Goal: Transaction & Acquisition: Purchase product/service

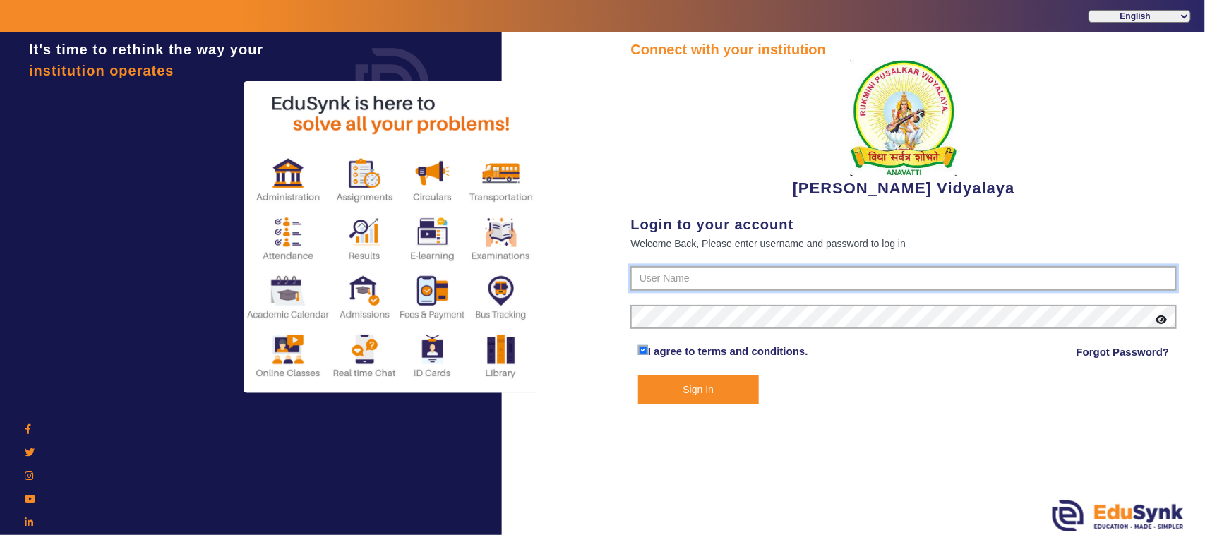
type input "1236547891"
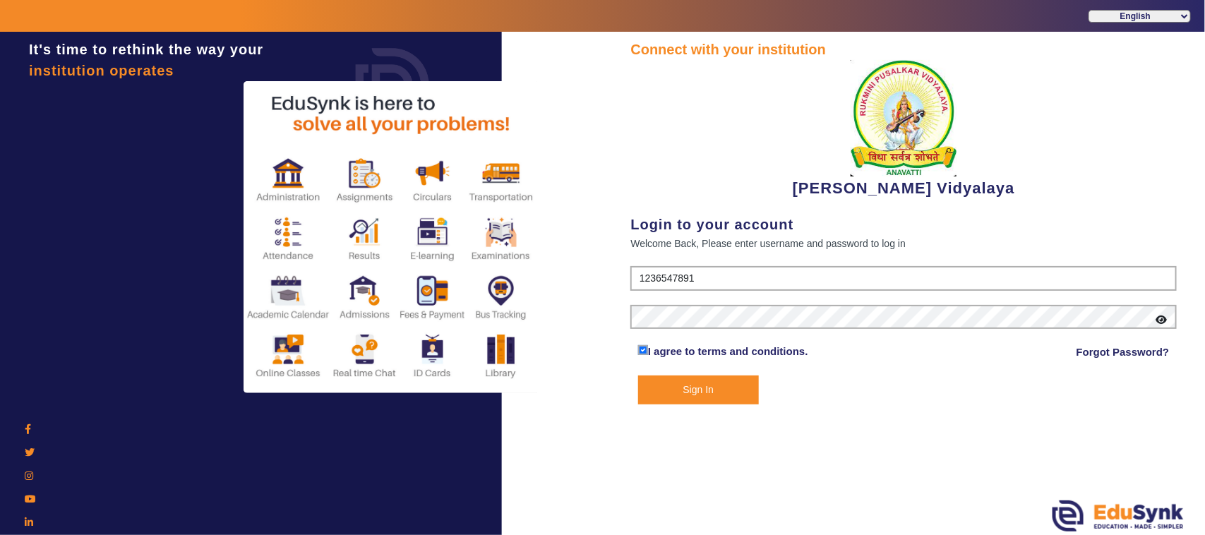
click at [703, 394] on button "Sign In" at bounding box center [698, 390] width 121 height 29
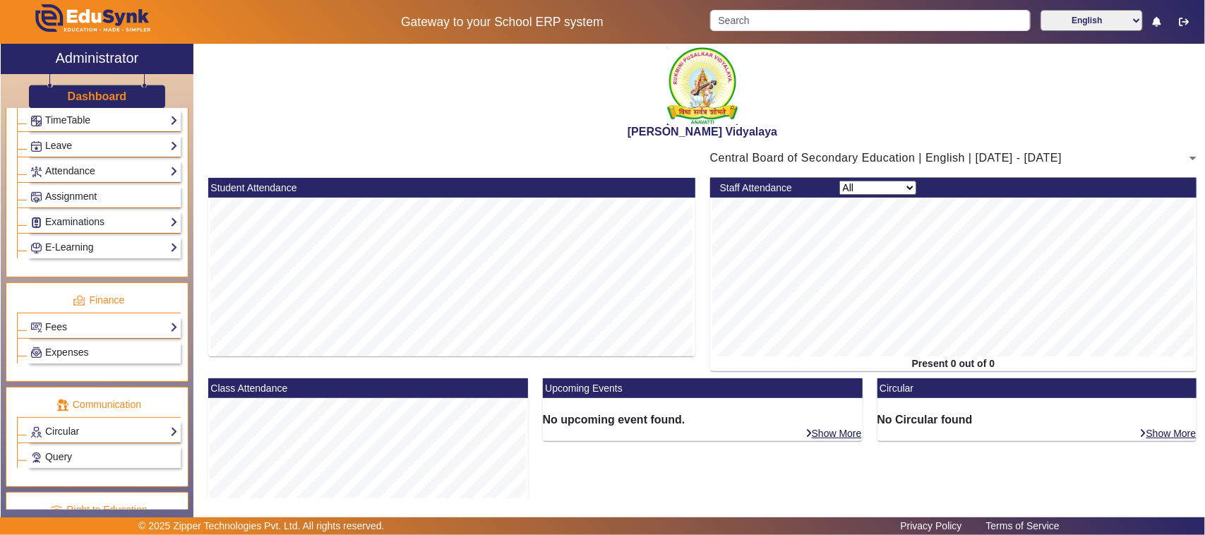
scroll to position [618, 0]
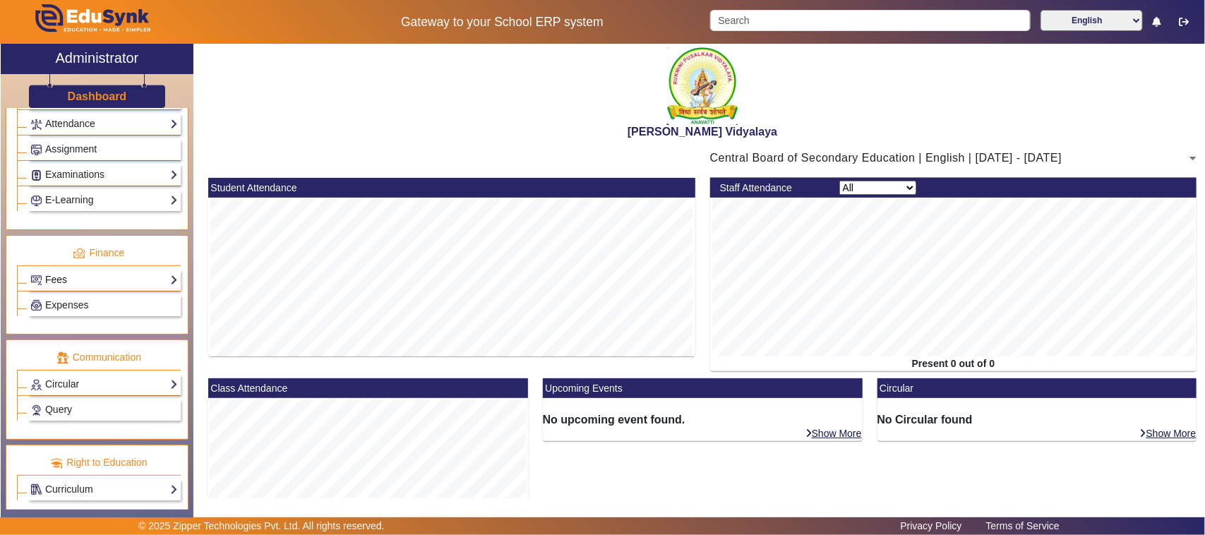
click at [78, 288] on link "Fees" at bounding box center [104, 280] width 148 height 16
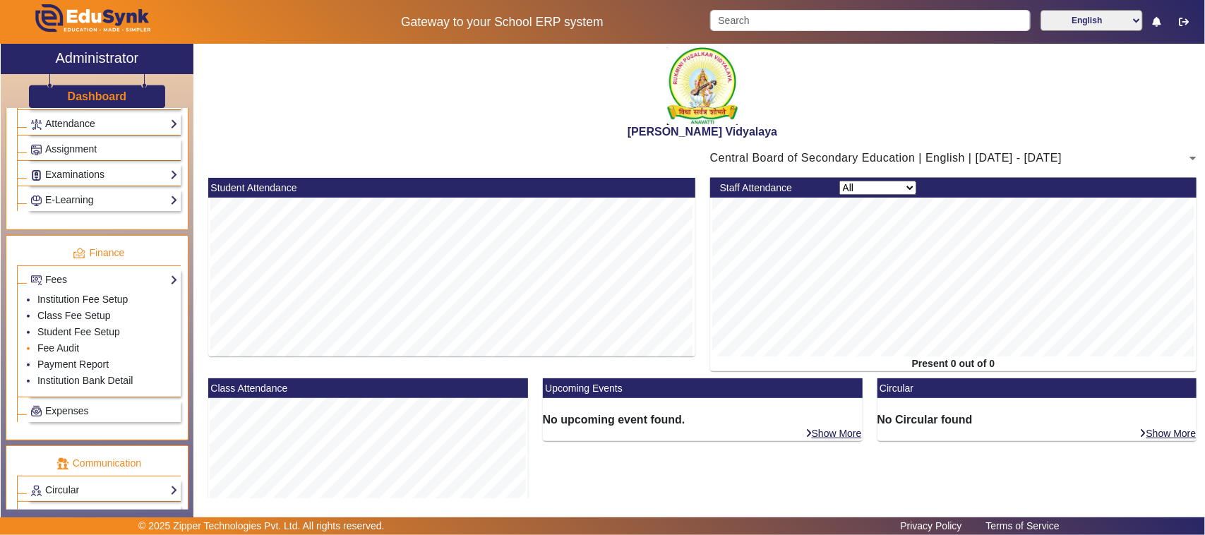
click at [60, 357] on li "Fee Audit" at bounding box center [107, 349] width 141 height 16
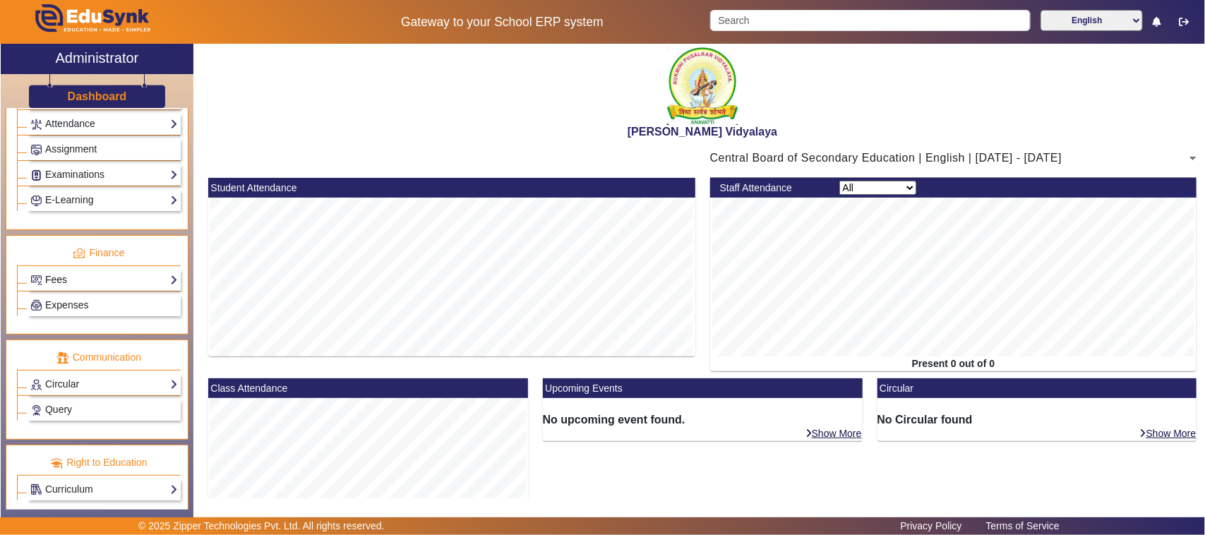
click at [64, 288] on link "Fees" at bounding box center [104, 280] width 148 height 16
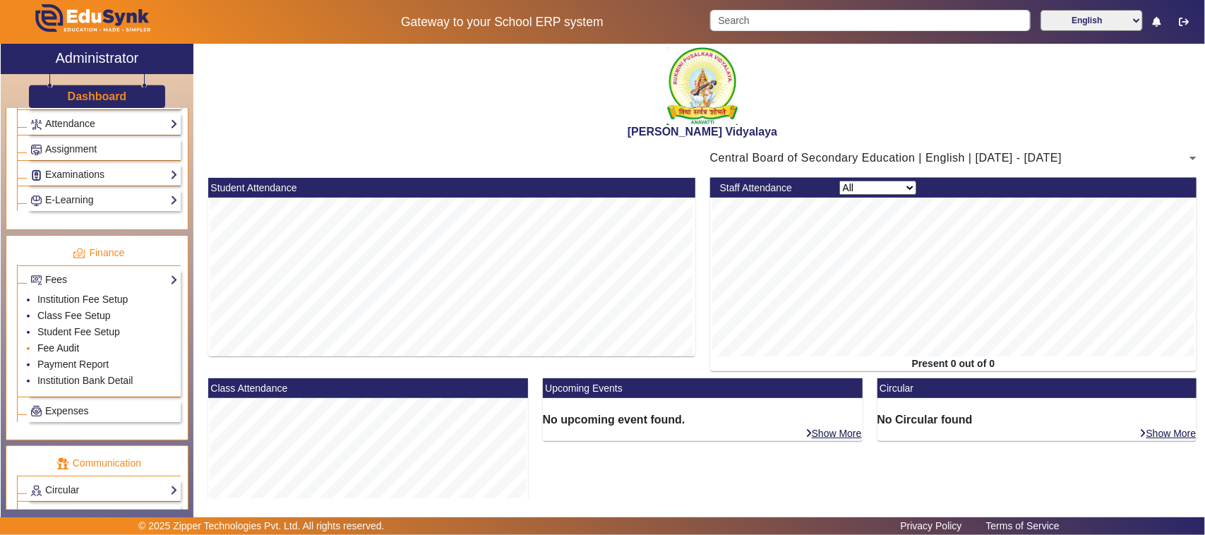
click at [54, 354] on link "Fee Audit" at bounding box center [58, 347] width 42 height 11
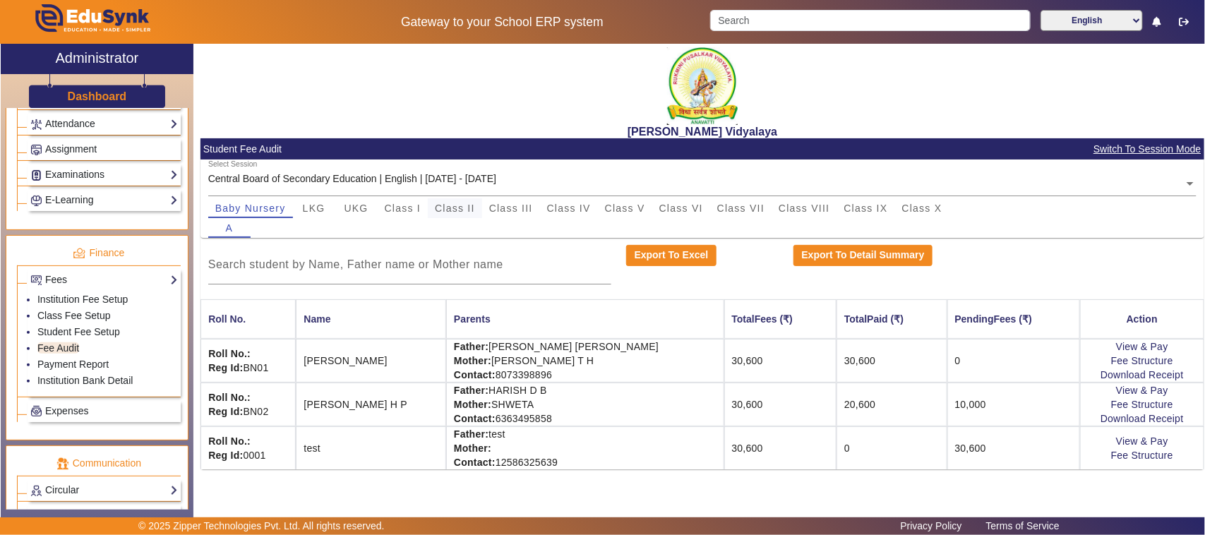
click at [460, 208] on span "Class II" at bounding box center [455, 208] width 40 height 10
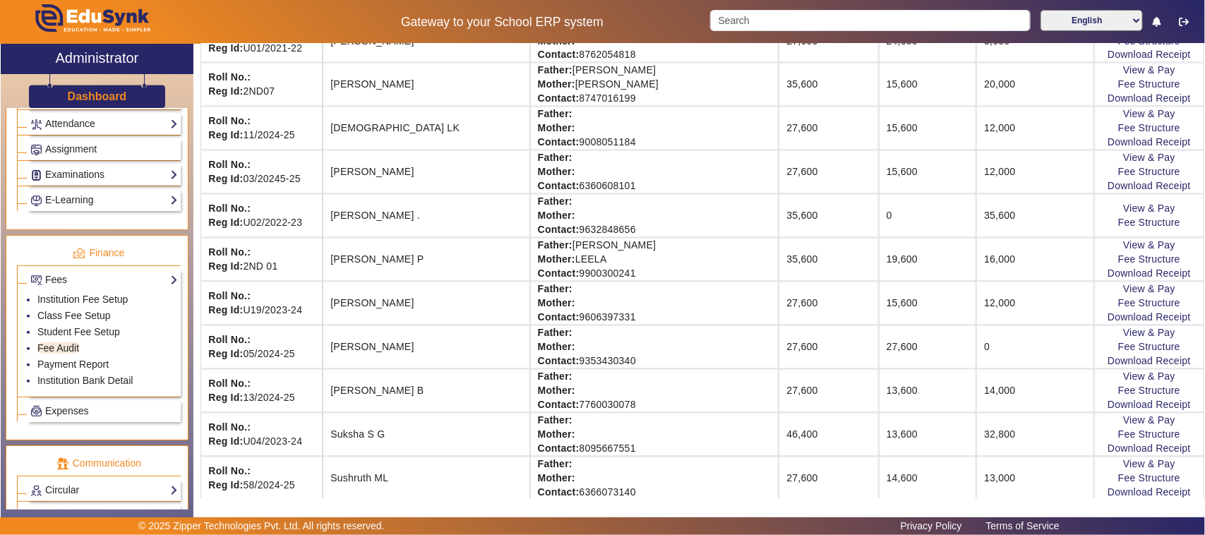
scroll to position [1236, 0]
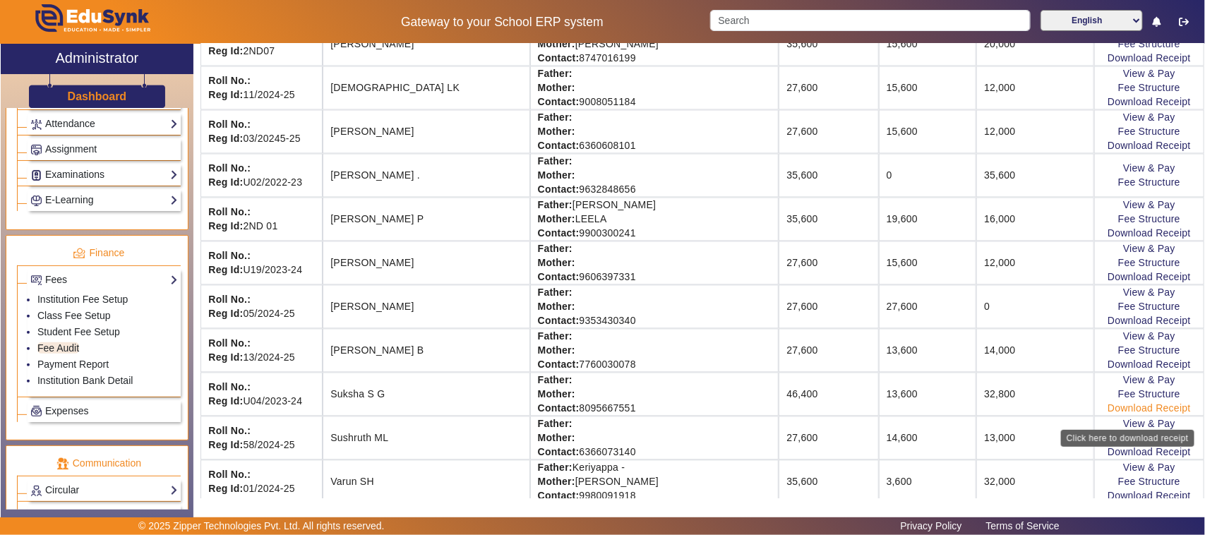
click at [1139, 415] on link "Download Receipt" at bounding box center [1149, 408] width 83 height 11
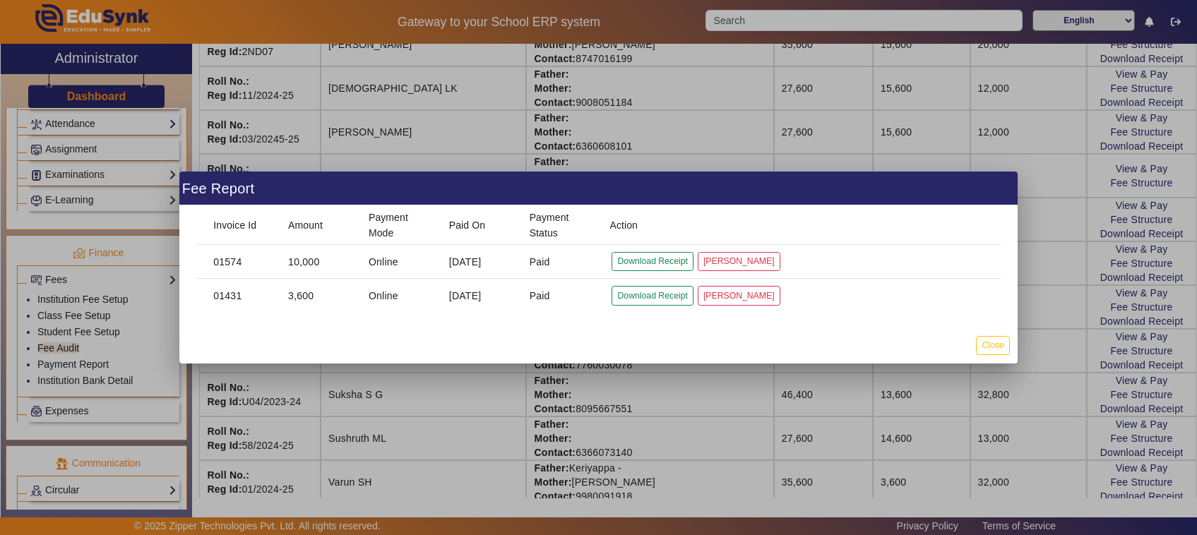
click at [699, 395] on div at bounding box center [598, 267] width 1197 height 535
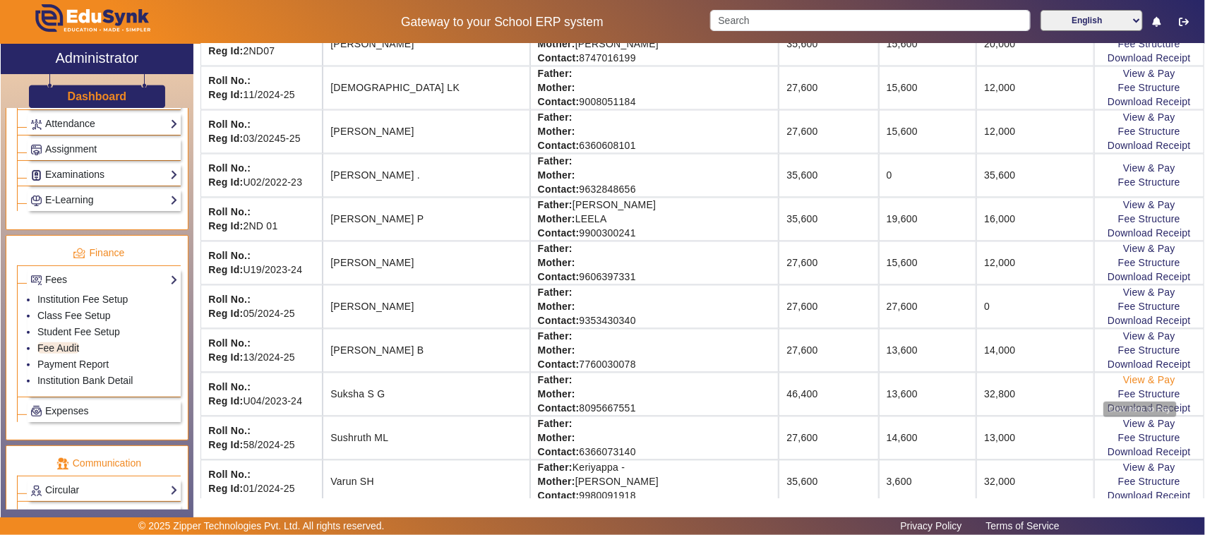
click at [1128, 386] on link "View & Pay" at bounding box center [1149, 380] width 52 height 11
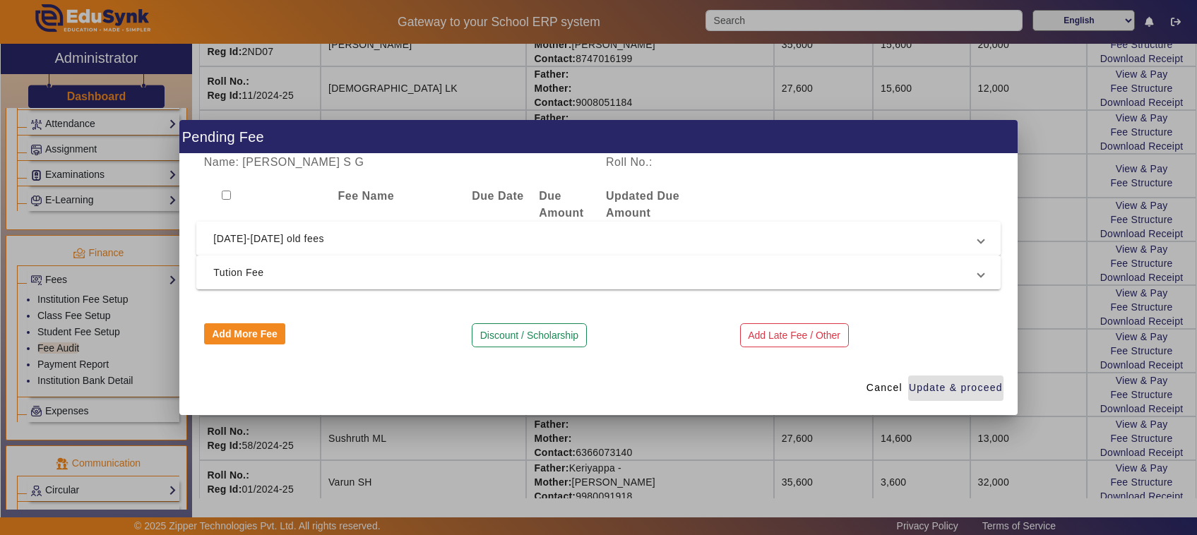
click at [277, 235] on span "[DATE]-[DATE] old fees" at bounding box center [595, 238] width 765 height 17
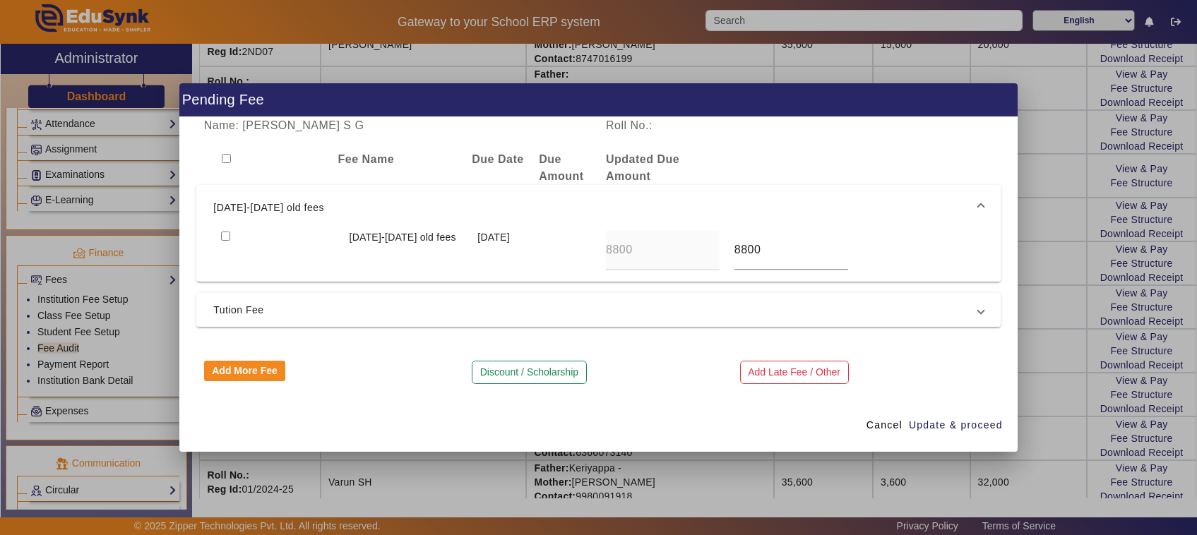
click at [834, 466] on div at bounding box center [598, 267] width 1197 height 535
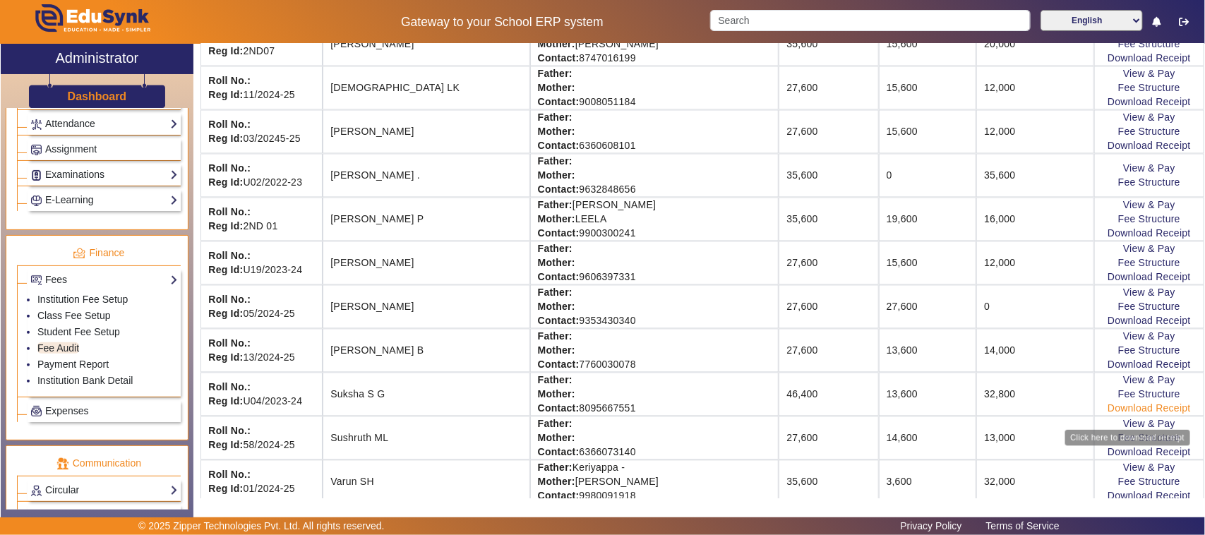
click at [1119, 415] on link "Download Receipt" at bounding box center [1149, 408] width 83 height 11
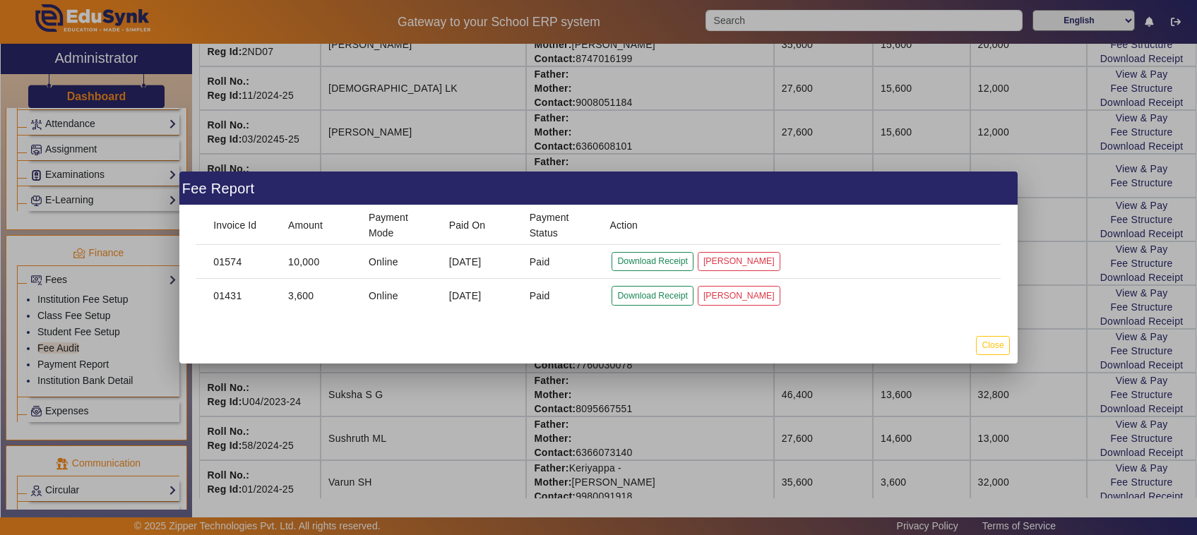
click at [742, 405] on div at bounding box center [598, 267] width 1197 height 535
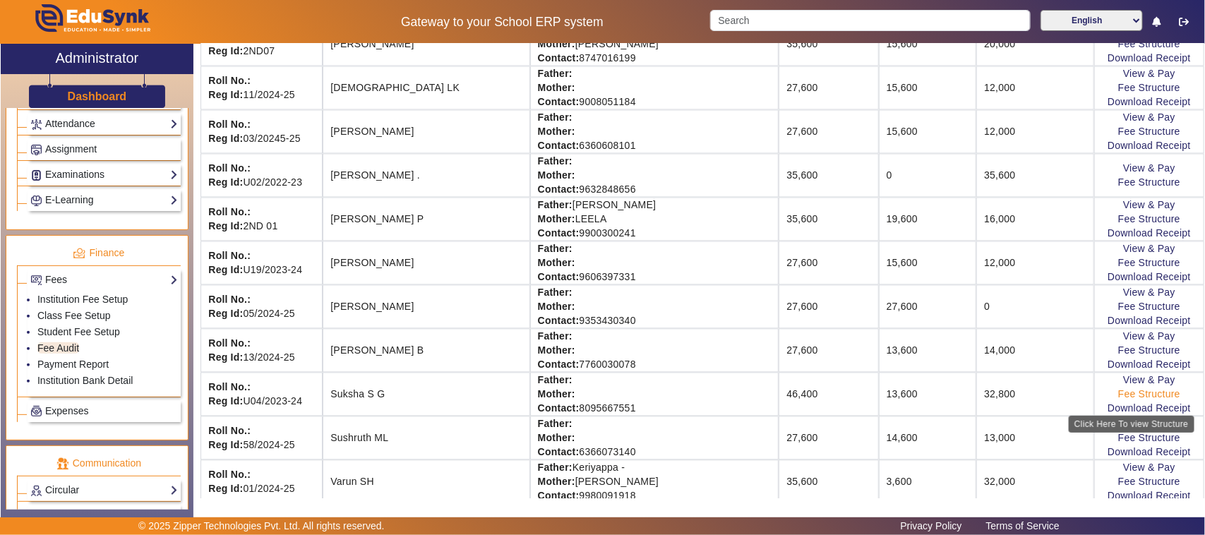
click at [1137, 400] on link "Fee Structure" at bounding box center [1150, 394] width 62 height 11
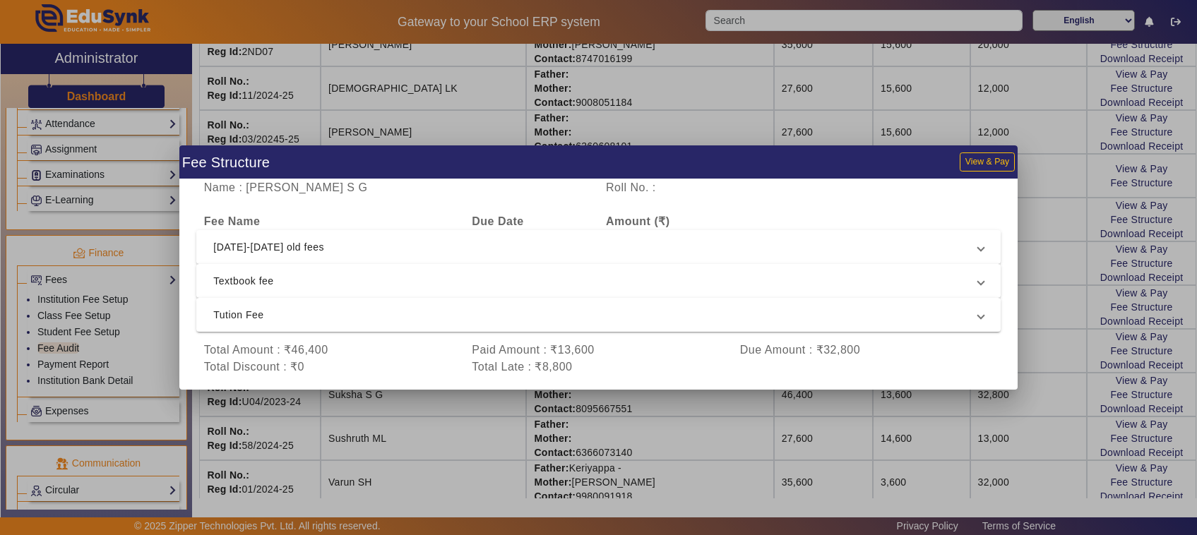
click at [1061, 403] on div at bounding box center [598, 267] width 1197 height 535
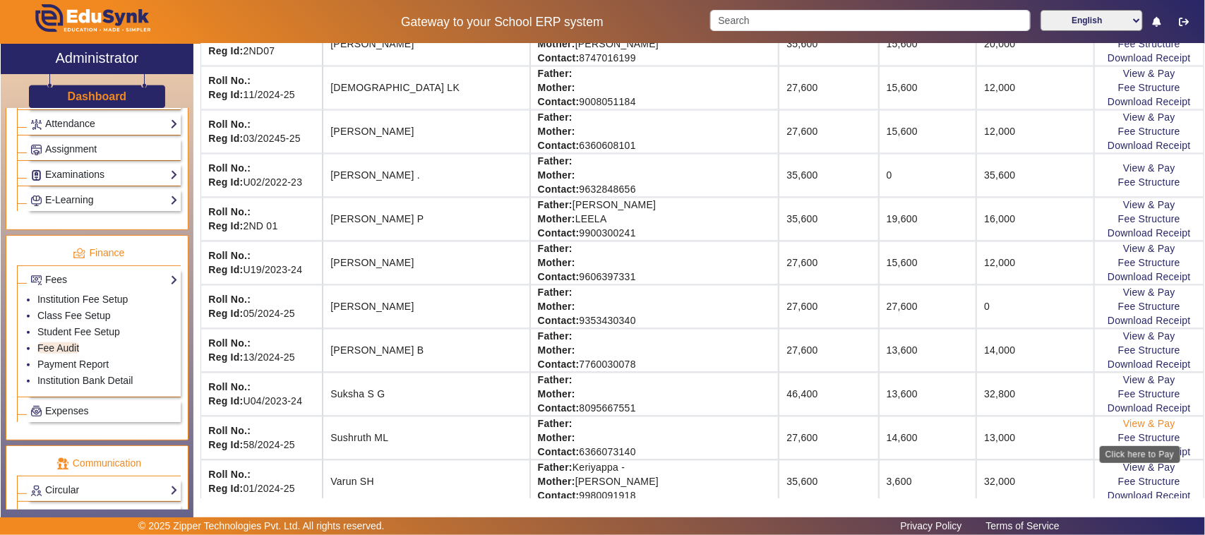
click at [1156, 430] on link "View & Pay" at bounding box center [1149, 424] width 52 height 11
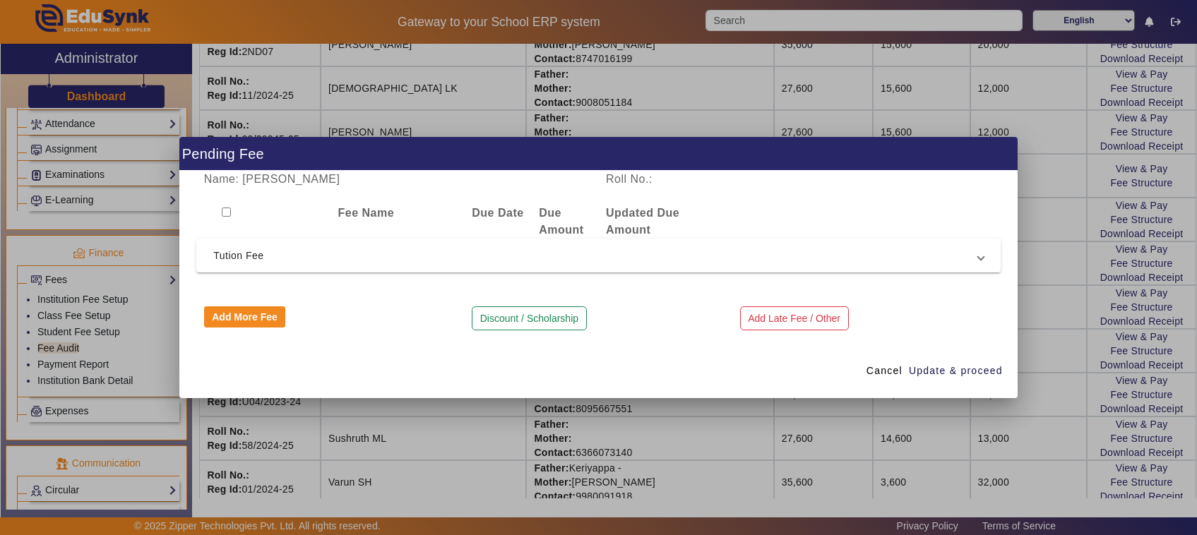
click at [761, 431] on div at bounding box center [598, 267] width 1197 height 535
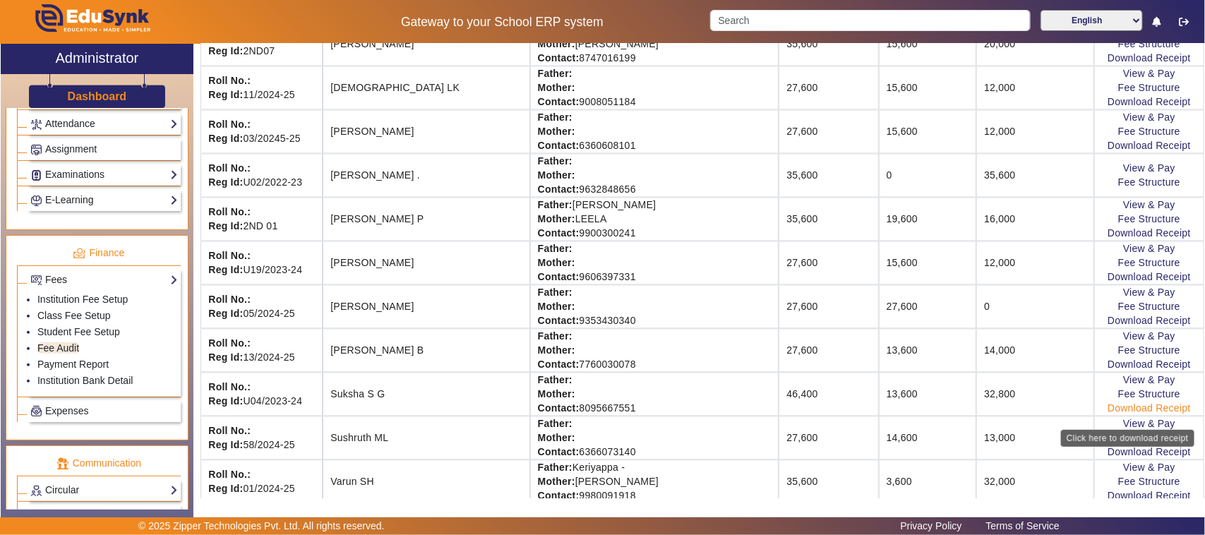
click at [1116, 415] on link "Download Receipt" at bounding box center [1149, 408] width 83 height 11
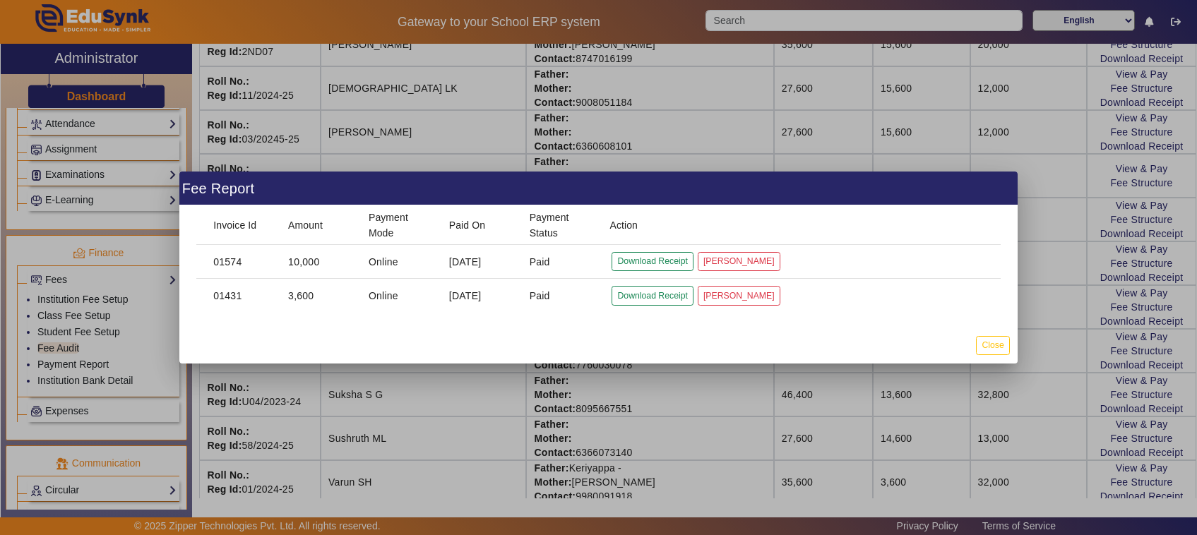
click at [858, 424] on div at bounding box center [598, 267] width 1197 height 535
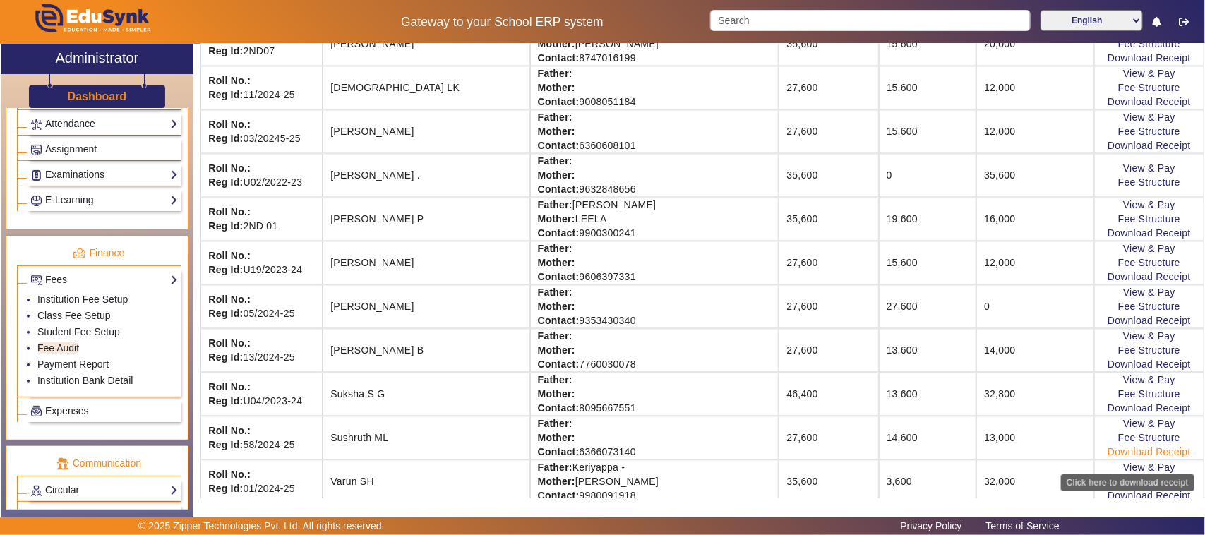
click at [1117, 458] on link "Download Receipt" at bounding box center [1149, 452] width 83 height 11
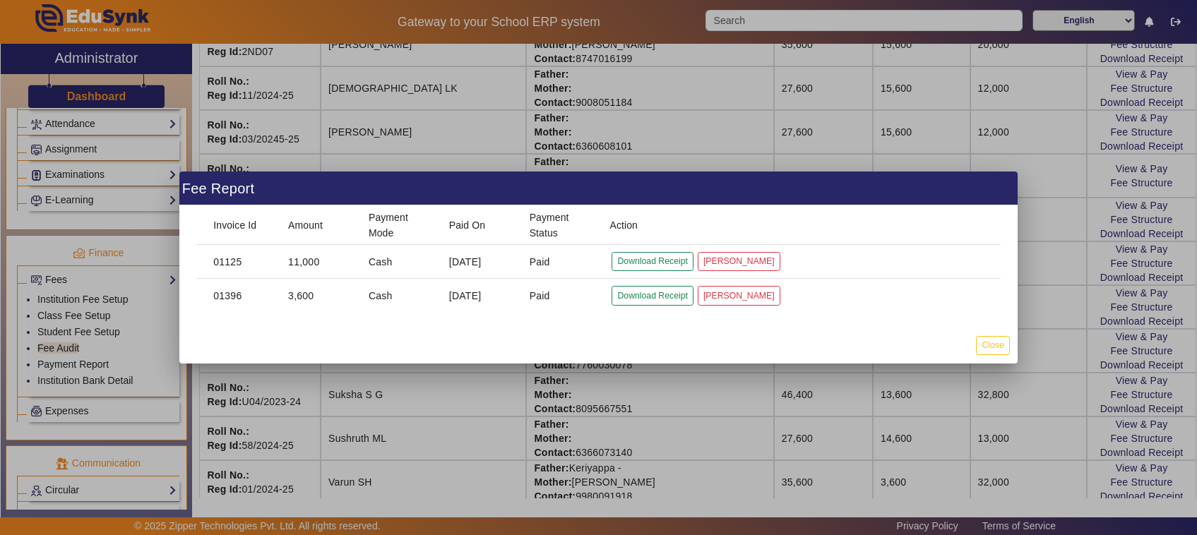
click at [1043, 431] on div at bounding box center [598, 267] width 1197 height 535
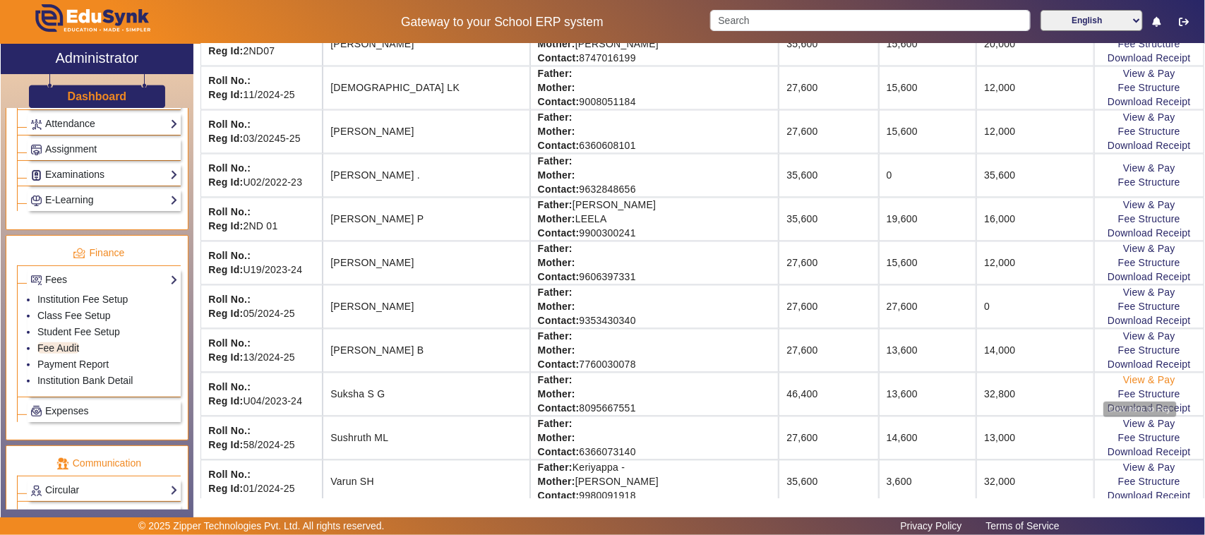
click at [1132, 386] on link "View & Pay" at bounding box center [1149, 380] width 52 height 11
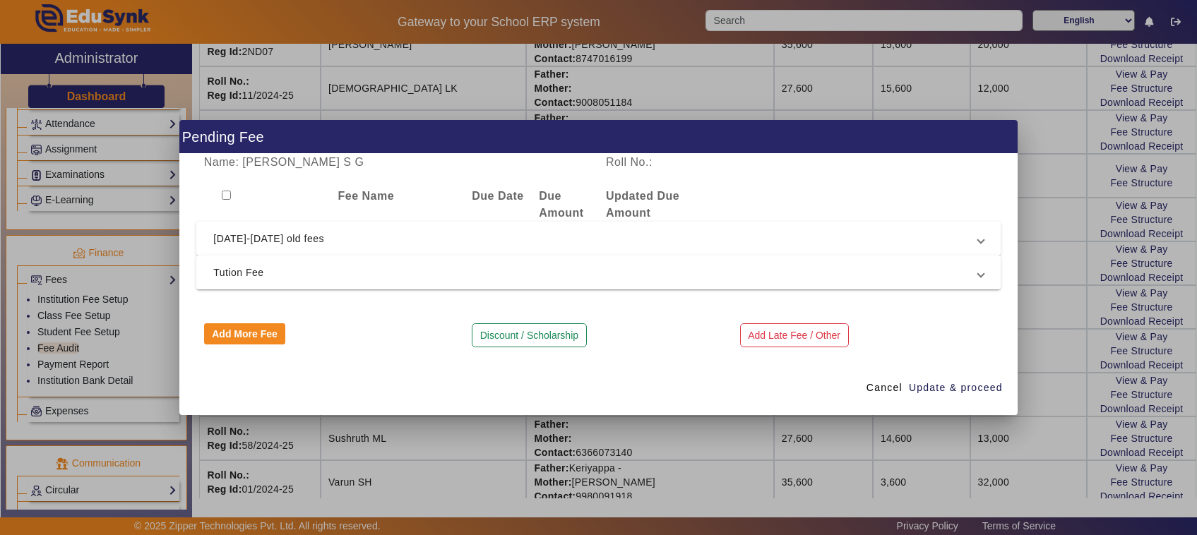
click at [287, 237] on span "[DATE]-[DATE] old fees" at bounding box center [595, 238] width 765 height 17
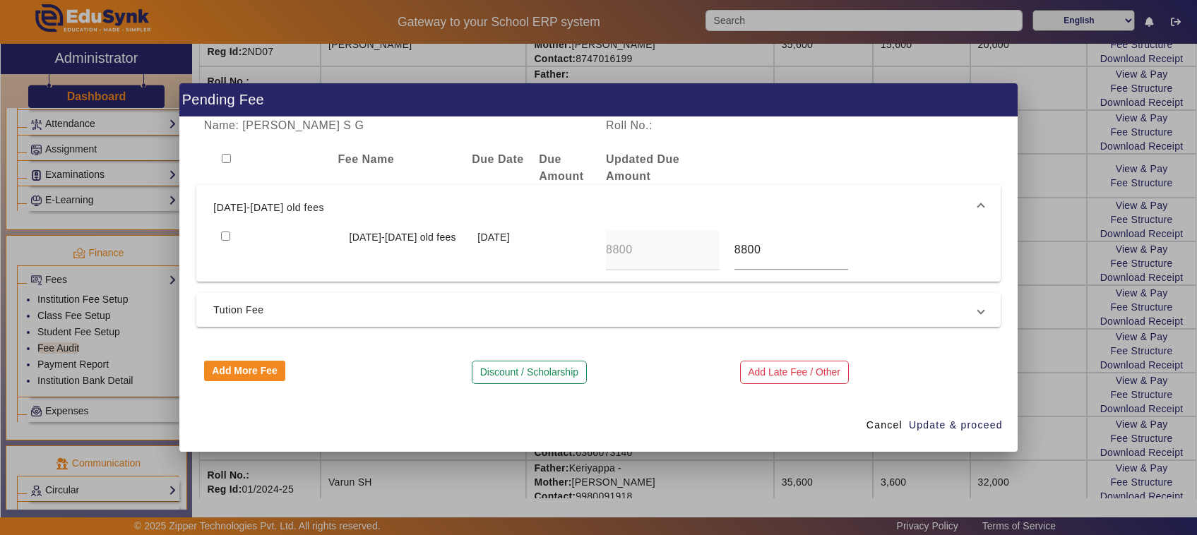
click at [744, 467] on div at bounding box center [598, 267] width 1197 height 535
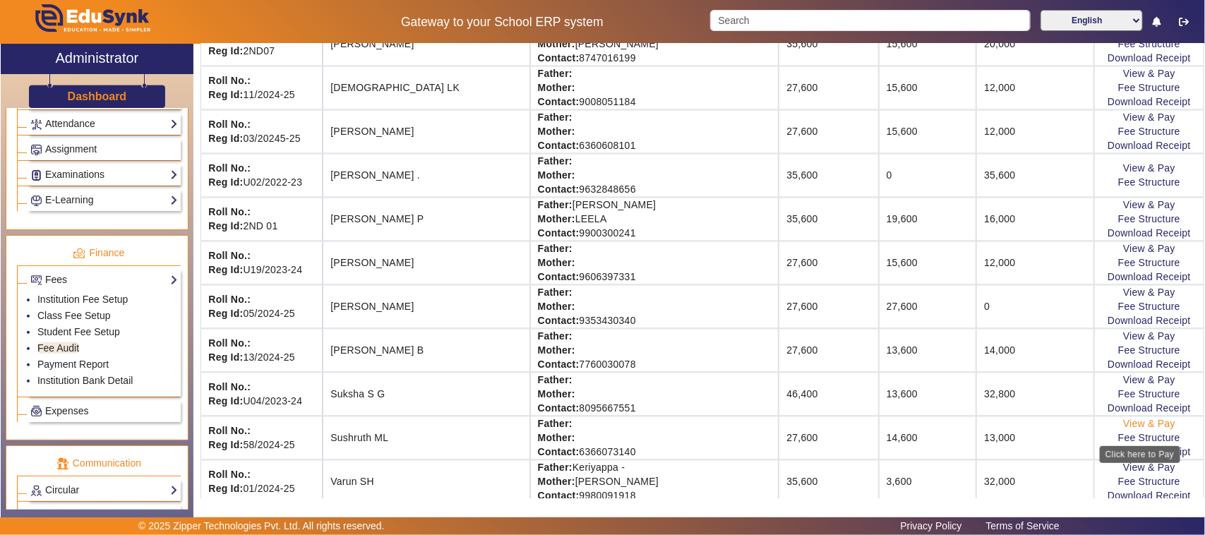
click at [1128, 430] on link "View & Pay" at bounding box center [1149, 424] width 52 height 11
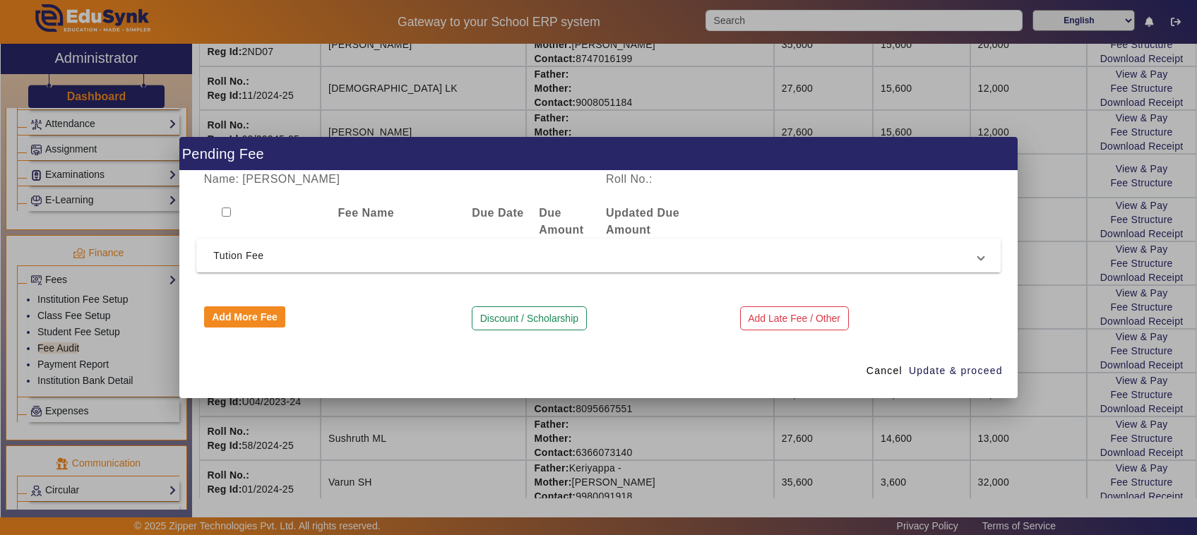
click at [1075, 452] on div at bounding box center [598, 267] width 1197 height 535
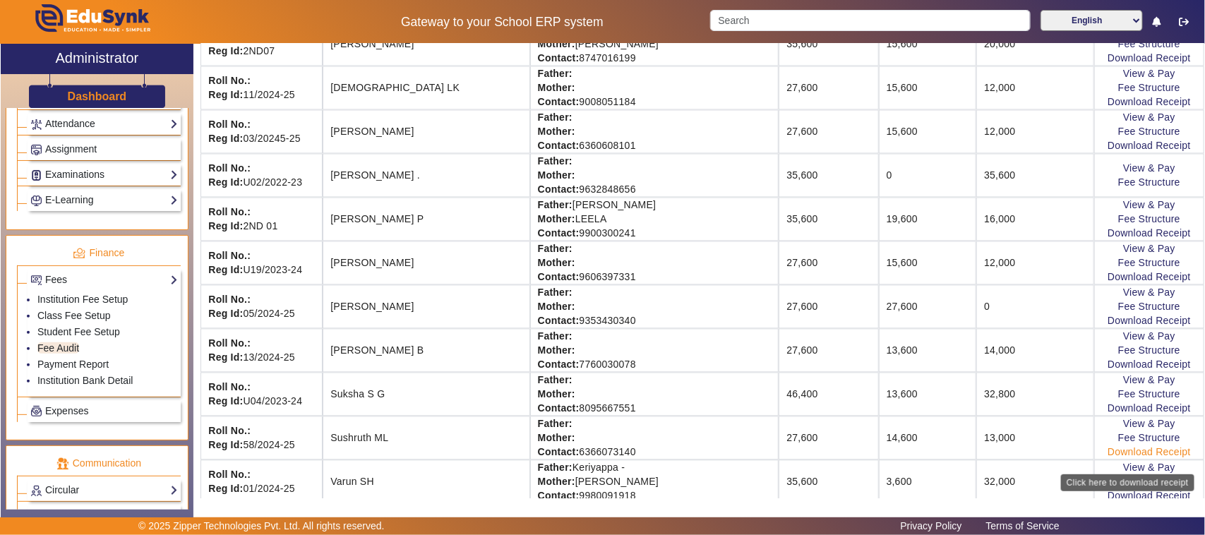
click at [1144, 458] on link "Download Receipt" at bounding box center [1149, 452] width 83 height 11
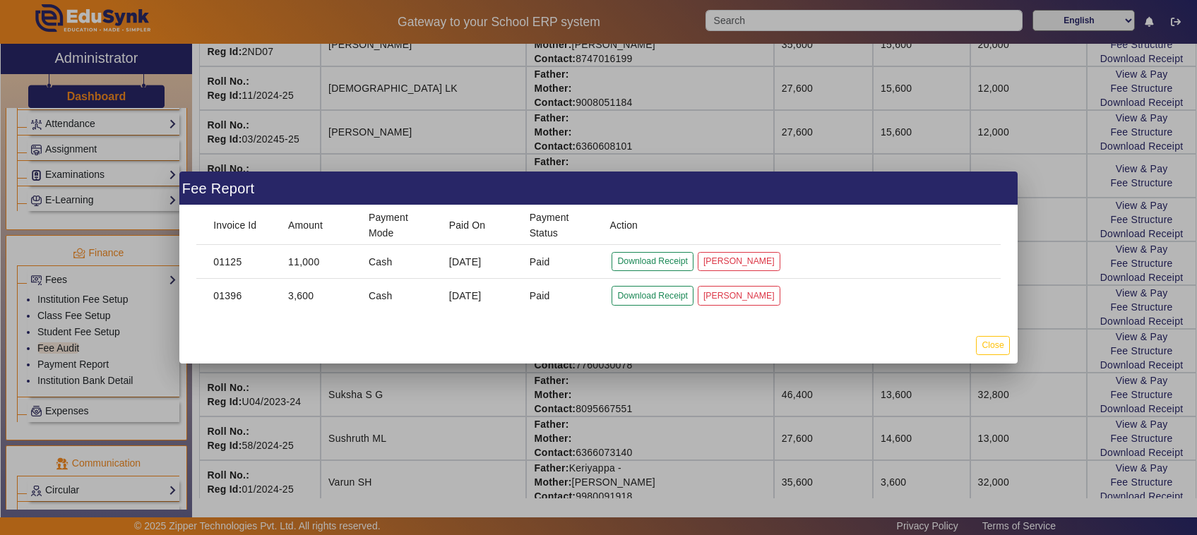
click at [816, 436] on div at bounding box center [598, 267] width 1197 height 535
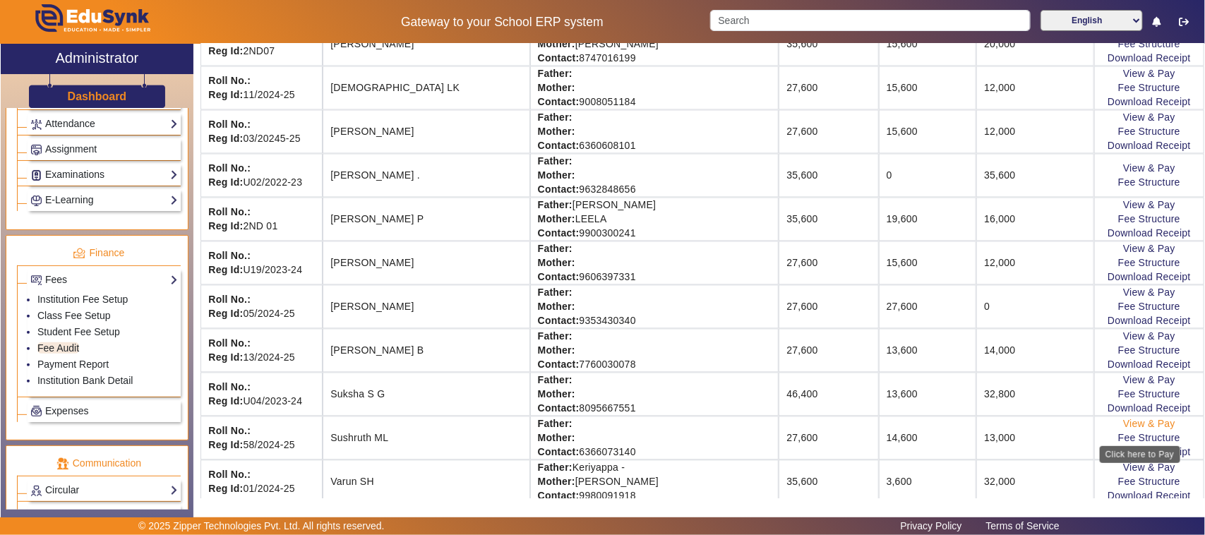
click at [1135, 430] on link "View & Pay" at bounding box center [1149, 424] width 52 height 11
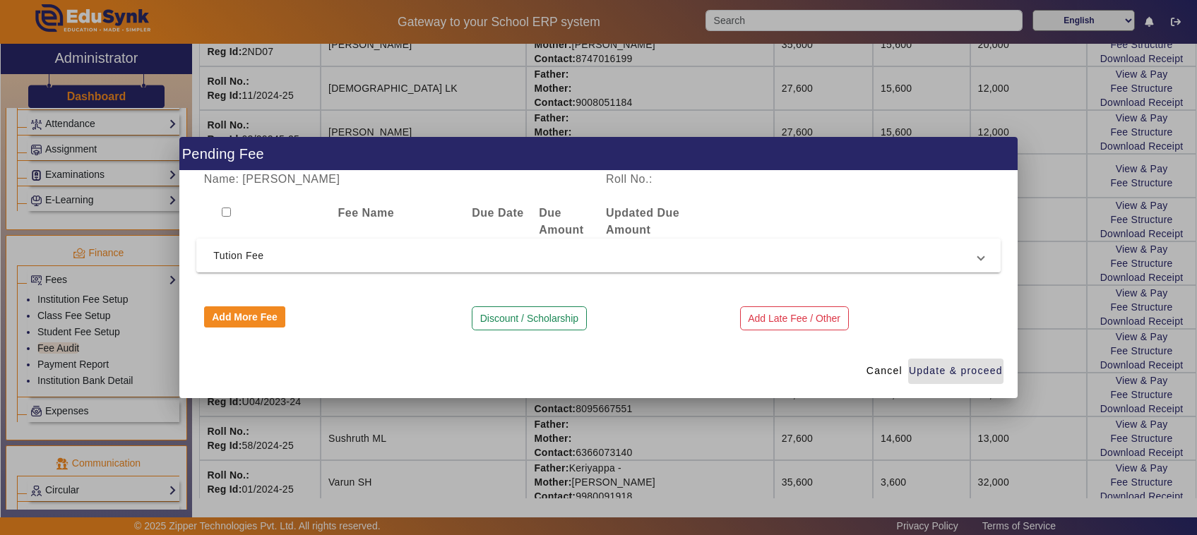
click at [249, 255] on span "Tution Fee" at bounding box center [595, 255] width 765 height 17
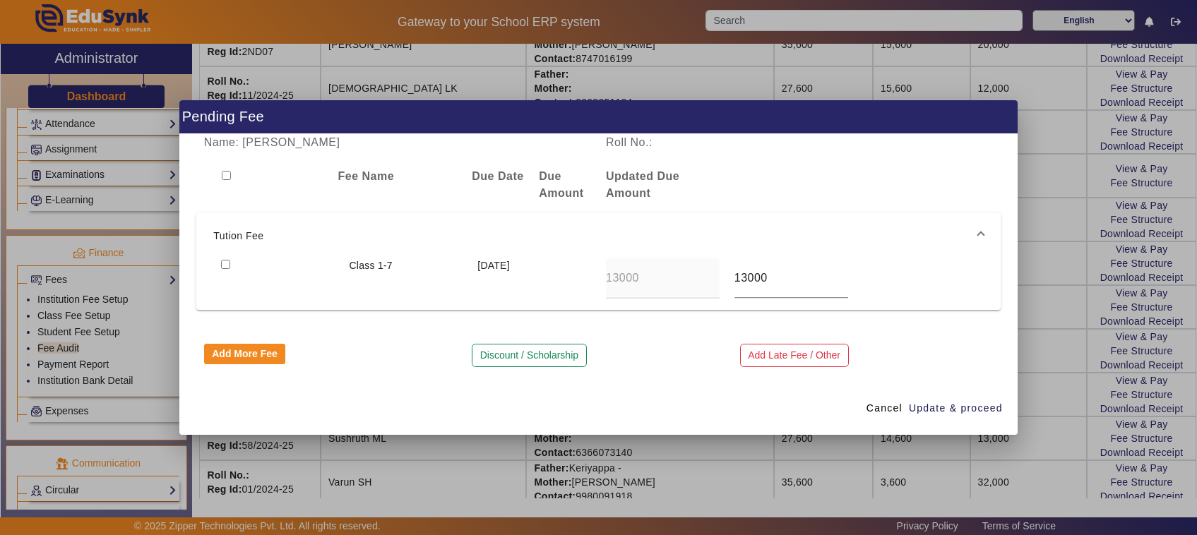
click at [221, 260] on input "checkbox" at bounding box center [225, 264] width 9 height 9
checkbox input "true"
click at [955, 410] on span "Update & proceed" at bounding box center [956, 408] width 94 height 15
type input "24000"
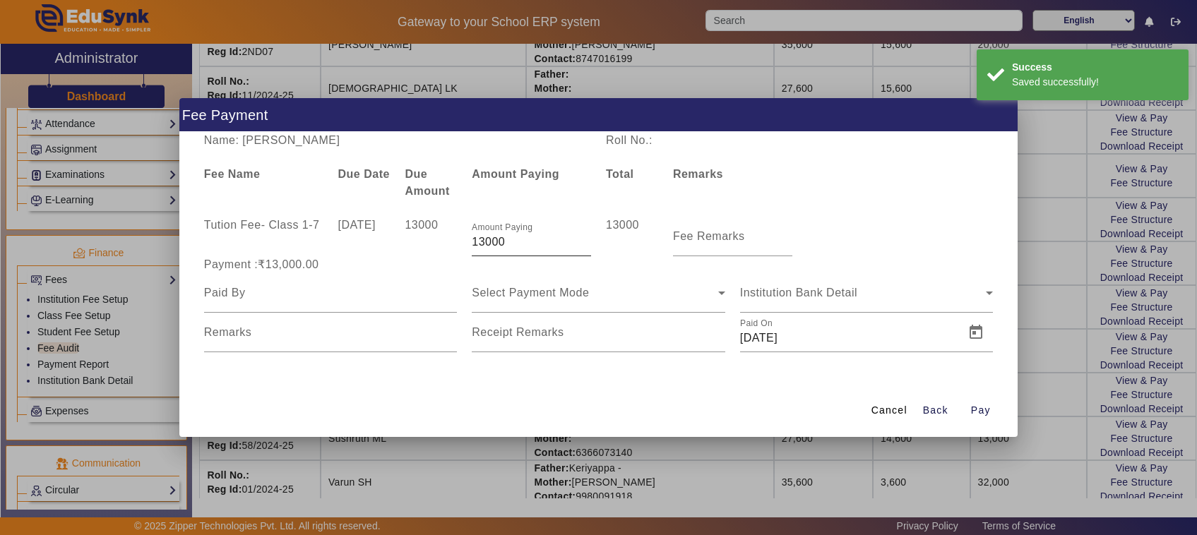
click at [507, 245] on input "13000" at bounding box center [531, 242] width 119 height 17
type input "1"
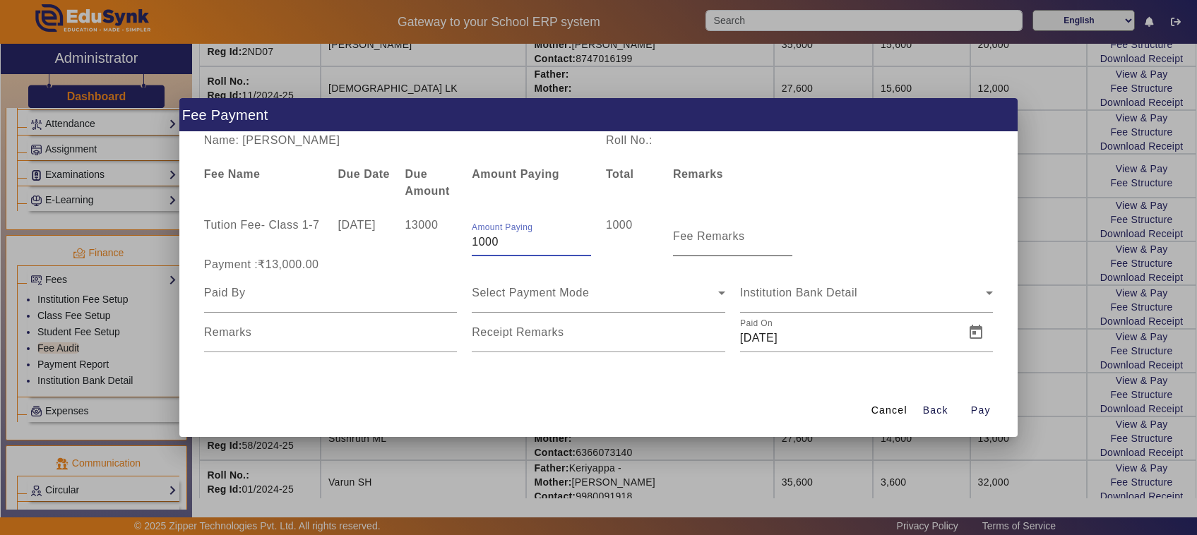
type input "1000"
click at [722, 244] on input "Fee Remarks" at bounding box center [732, 242] width 119 height 17
type input "1"
click at [230, 297] on input at bounding box center [331, 293] width 254 height 17
click at [718, 240] on div "Fee Remarks" at bounding box center [732, 237] width 119 height 40
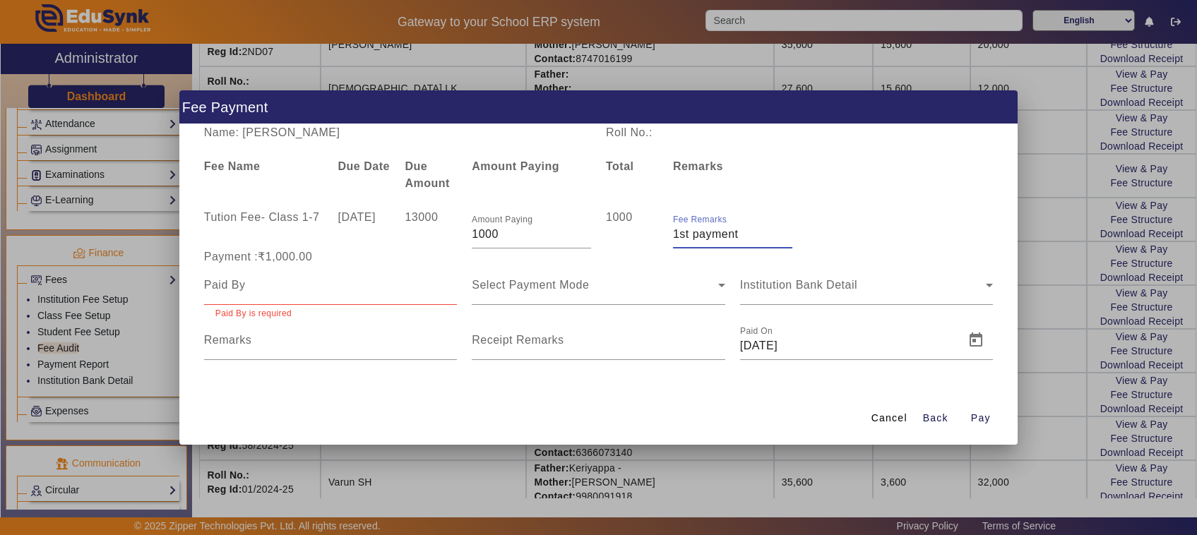
type input "1st payment"
click at [261, 284] on input at bounding box center [331, 285] width 254 height 17
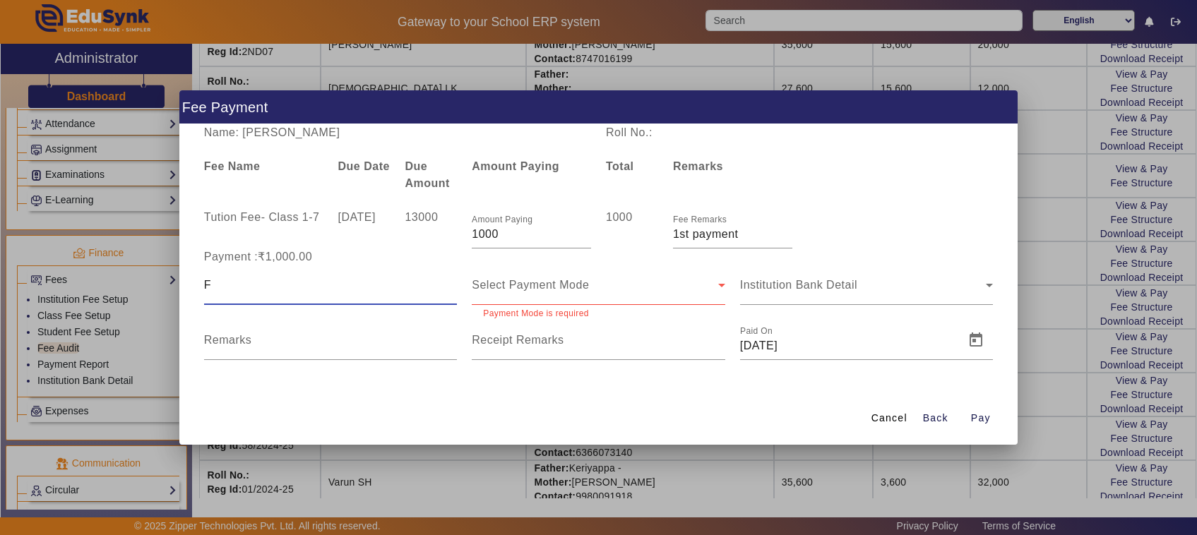
click at [215, 294] on div "F" at bounding box center [331, 286] width 254 height 40
type input "Father"
click at [487, 293] on div "Select Payment Mode" at bounding box center [595, 285] width 246 height 17
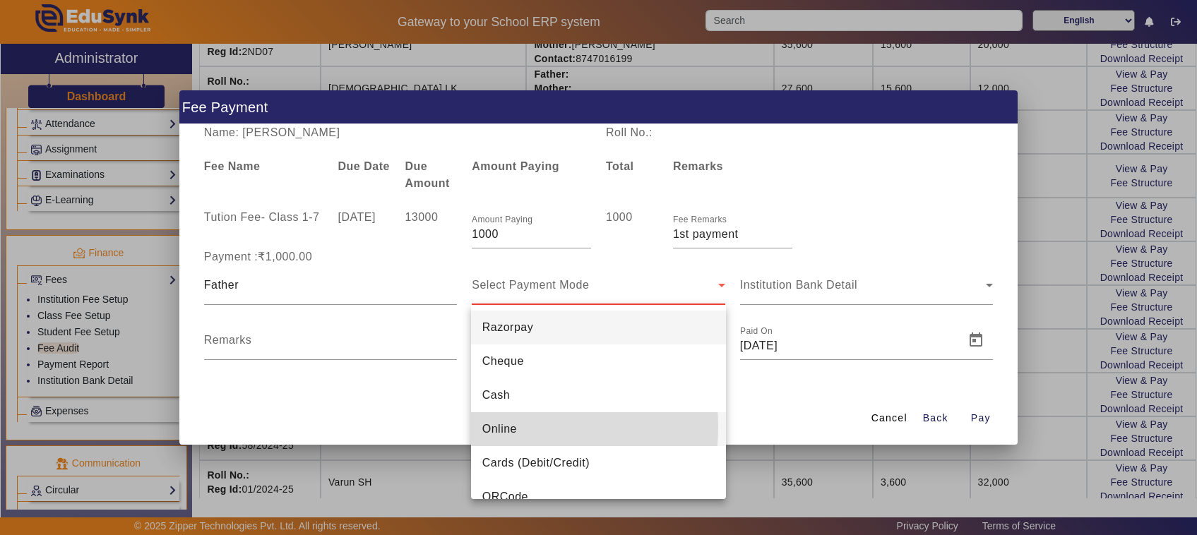
click at [487, 427] on span "Online" at bounding box center [499, 429] width 35 height 17
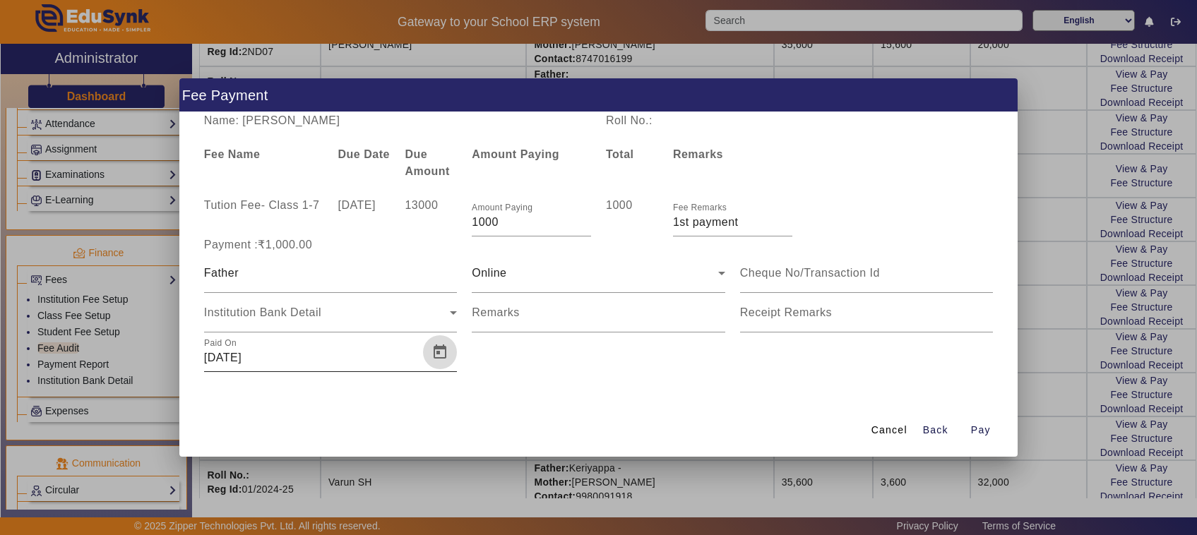
click at [435, 352] on span "Open calendar" at bounding box center [440, 352] width 34 height 34
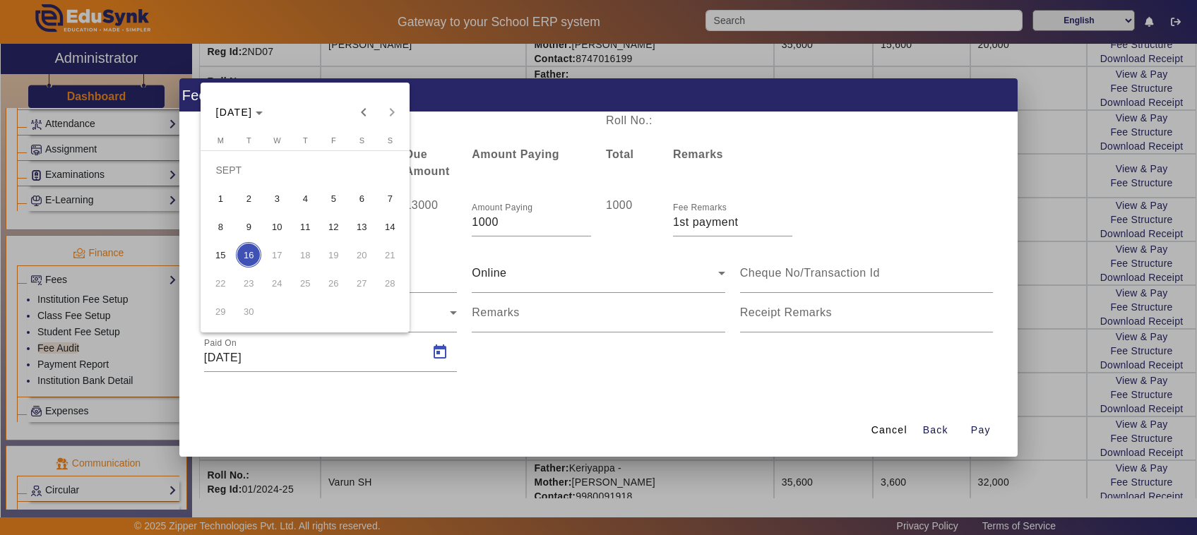
click at [443, 479] on div at bounding box center [598, 267] width 1197 height 535
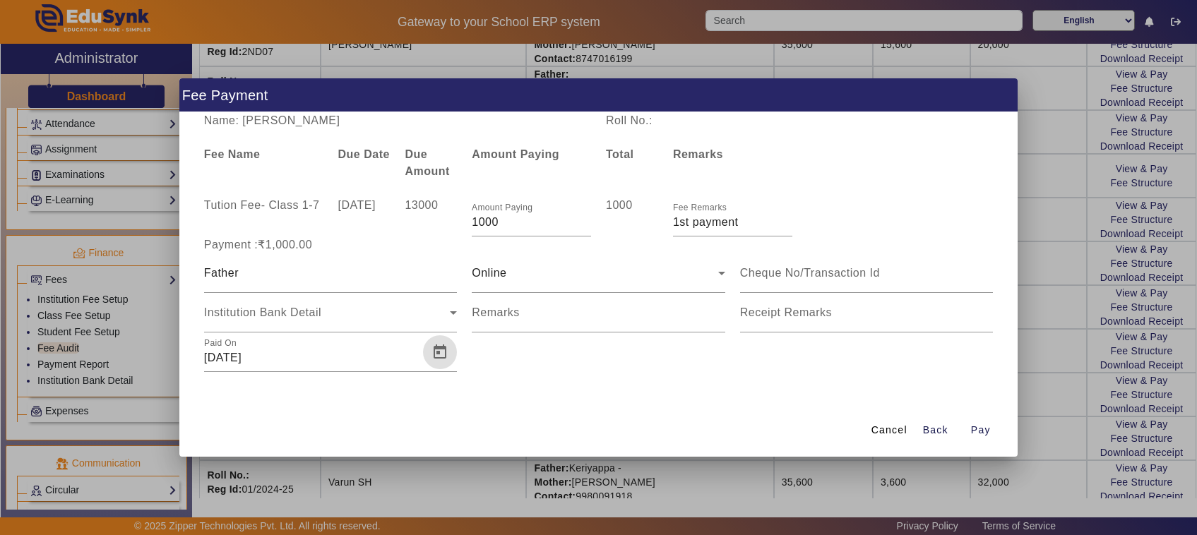
click at [775, 475] on div at bounding box center [598, 267] width 1197 height 535
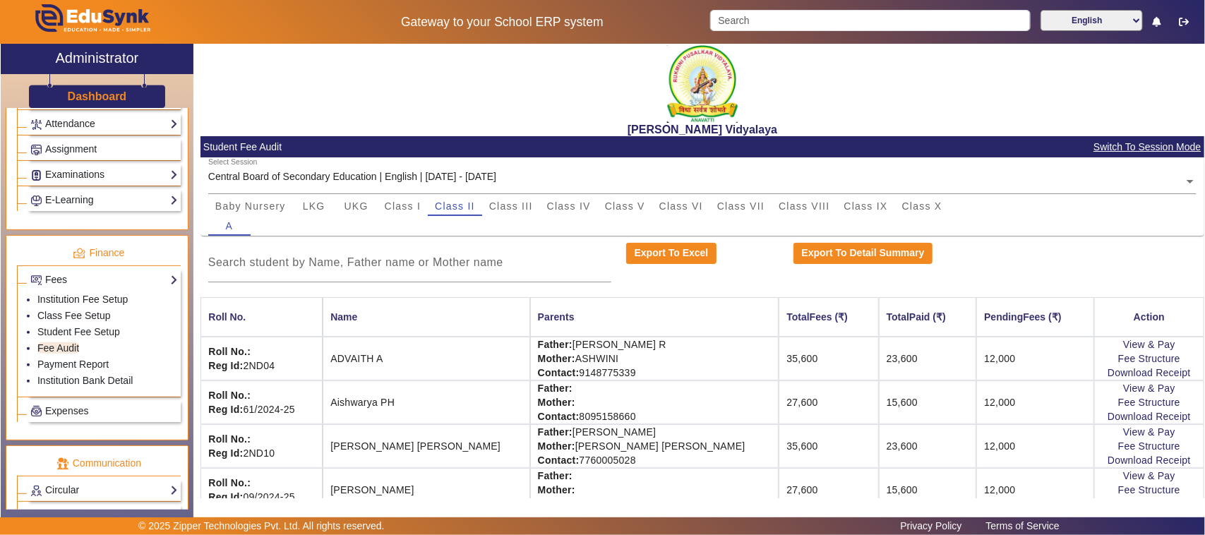
scroll to position [0, 0]
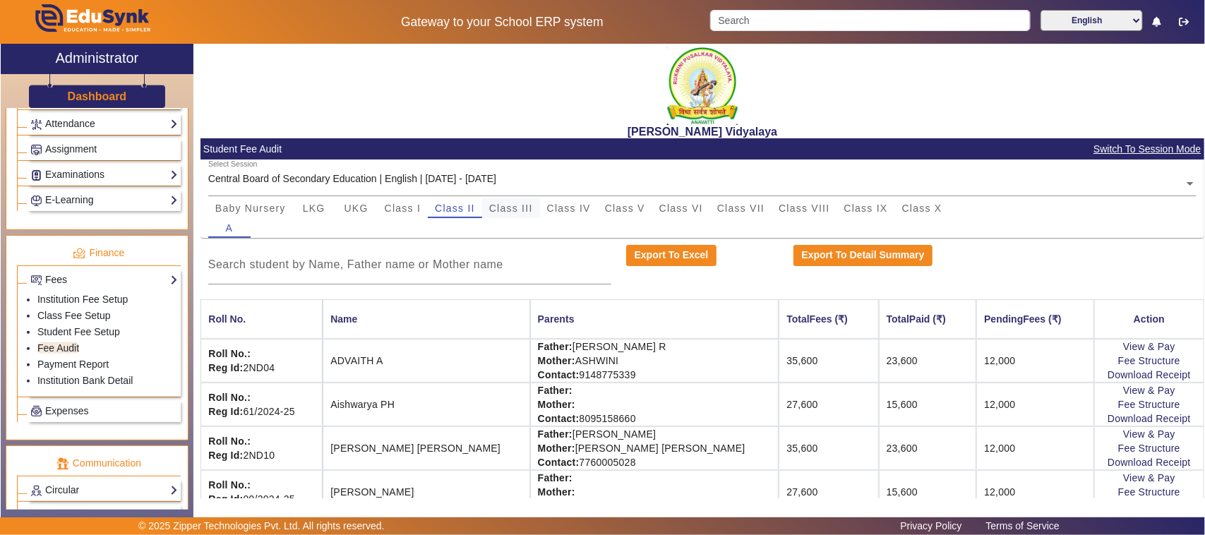
click at [517, 205] on span "Class III" at bounding box center [511, 208] width 44 height 10
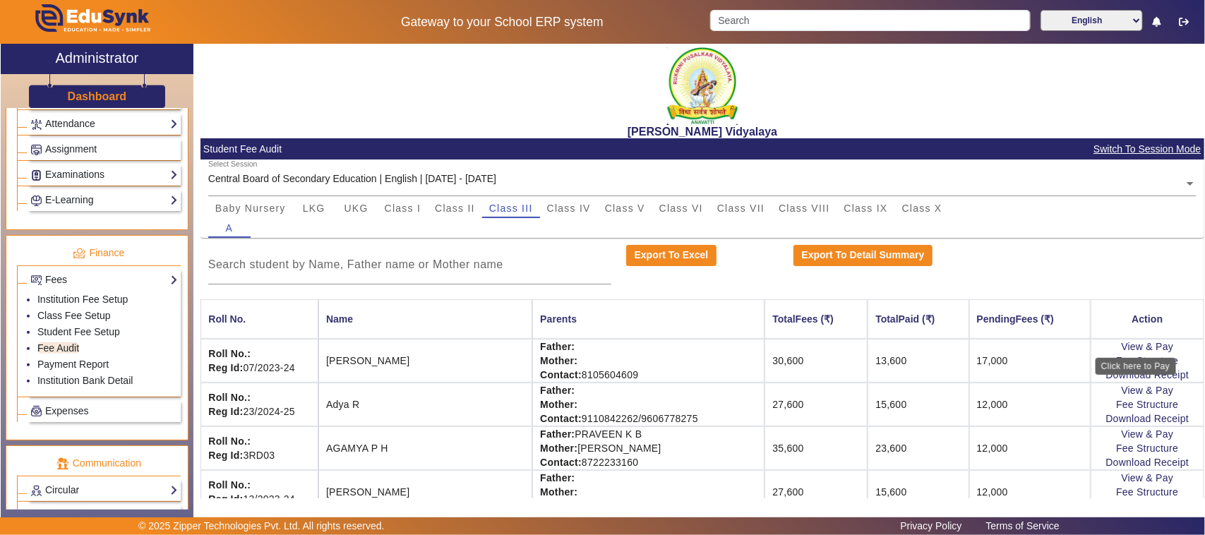
click at [1139, 358] on div "Click here to Pay" at bounding box center [1136, 366] width 80 height 17
click at [1138, 344] on link "View & Pay" at bounding box center [1148, 346] width 52 height 11
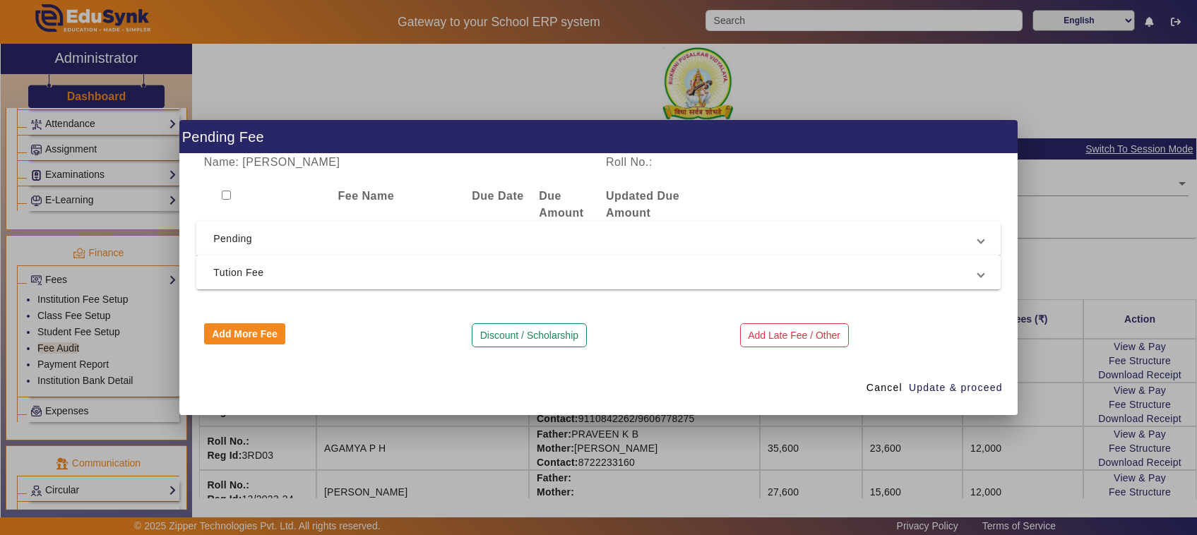
click at [247, 241] on span "Pending" at bounding box center [595, 238] width 765 height 17
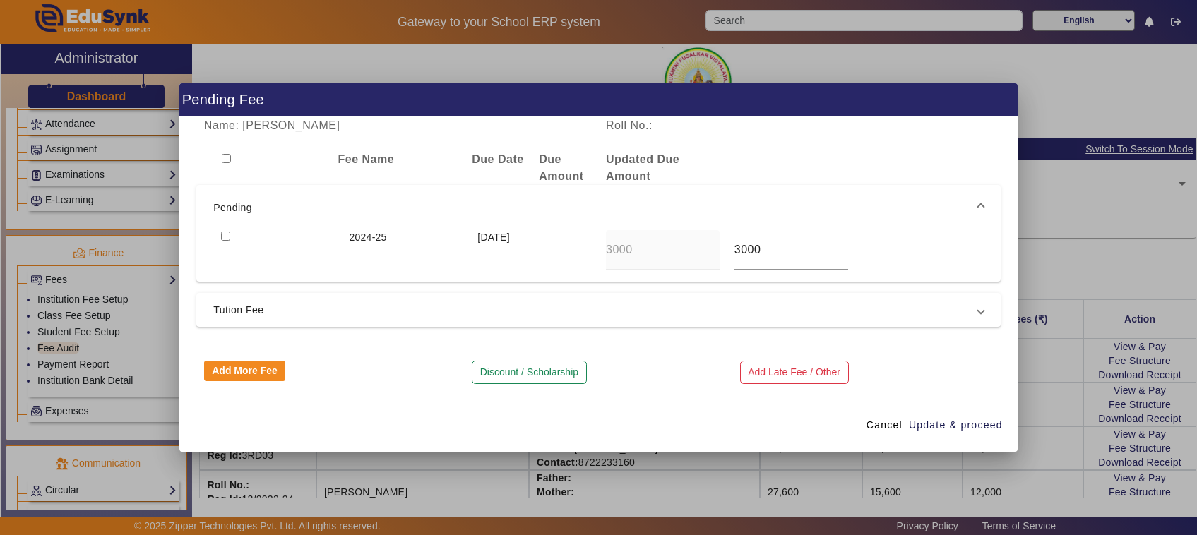
click at [426, 471] on div at bounding box center [598, 267] width 1197 height 535
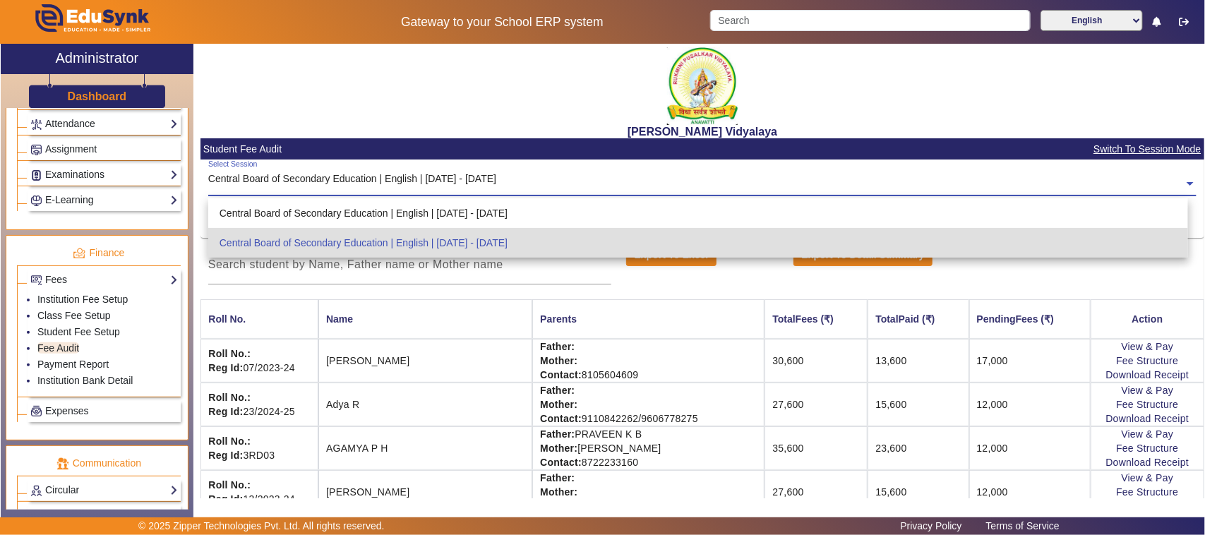
click at [484, 181] on input "text" at bounding box center [702, 184] width 989 height 15
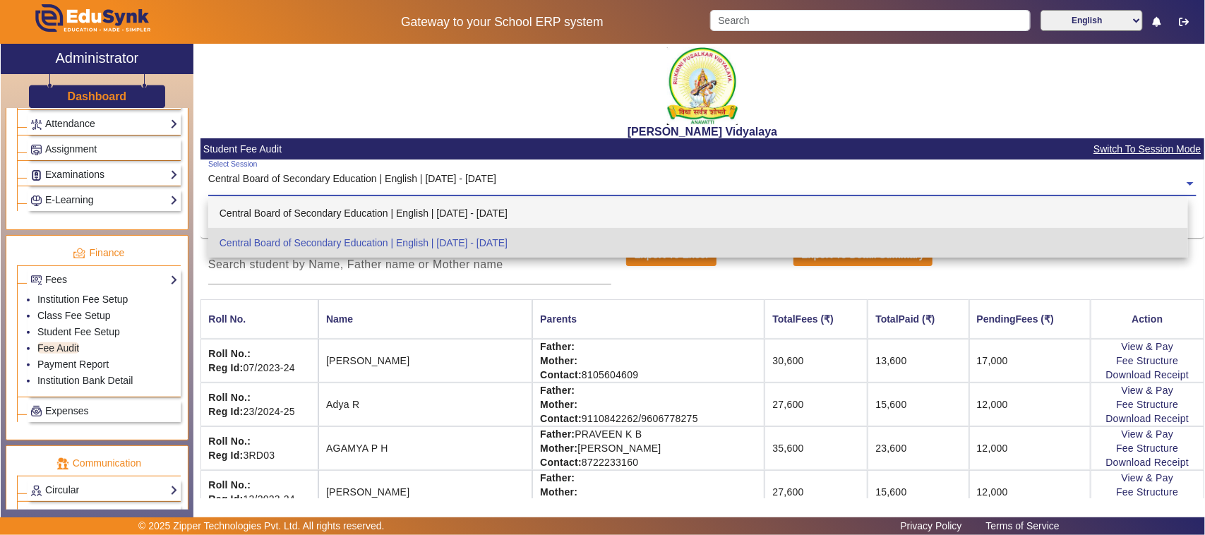
click at [477, 207] on div "Central Board of Secondary Education | English | [DATE] - [DATE]" at bounding box center [698, 213] width 981 height 30
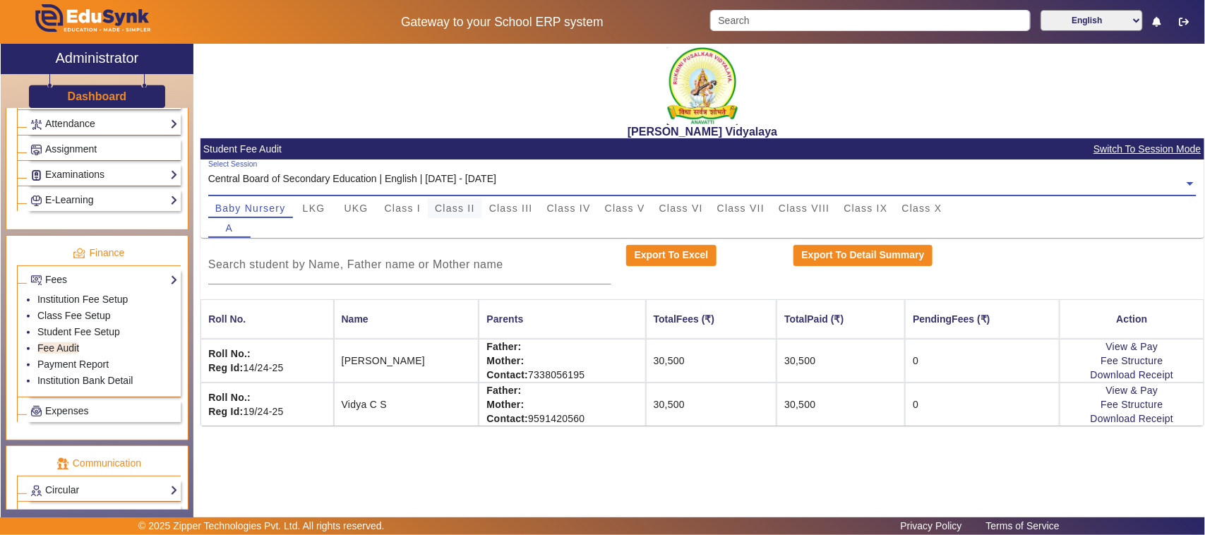
click at [470, 208] on span "Class II" at bounding box center [455, 208] width 40 height 10
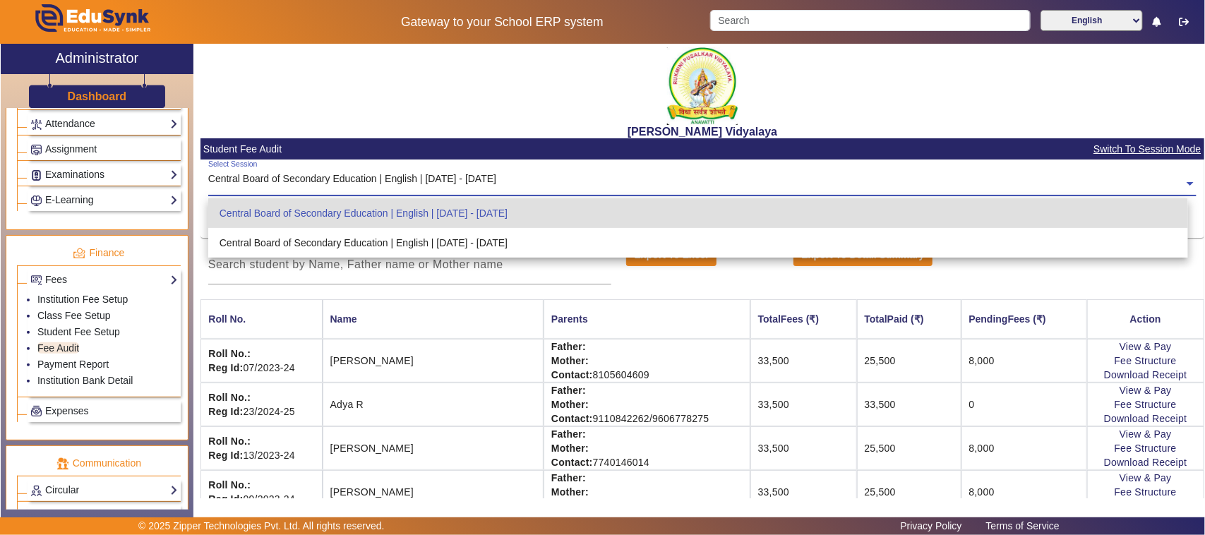
click at [509, 178] on input "text" at bounding box center [702, 184] width 989 height 15
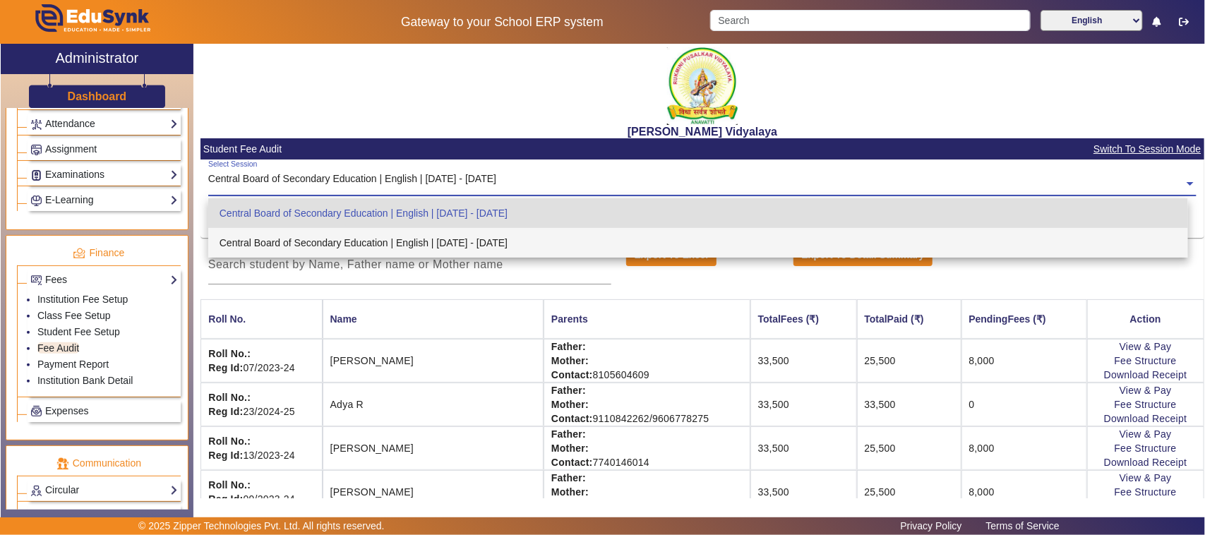
click at [494, 244] on div "Central Board of Secondary Education | English | [DATE] - [DATE]" at bounding box center [698, 243] width 981 height 30
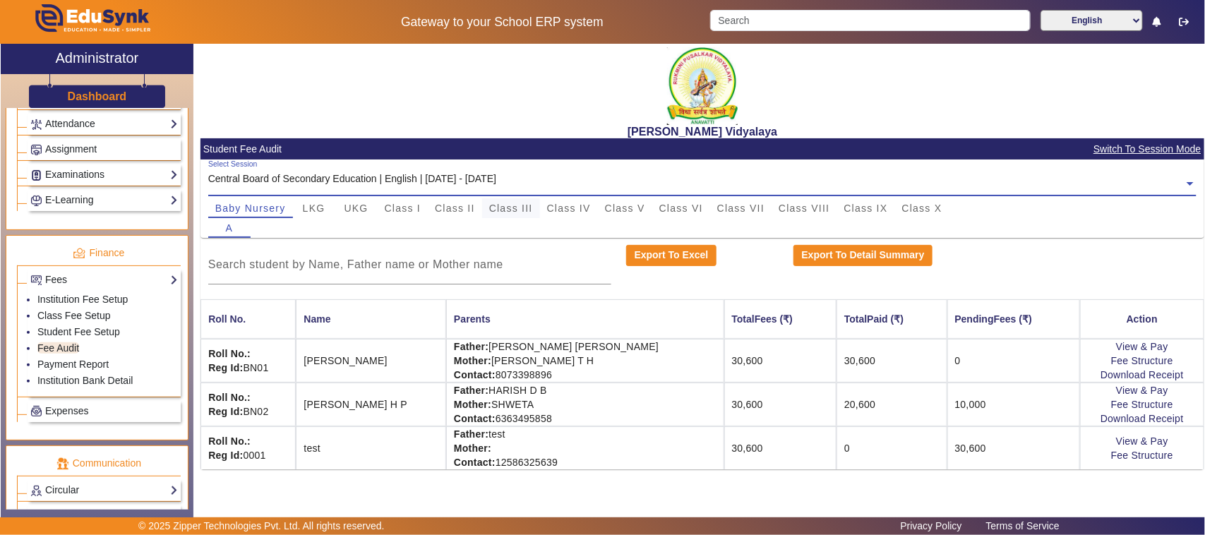
click at [513, 207] on span "Class III" at bounding box center [511, 208] width 44 height 10
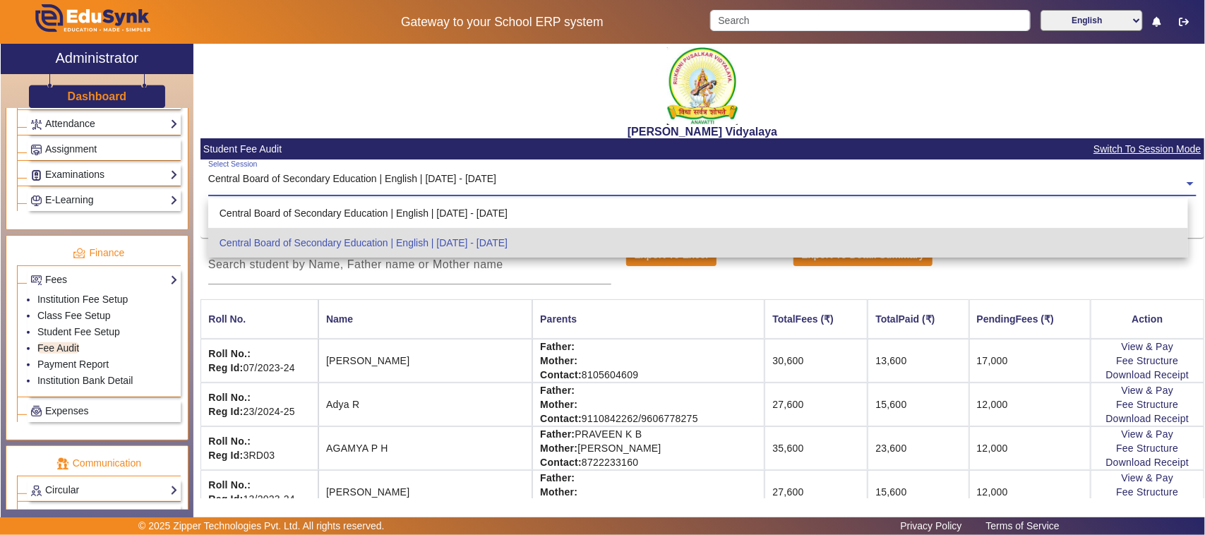
click at [446, 181] on input "text" at bounding box center [702, 184] width 989 height 15
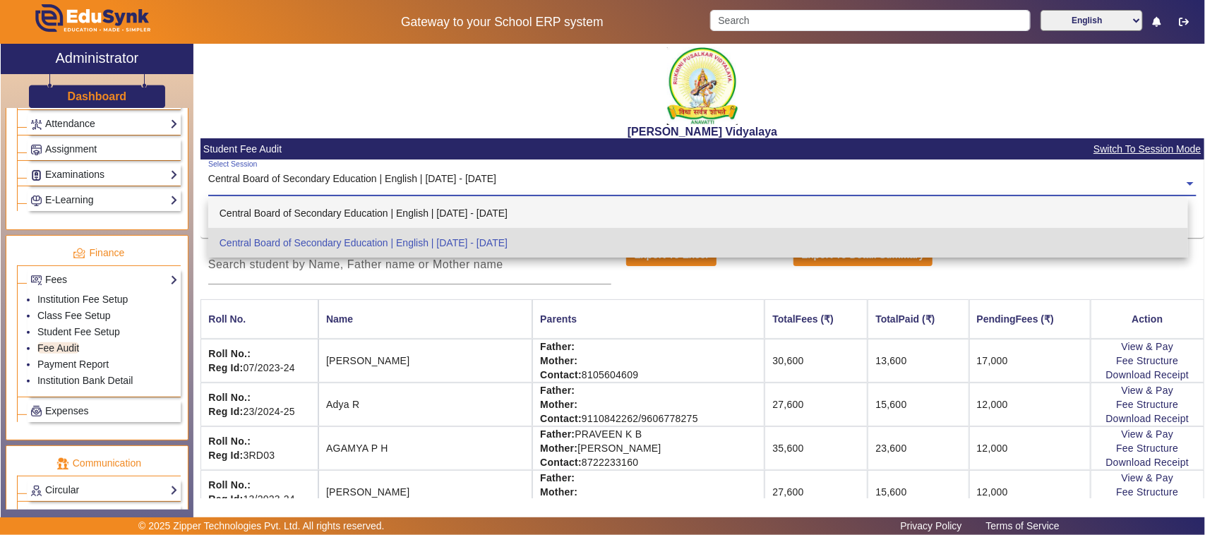
click at [446, 174] on div "Central Board of Secondary Education | English | [DATE] - [DATE]" at bounding box center [352, 179] width 288 height 15
click at [445, 216] on div "Central Board of Secondary Education | English | [DATE] - [DATE]" at bounding box center [698, 213] width 981 height 30
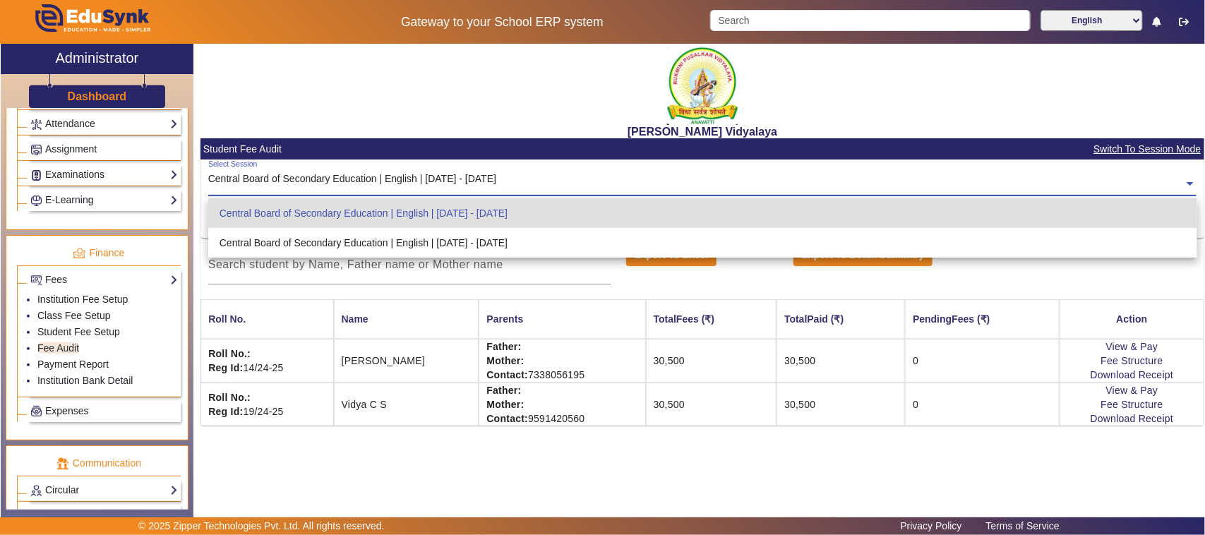
click at [448, 181] on input "text" at bounding box center [702, 184] width 989 height 15
click at [451, 180] on input "text" at bounding box center [702, 184] width 989 height 15
click at [451, 175] on div "Central Board of Secondary Education | English | [DATE] - [DATE]" at bounding box center [352, 179] width 288 height 15
click at [454, 177] on input "text" at bounding box center [702, 184] width 989 height 15
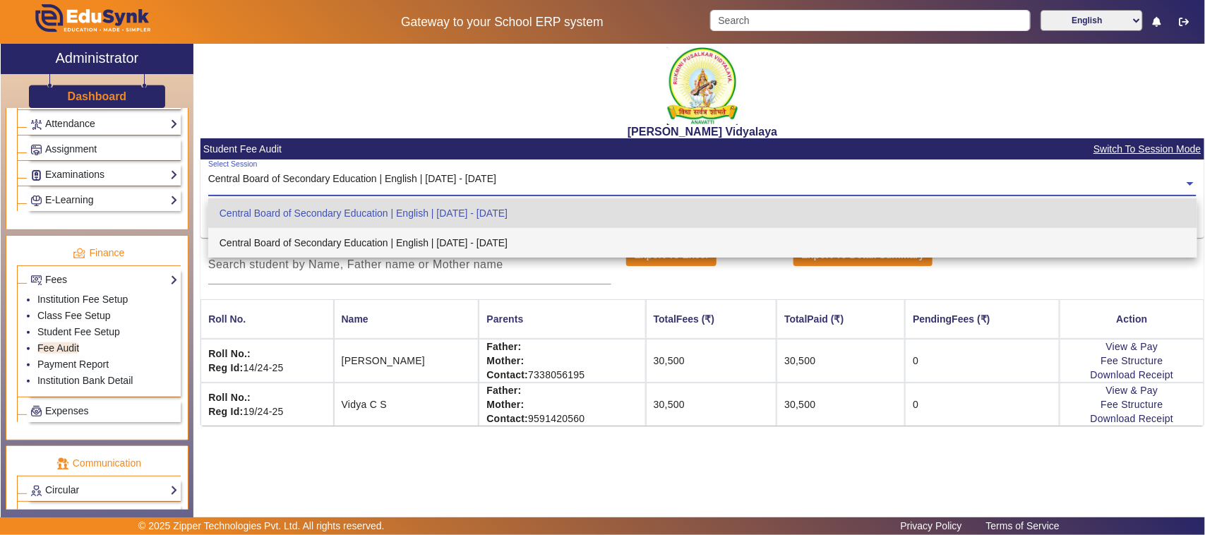
click at [433, 244] on div "Central Board of Secondary Education | English | [DATE] - [DATE]" at bounding box center [702, 243] width 989 height 30
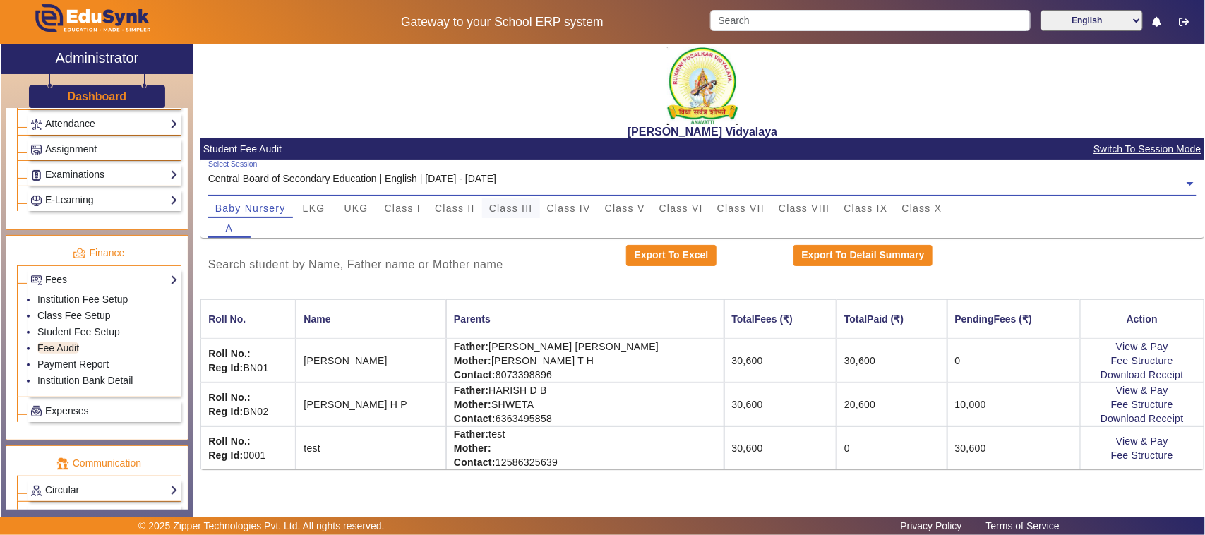
click at [515, 208] on span "Class III" at bounding box center [511, 208] width 44 height 10
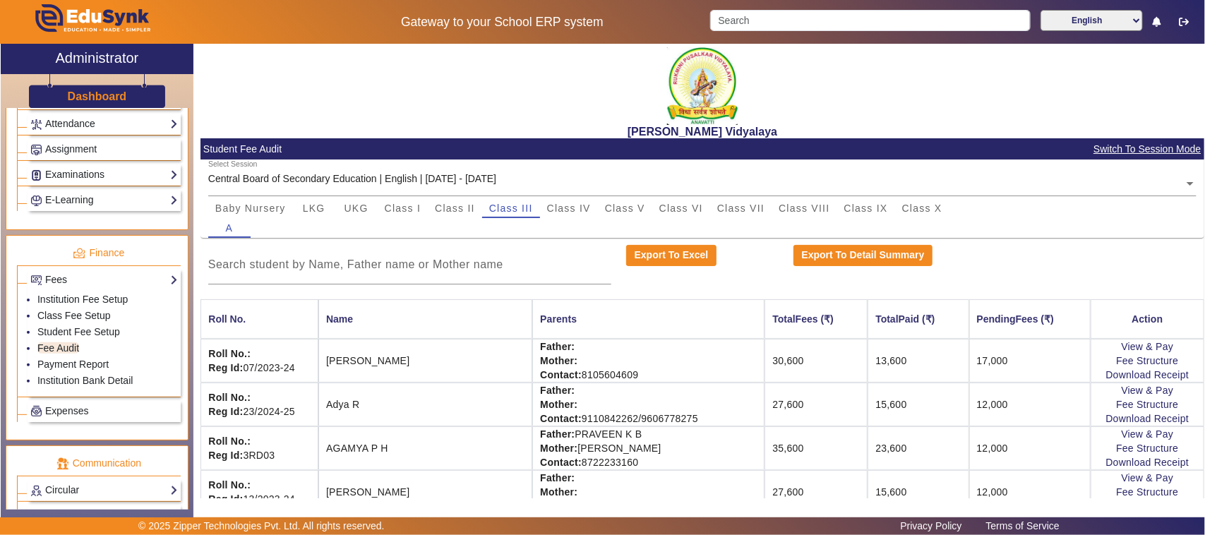
scroll to position [88, 0]
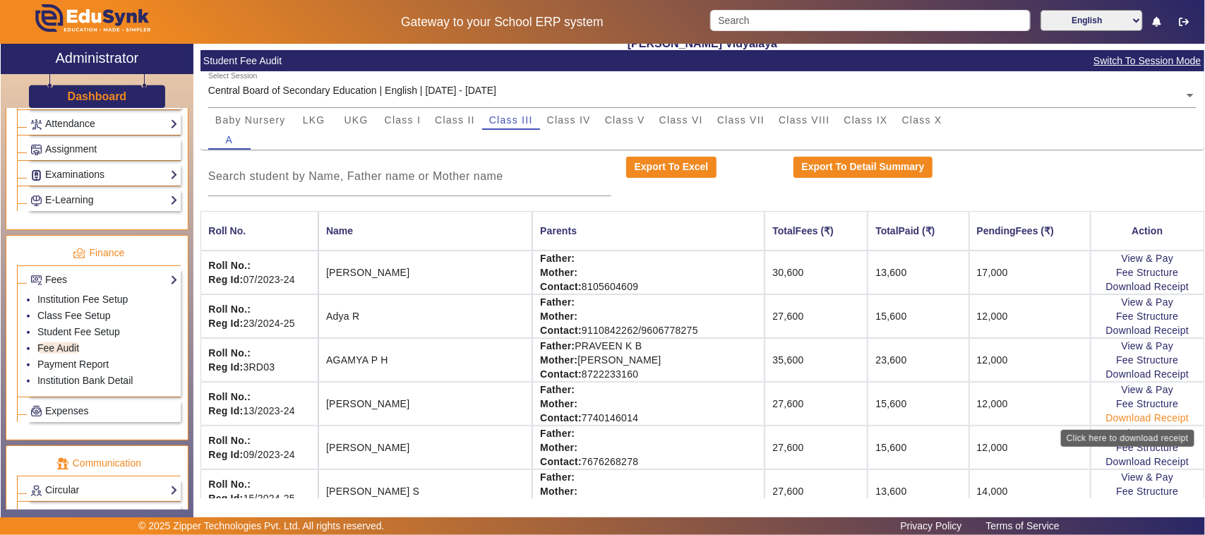
click at [1119, 424] on link "Download Receipt" at bounding box center [1148, 417] width 83 height 11
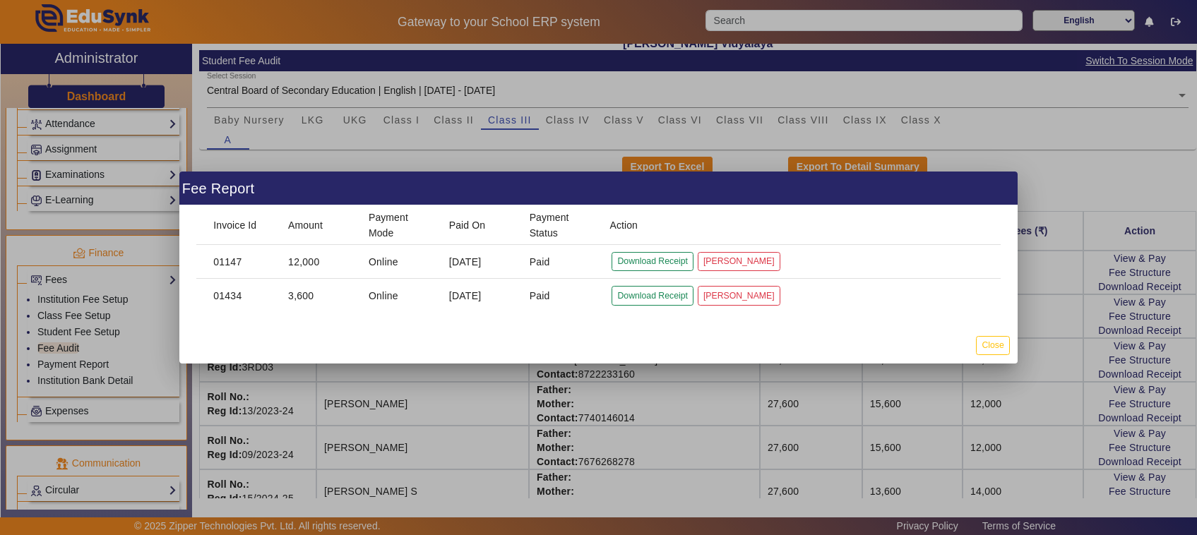
click at [898, 428] on div at bounding box center [598, 267] width 1197 height 535
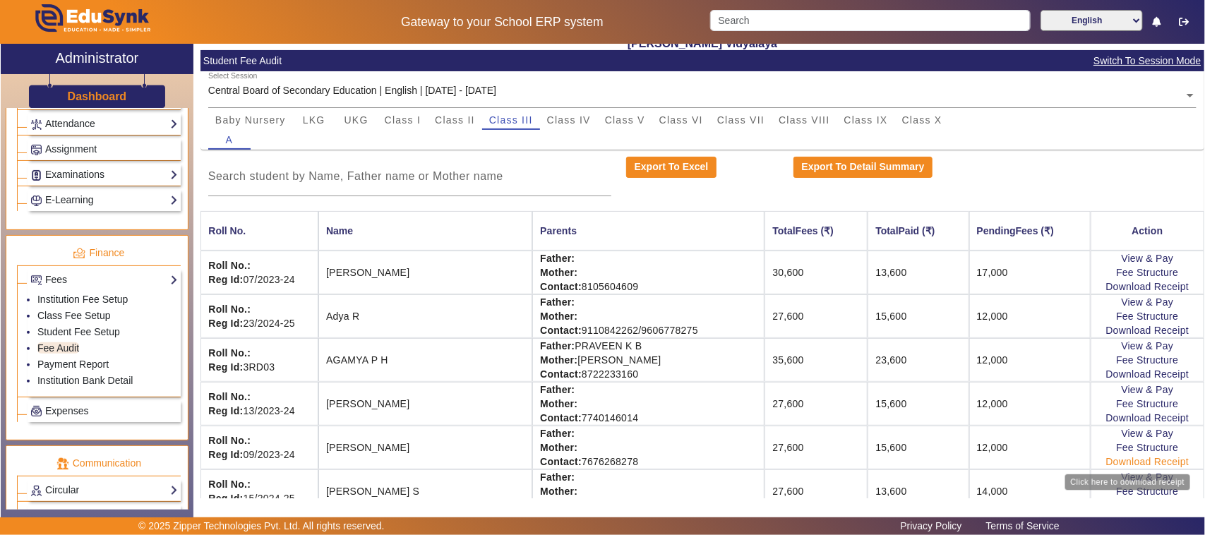
click at [1120, 463] on link "Download Receipt" at bounding box center [1148, 461] width 83 height 11
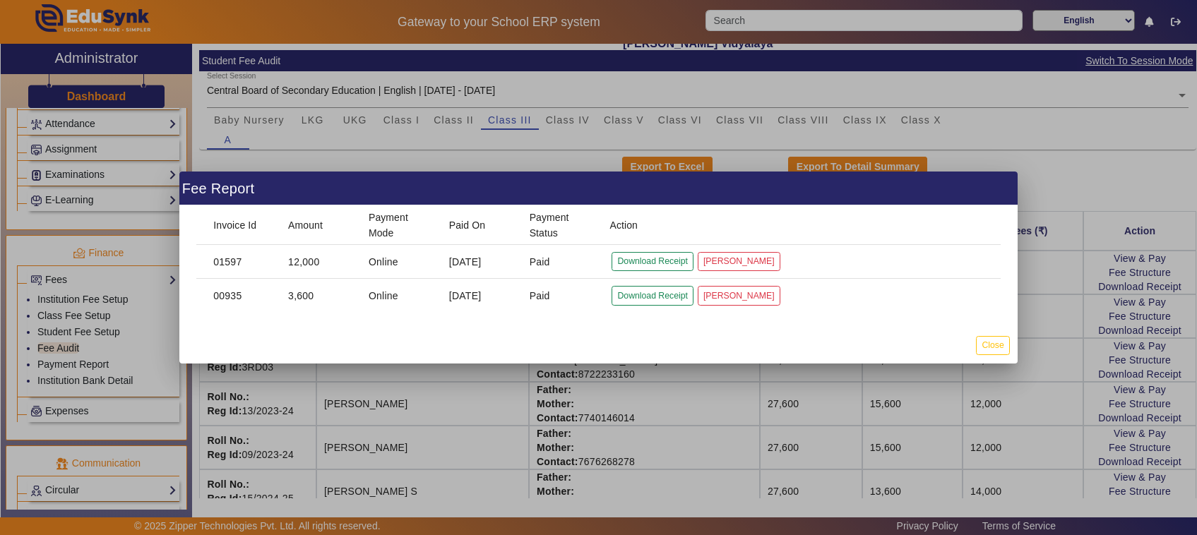
click at [1051, 429] on div at bounding box center [598, 267] width 1197 height 535
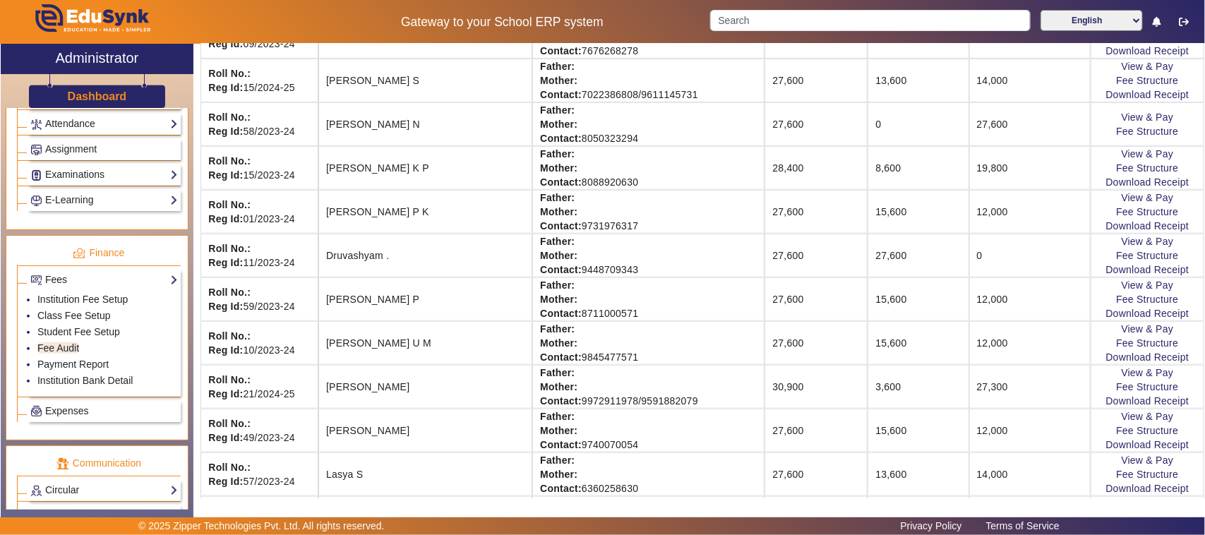
scroll to position [530, 0]
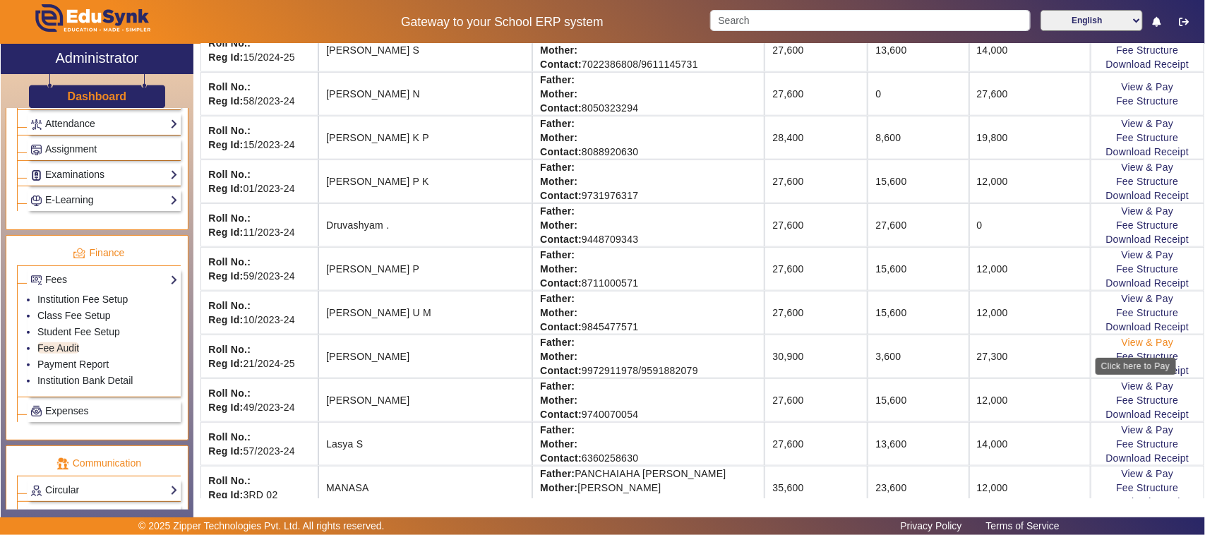
click at [1123, 348] on link "View & Pay" at bounding box center [1148, 342] width 52 height 11
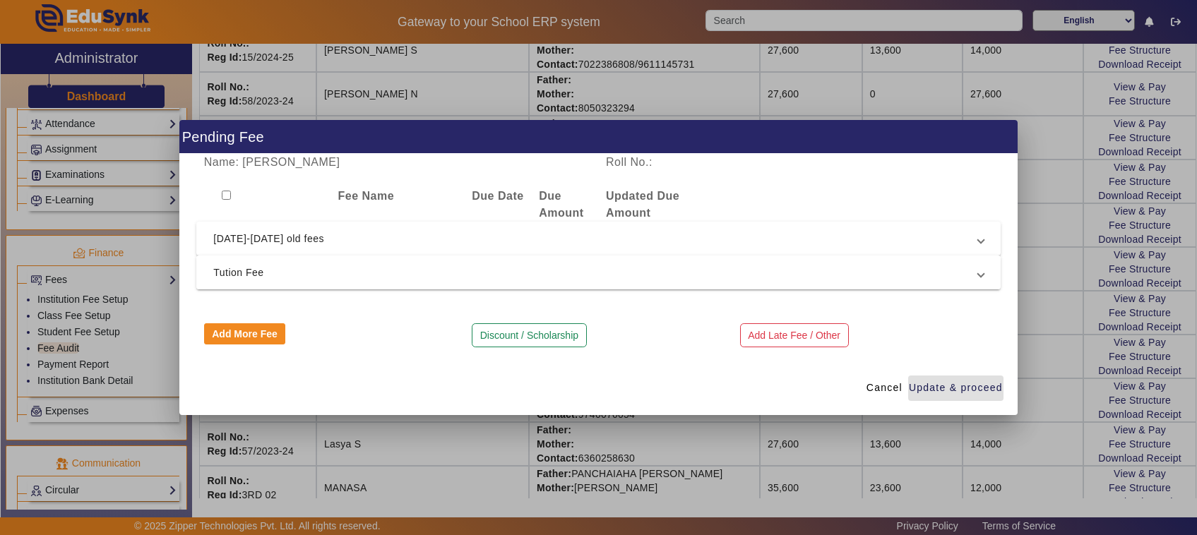
click at [261, 274] on span "Tution Fee" at bounding box center [595, 272] width 765 height 17
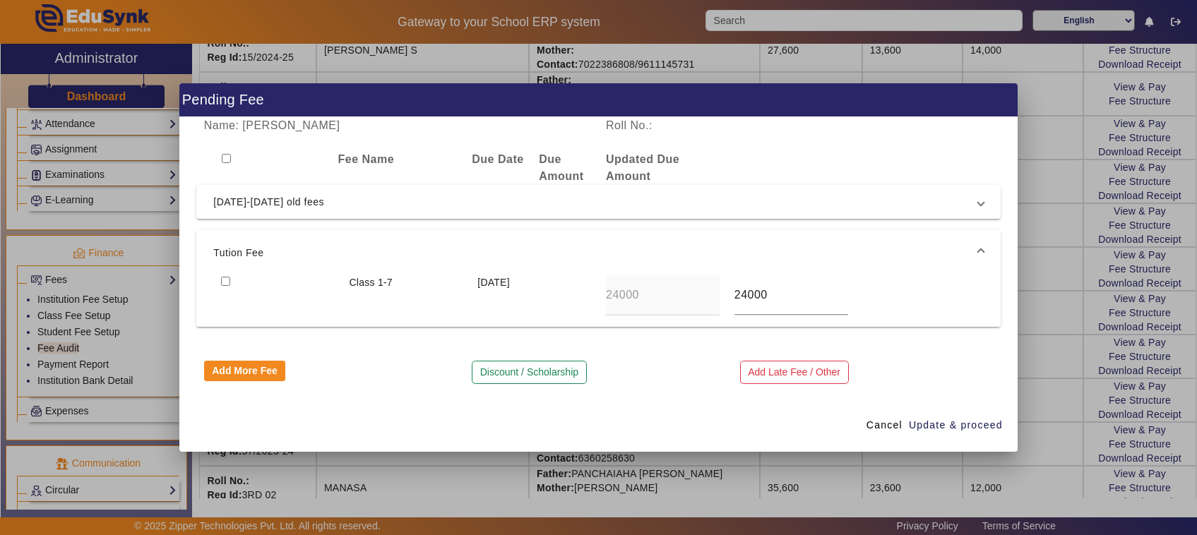
click at [415, 460] on div at bounding box center [598, 267] width 1197 height 535
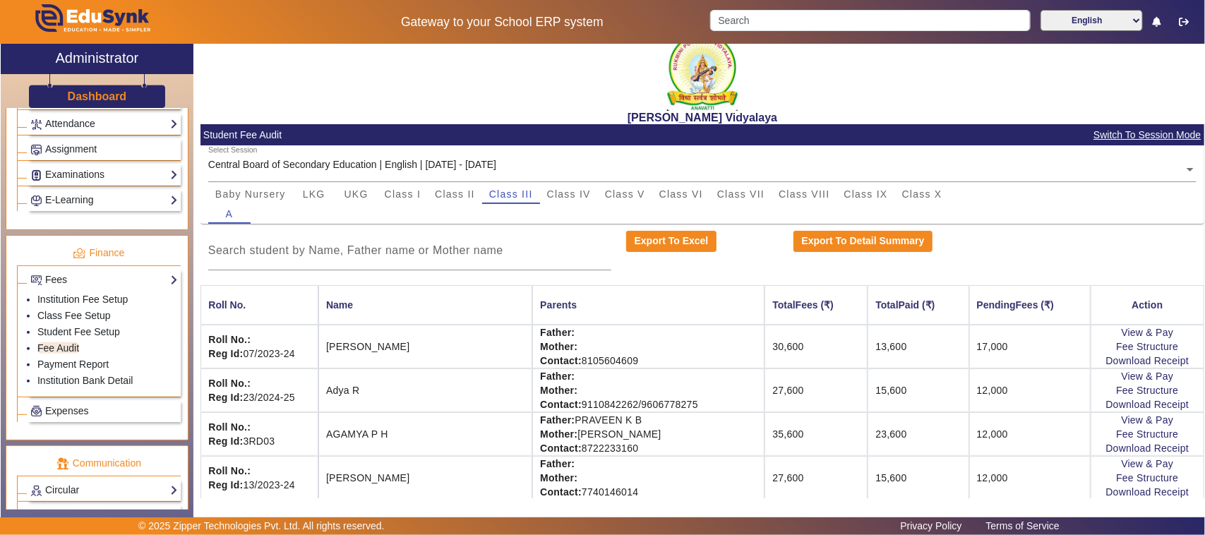
scroll to position [0, 0]
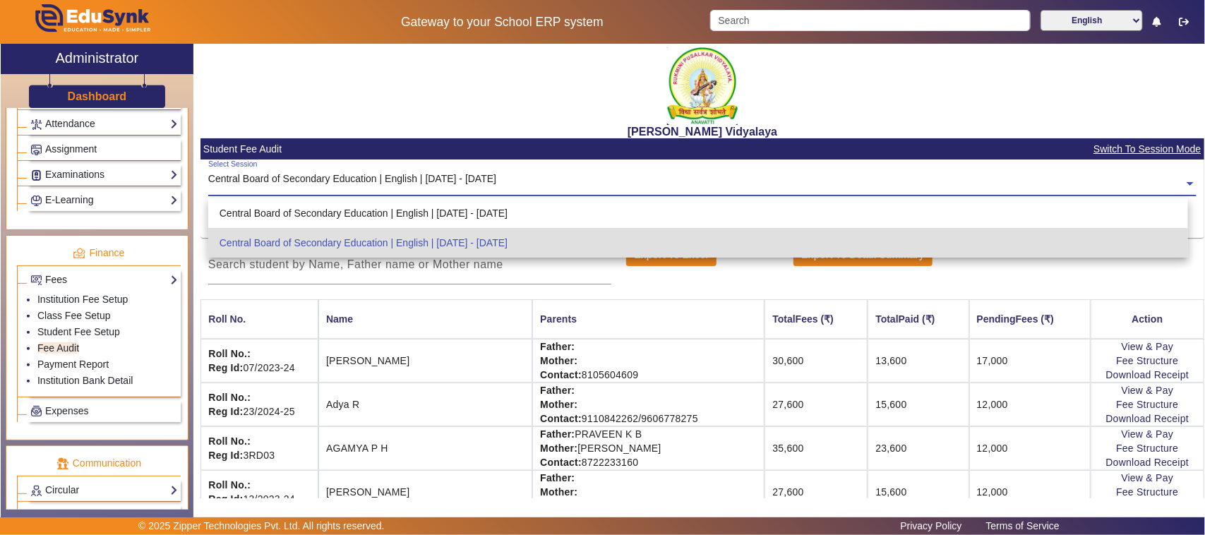
click at [435, 182] on input "text" at bounding box center [702, 184] width 989 height 15
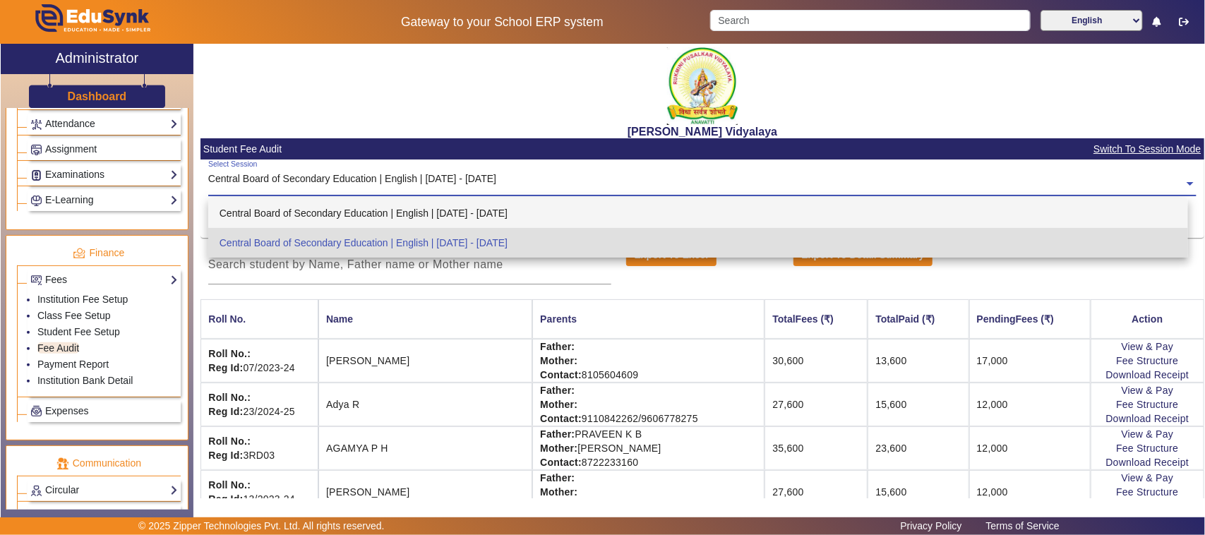
click at [446, 203] on div "Central Board of Secondary Education | English | [DATE] - [DATE]" at bounding box center [698, 213] width 981 height 30
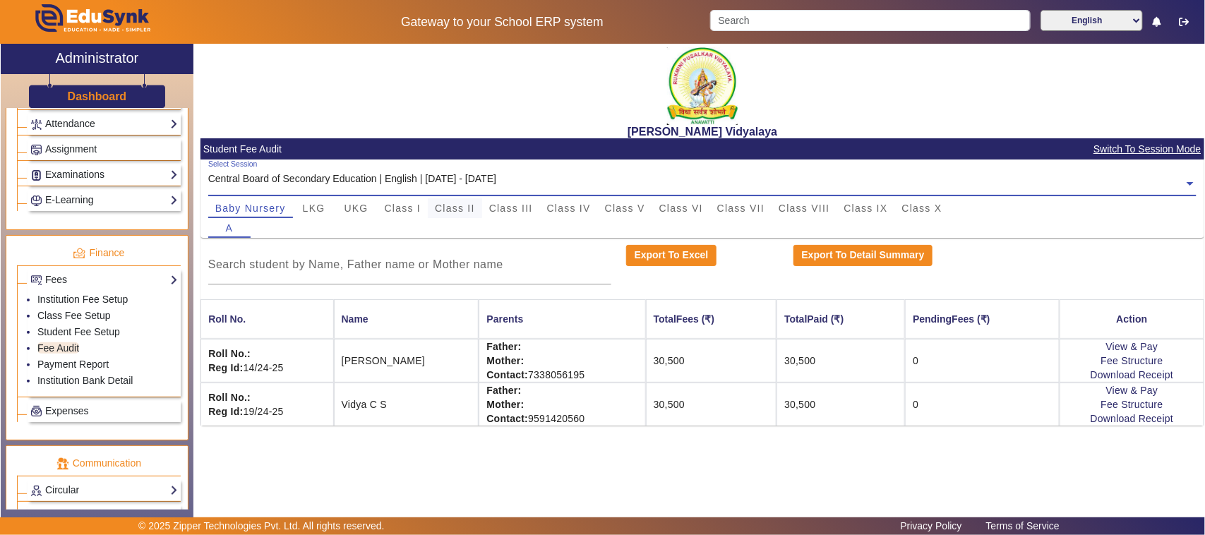
click at [467, 210] on span "Class II" at bounding box center [455, 208] width 40 height 10
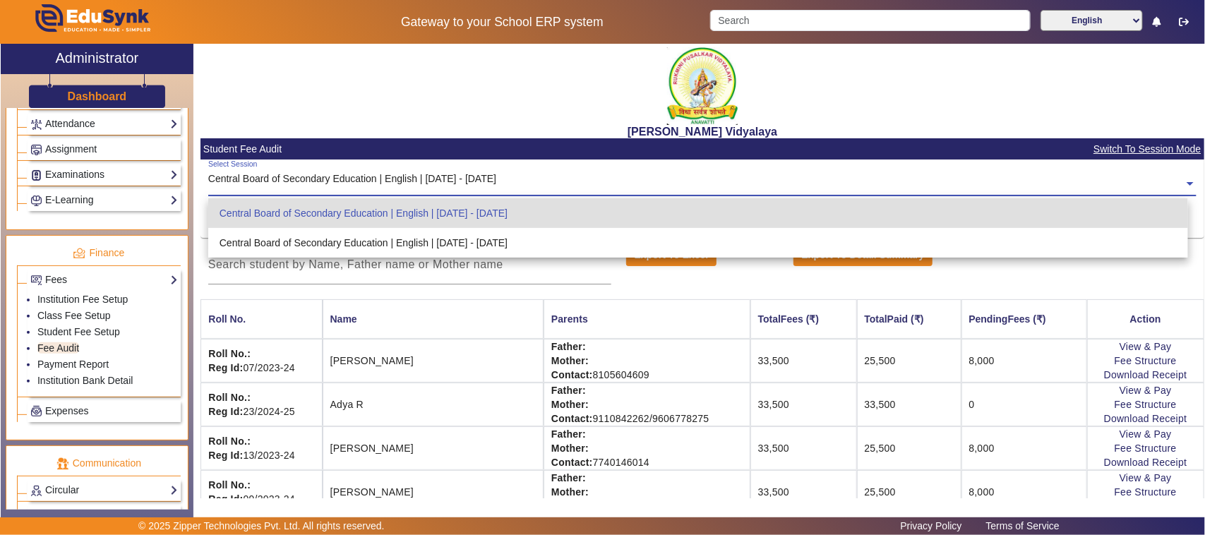
click at [460, 179] on input "text" at bounding box center [702, 184] width 989 height 15
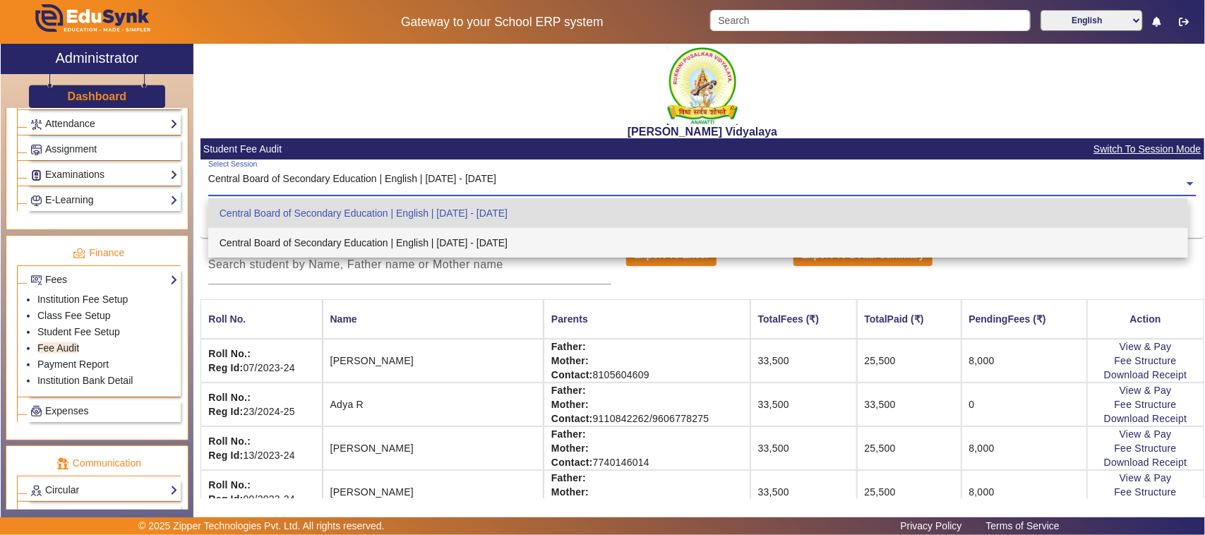
click at [477, 239] on div "Central Board of Secondary Education | English | [DATE] - [DATE]" at bounding box center [698, 243] width 981 height 30
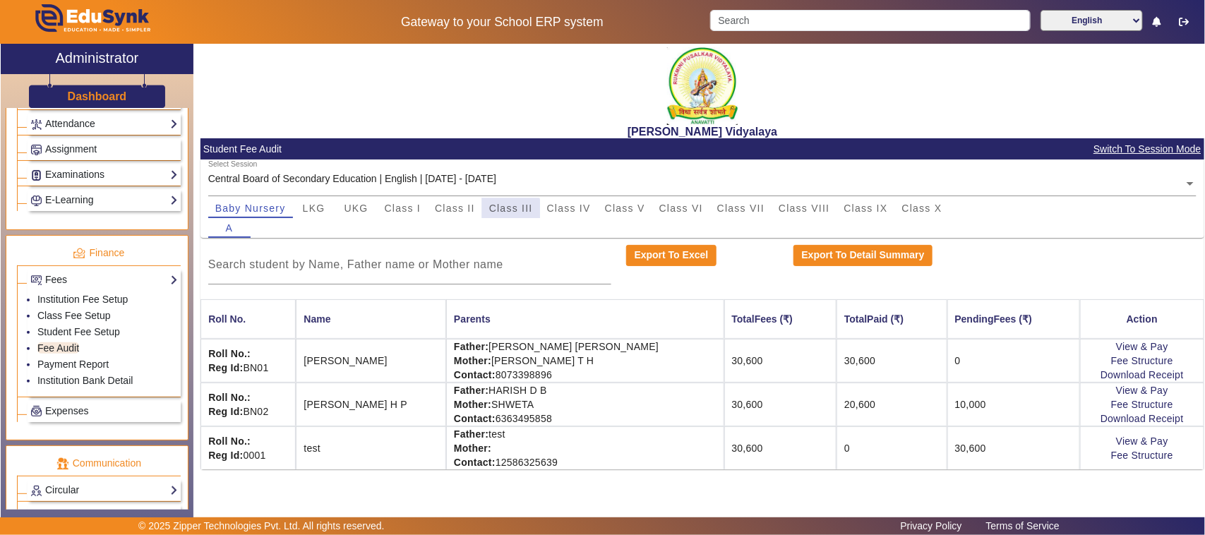
click at [508, 209] on span "Class III" at bounding box center [511, 208] width 44 height 10
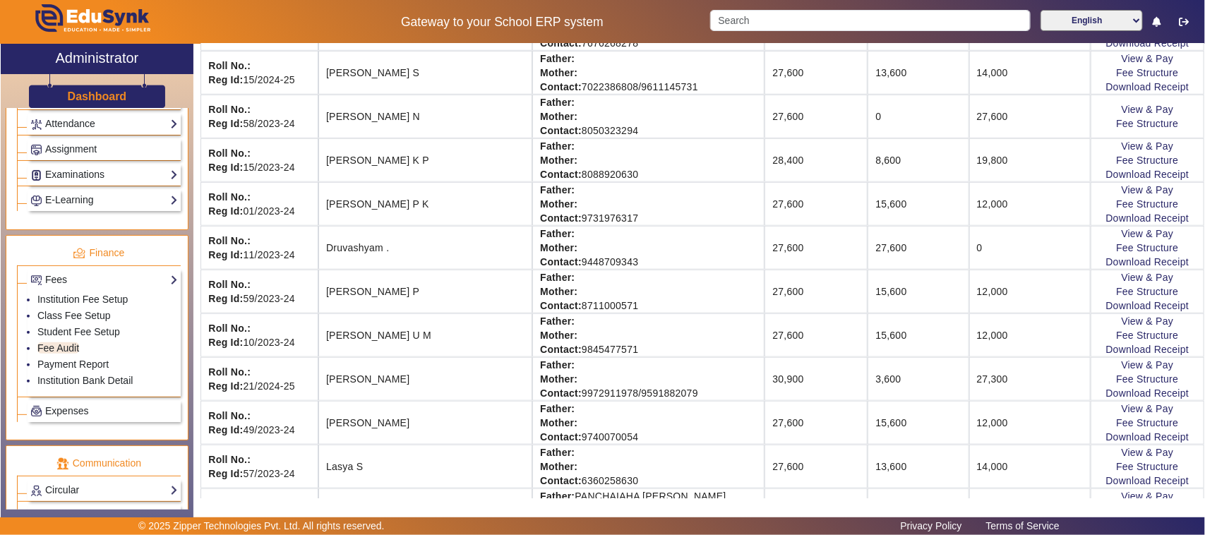
scroll to position [530, 0]
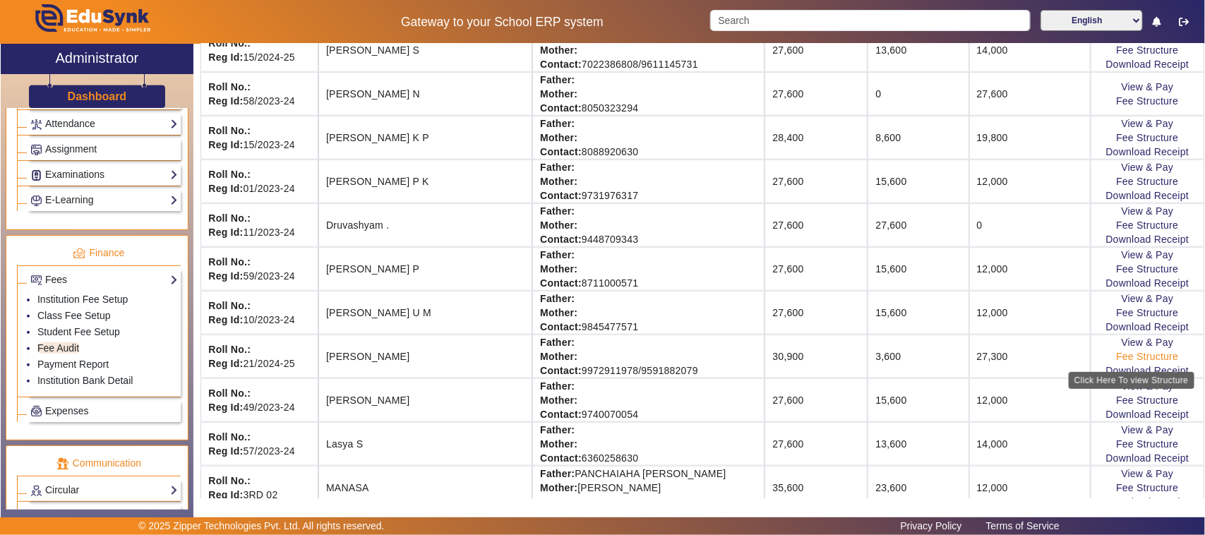
click at [1147, 359] on link "Fee Structure" at bounding box center [1147, 356] width 62 height 11
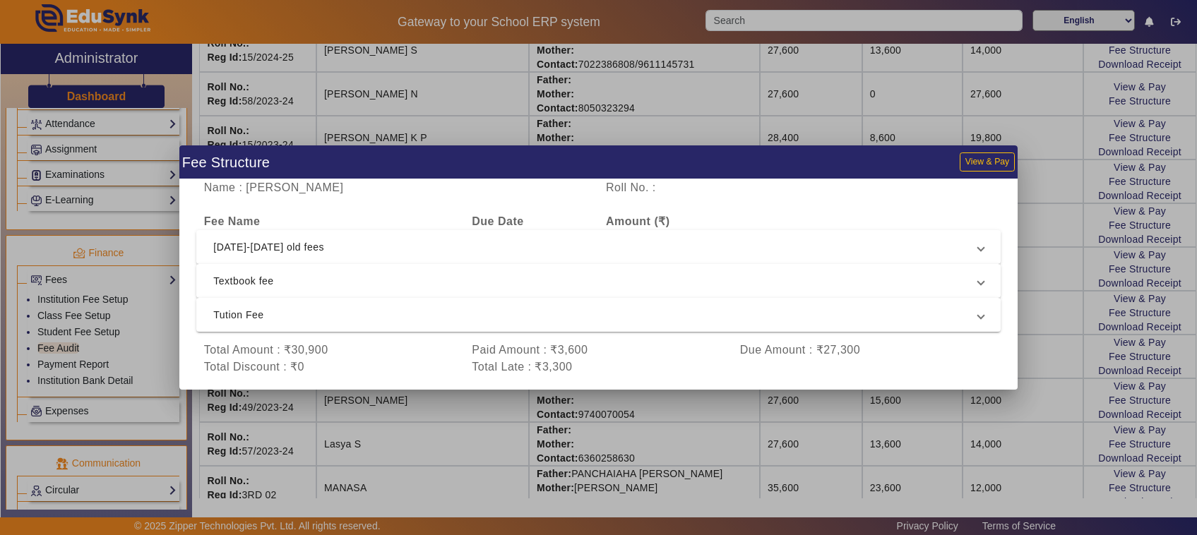
click at [1042, 360] on div at bounding box center [598, 267] width 1197 height 535
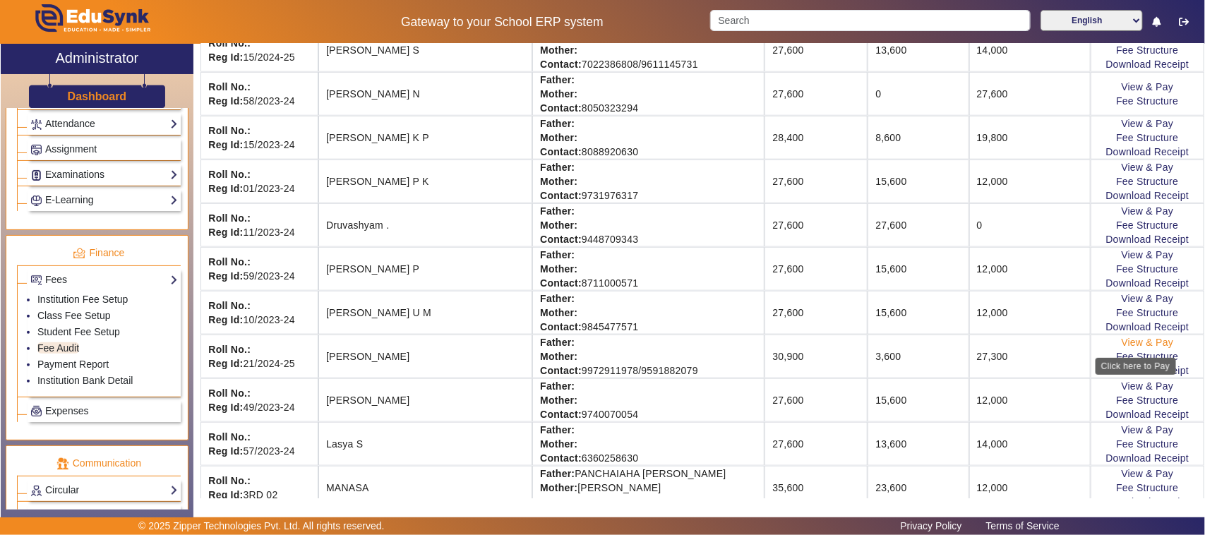
click at [1143, 347] on link "View & Pay" at bounding box center [1148, 342] width 52 height 11
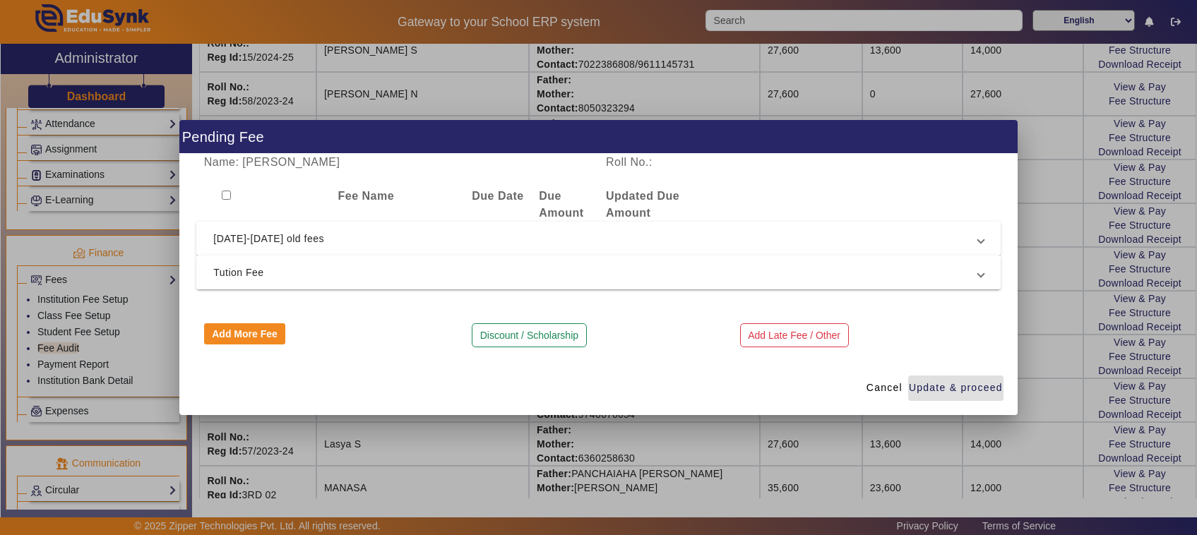
click at [249, 273] on span "Tution Fee" at bounding box center [595, 272] width 765 height 17
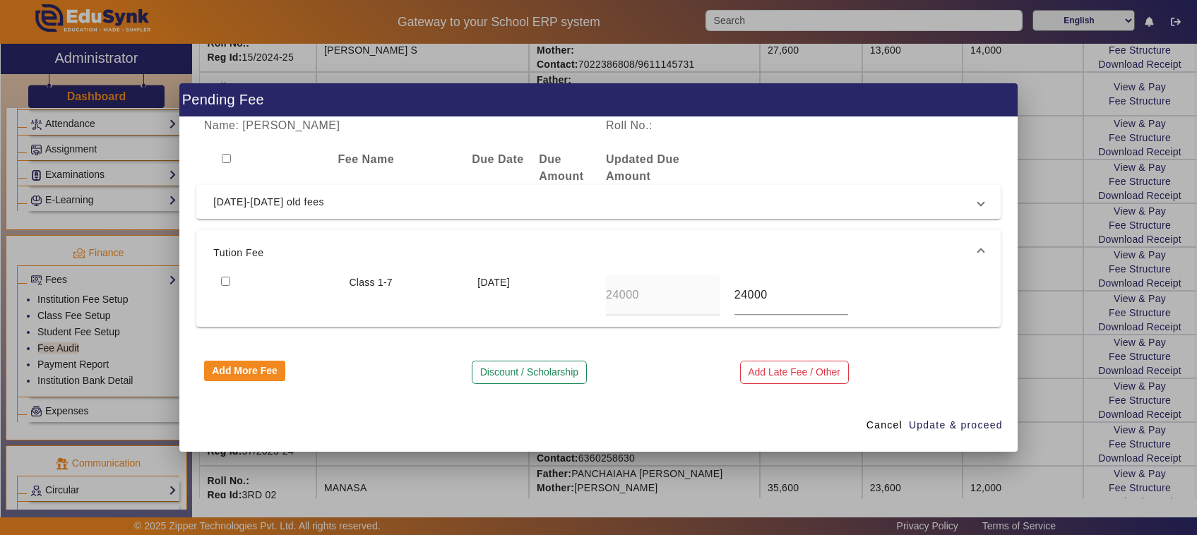
click at [221, 279] on input "checkbox" at bounding box center [225, 281] width 9 height 9
checkbox input "true"
click at [946, 428] on span "Update & proceed" at bounding box center [956, 425] width 94 height 15
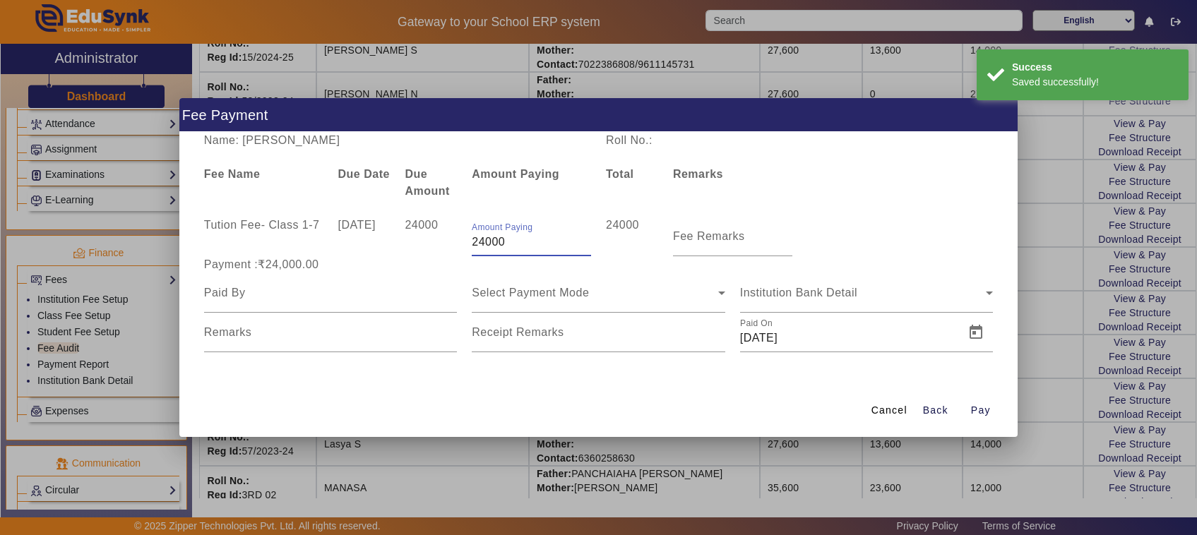
click at [506, 241] on input "24000" at bounding box center [531, 242] width 119 height 17
type input "2"
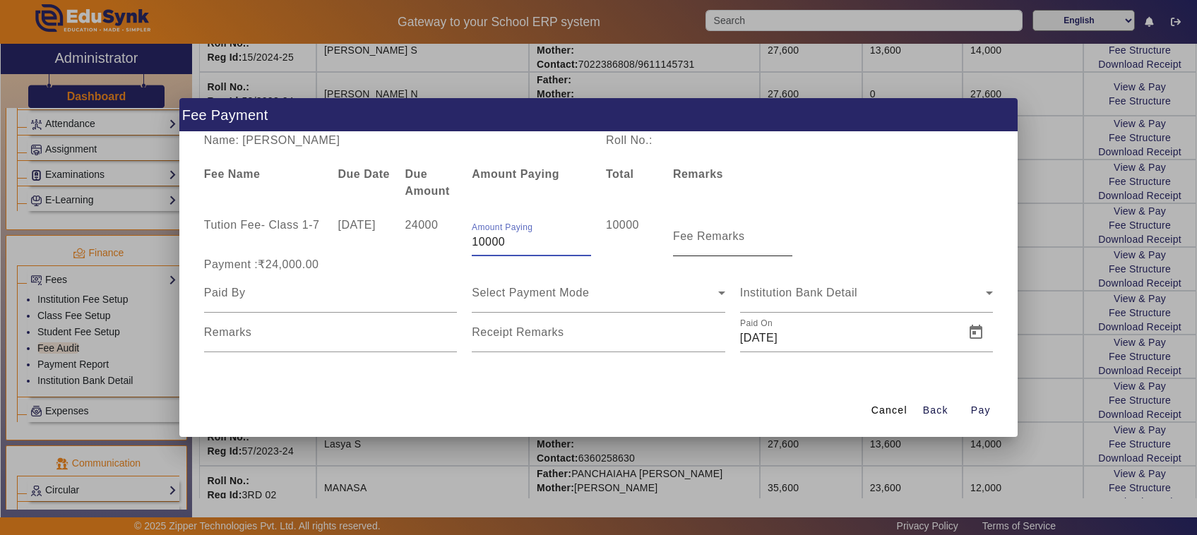
type input "10000"
click at [715, 244] on input "Fee Remarks" at bounding box center [732, 242] width 119 height 17
type input "1"
click at [253, 292] on input at bounding box center [331, 293] width 254 height 17
type input "Father"
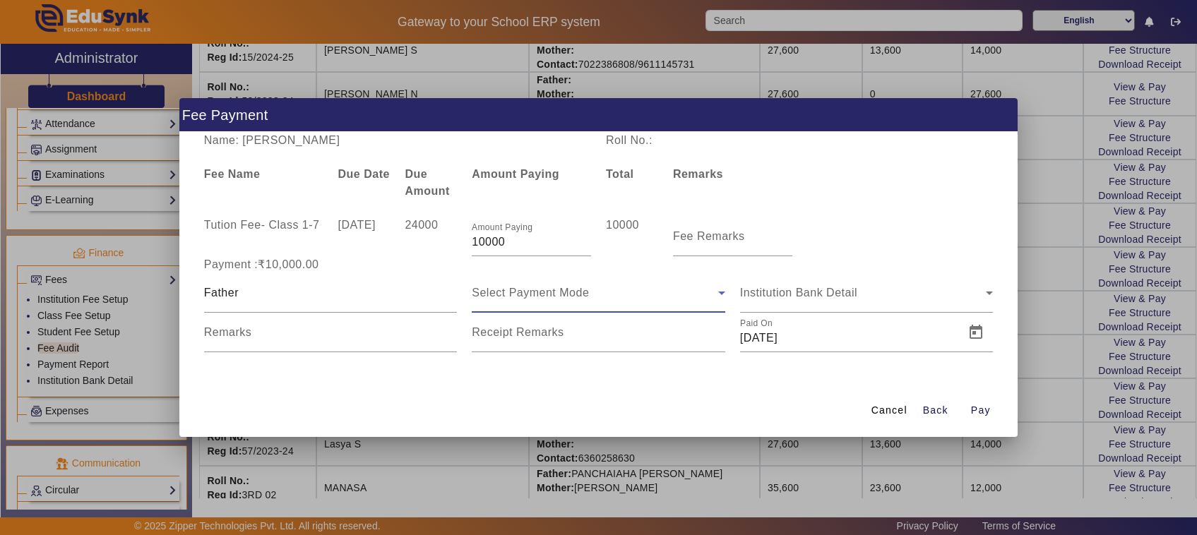
click at [535, 299] on span "Select Payment Mode" at bounding box center [530, 293] width 117 height 12
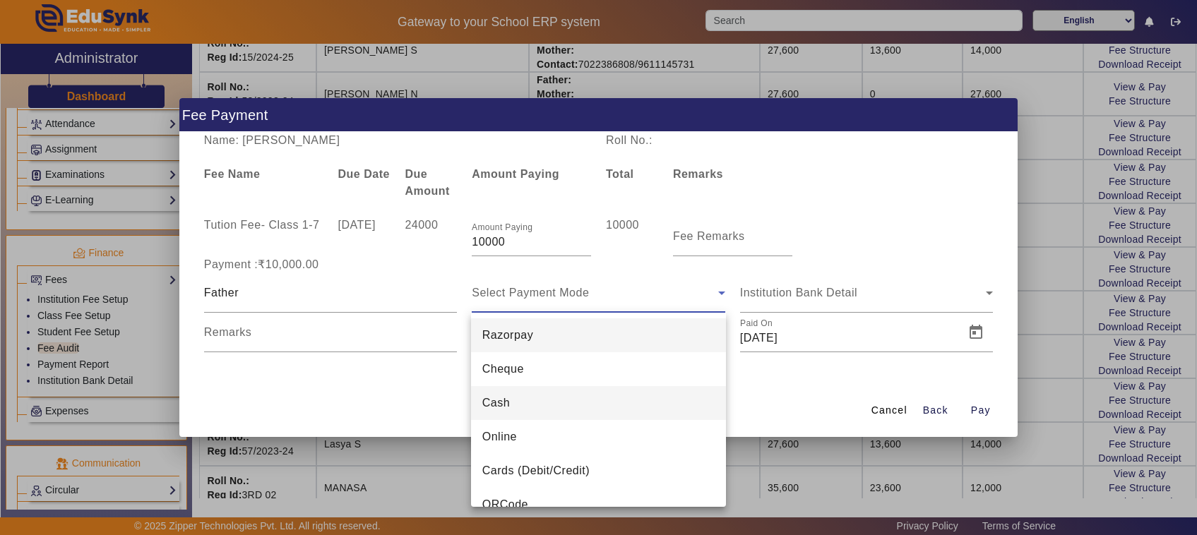
click at [503, 404] on span "Cash" at bounding box center [496, 403] width 28 height 17
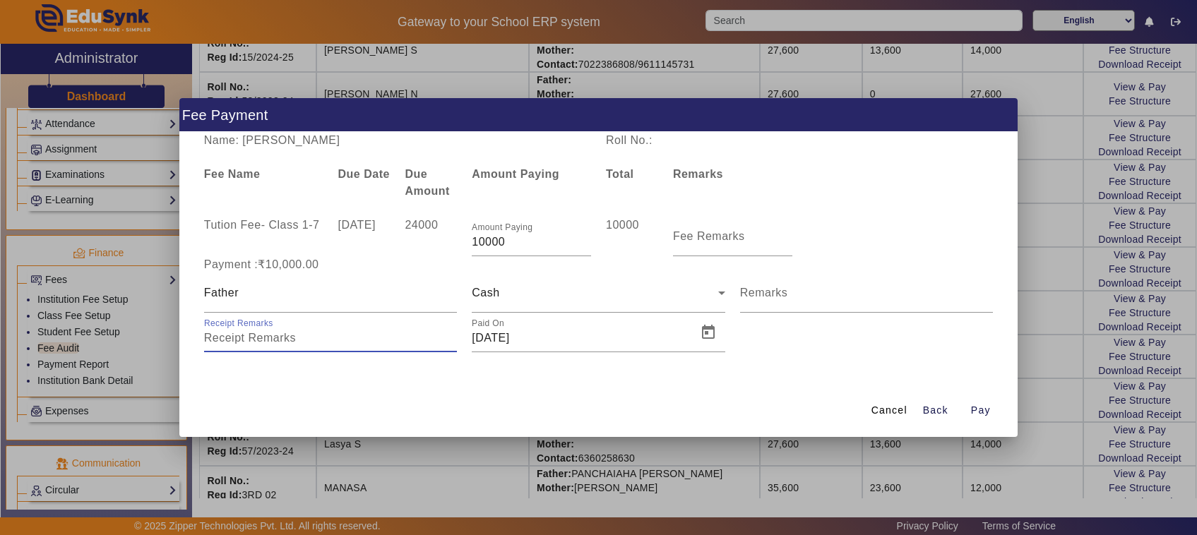
click at [302, 330] on input "Receipt Remarks" at bounding box center [331, 338] width 254 height 17
type input "747"
click at [705, 334] on span "Open calendar" at bounding box center [708, 333] width 34 height 34
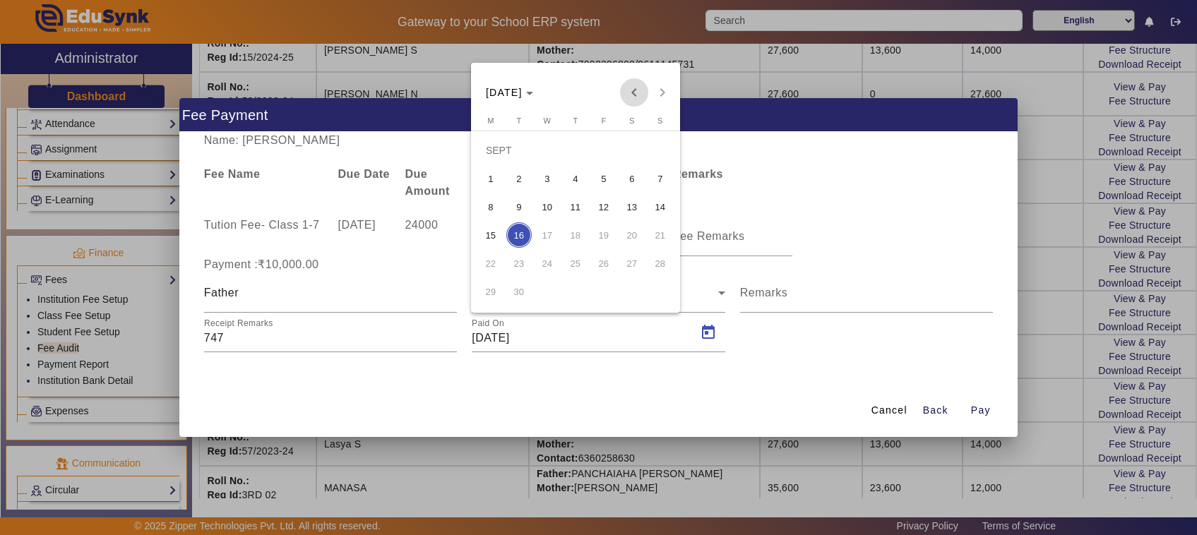
click at [638, 93] on span "Previous month" at bounding box center [634, 92] width 28 height 28
click at [633, 93] on span "Previous month" at bounding box center [634, 92] width 28 height 28
click at [605, 235] on span "20" at bounding box center [603, 234] width 25 height 25
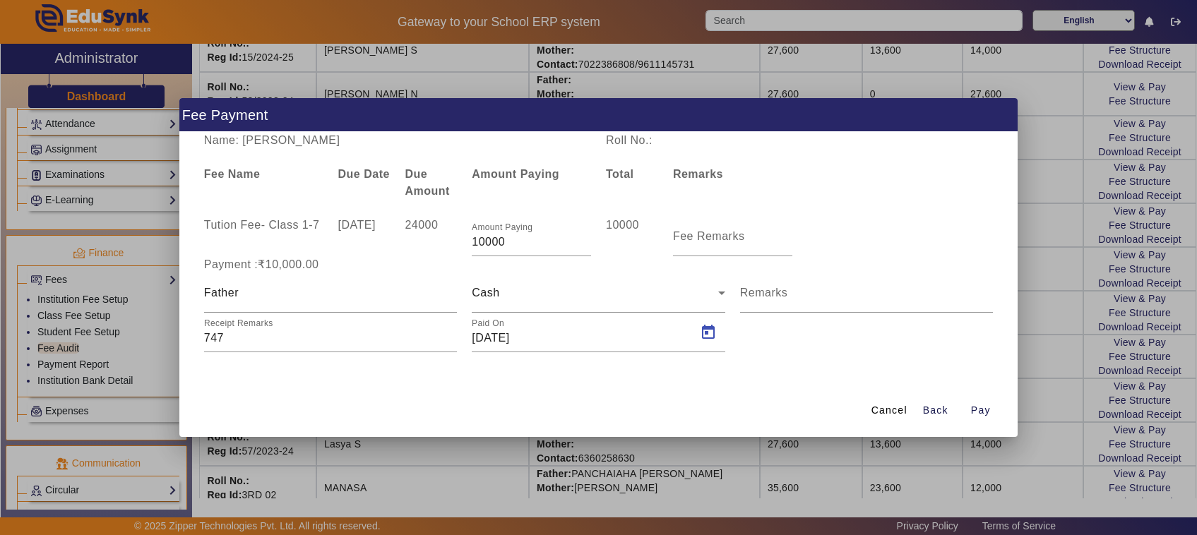
type input "[DATE]"
click at [978, 410] on span "Pay" at bounding box center [981, 410] width 20 height 15
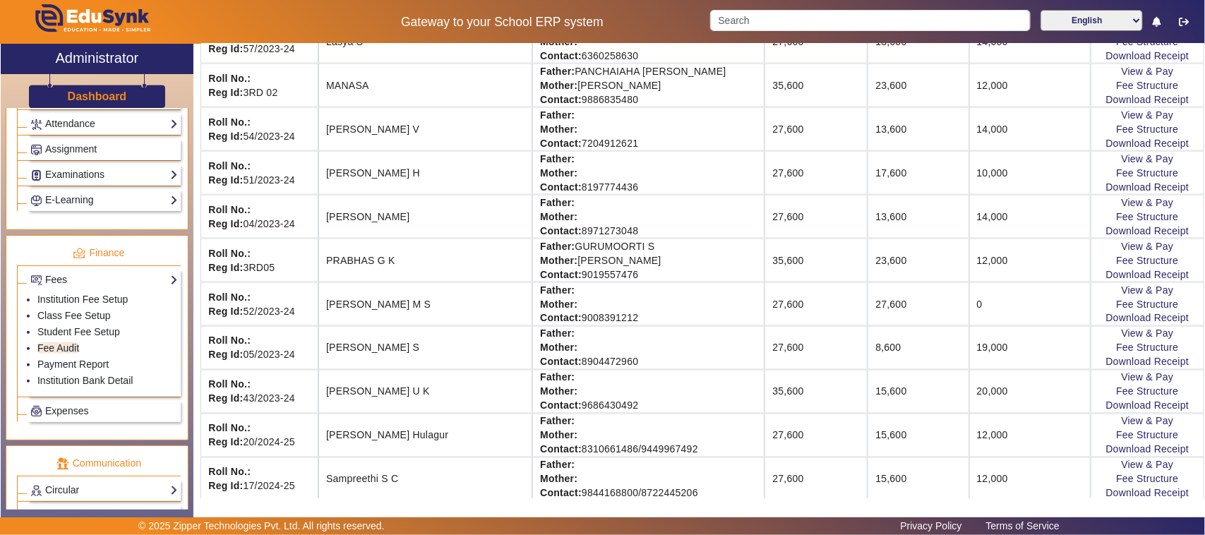
scroll to position [971, 0]
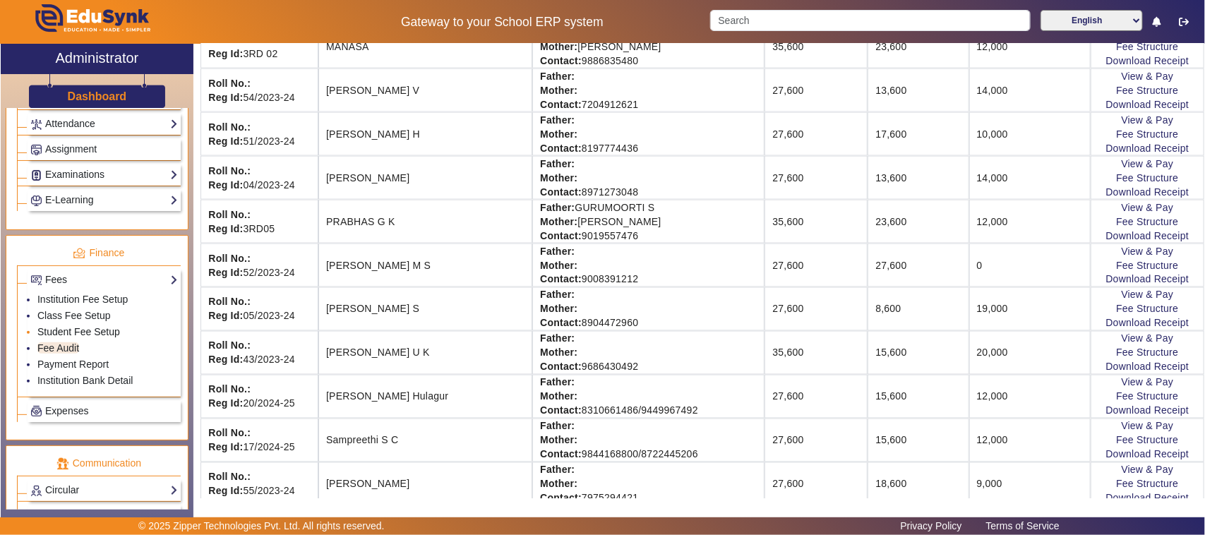
click at [100, 338] on link "Student Fee Setup" at bounding box center [78, 331] width 83 height 11
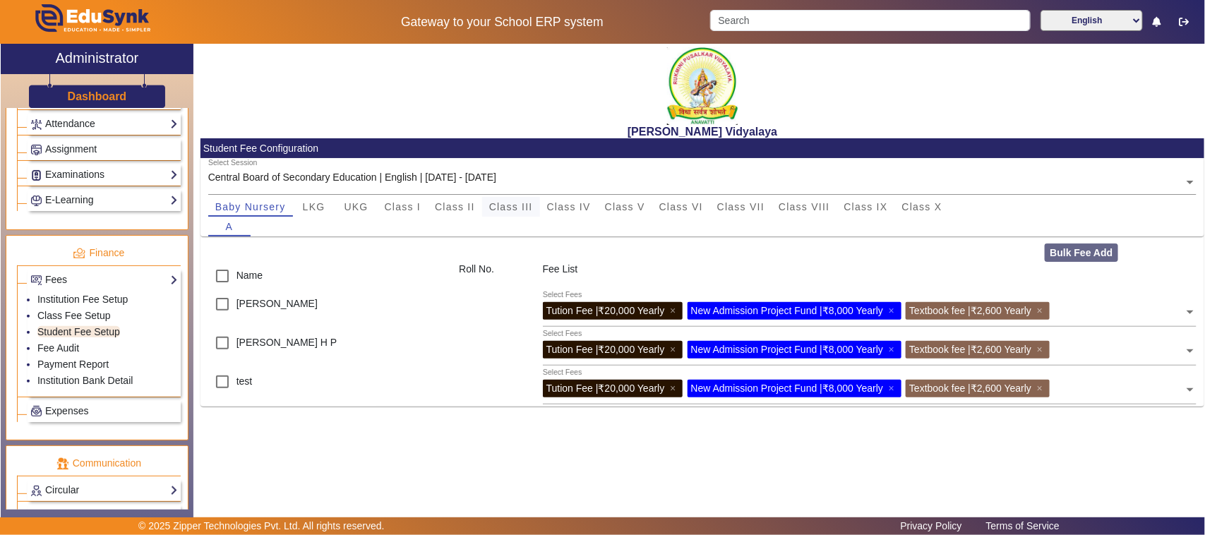
click at [508, 210] on span "Class III" at bounding box center [511, 207] width 44 height 10
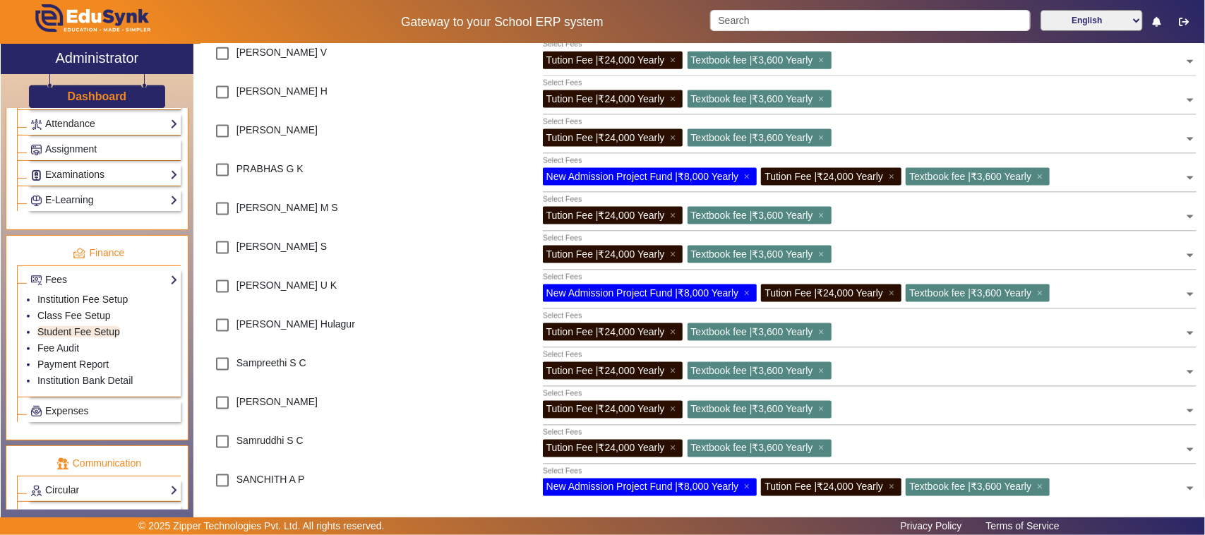
scroll to position [883, 0]
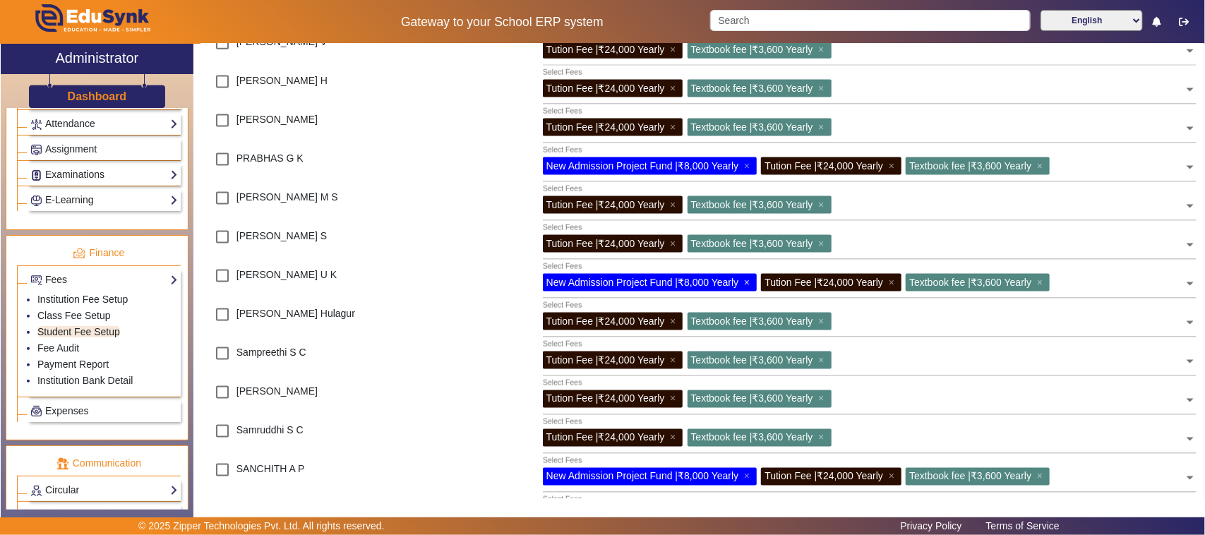
click at [749, 280] on span "×" at bounding box center [748, 282] width 9 height 11
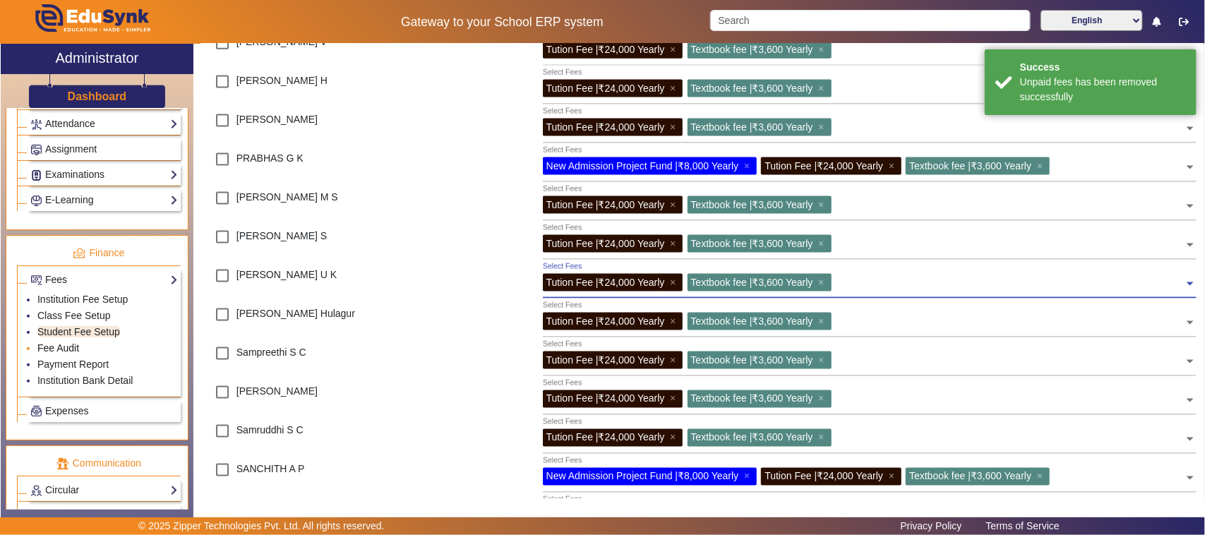
click at [52, 354] on link "Fee Audit" at bounding box center [58, 347] width 42 height 11
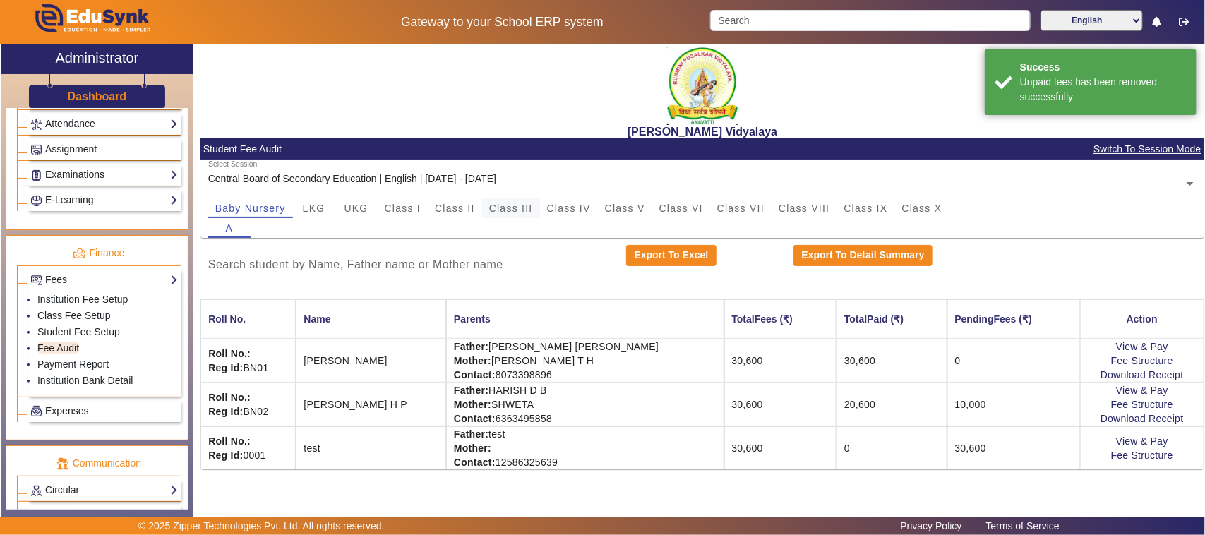
click at [510, 201] on span "Class III" at bounding box center [511, 208] width 44 height 20
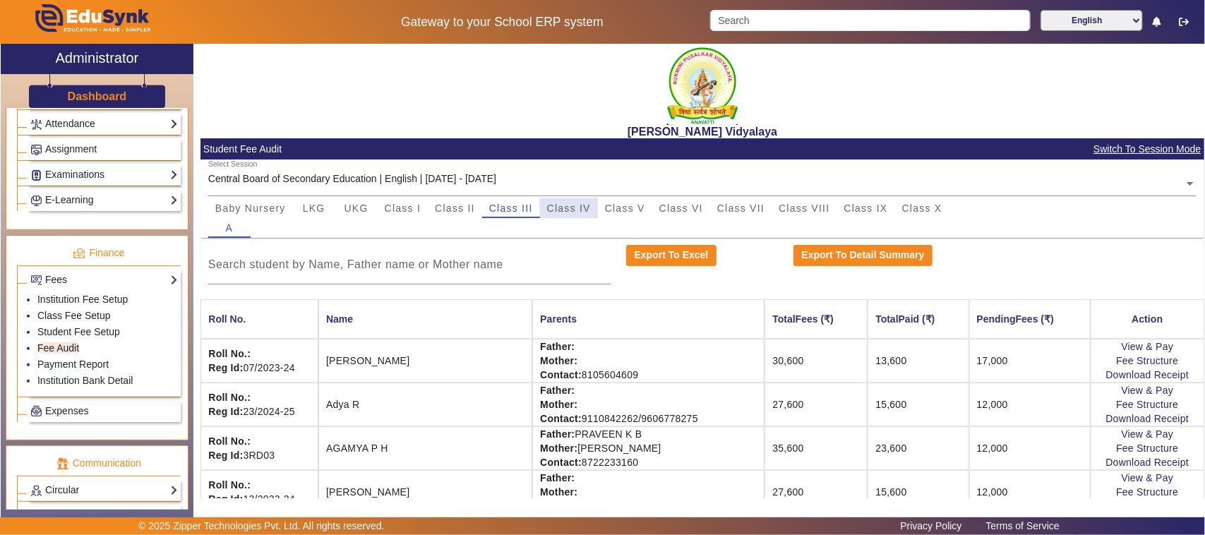
click at [569, 203] on span "Class IV" at bounding box center [569, 208] width 44 height 10
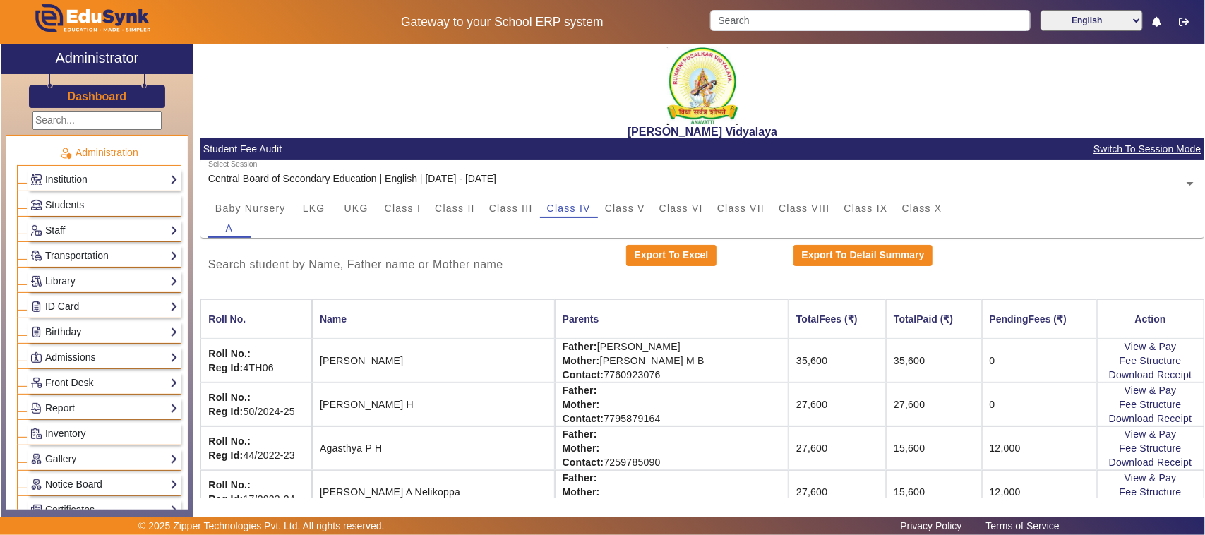
click at [89, 200] on link "Students" at bounding box center [104, 205] width 148 height 16
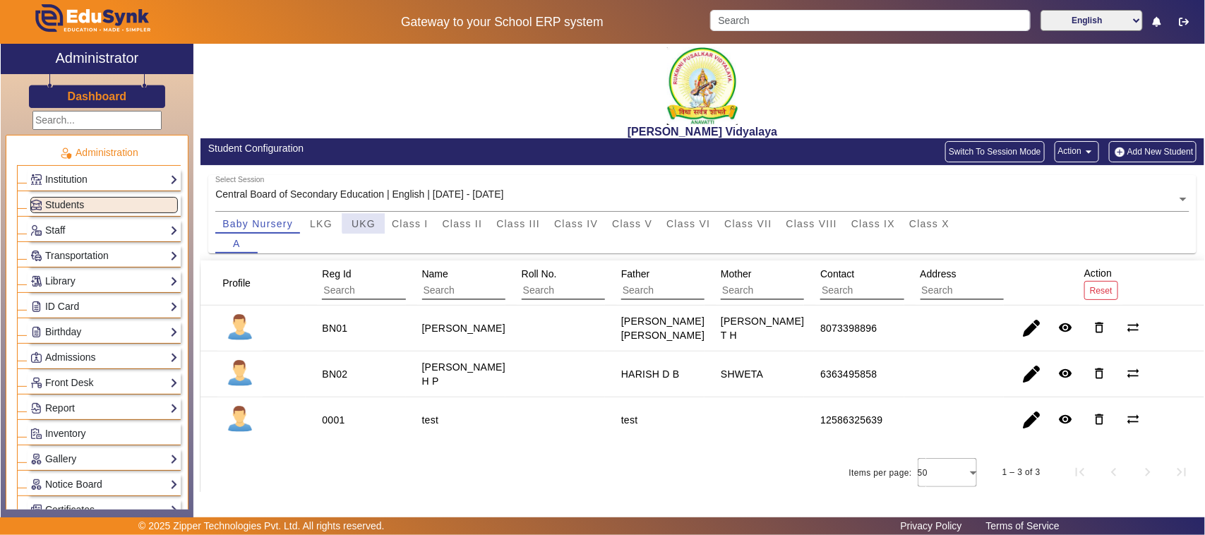
click at [366, 222] on span "UKG" at bounding box center [364, 224] width 24 height 10
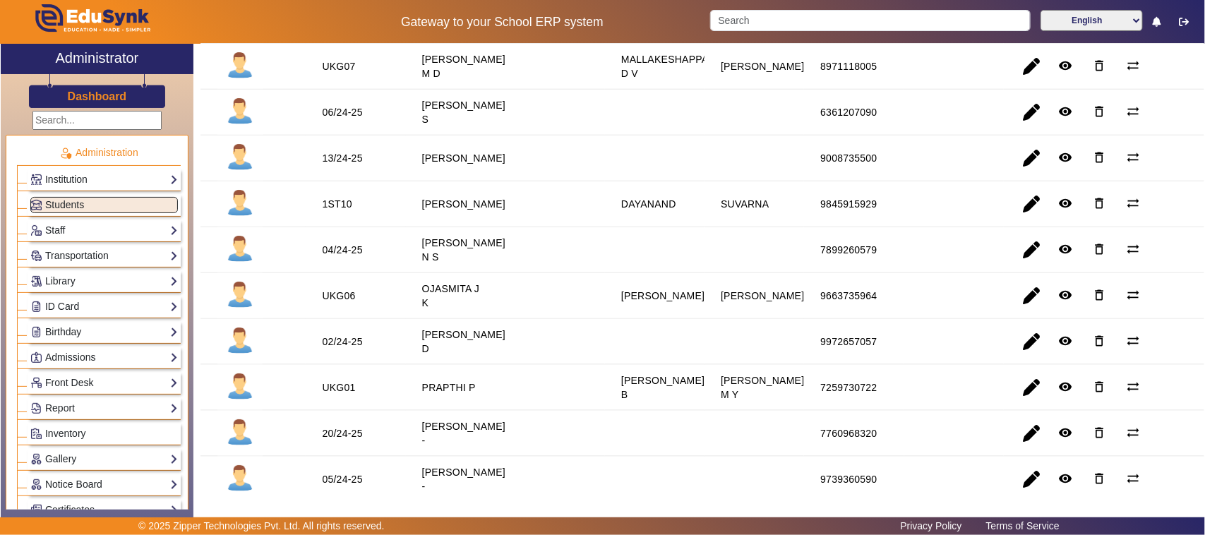
scroll to position [618, 0]
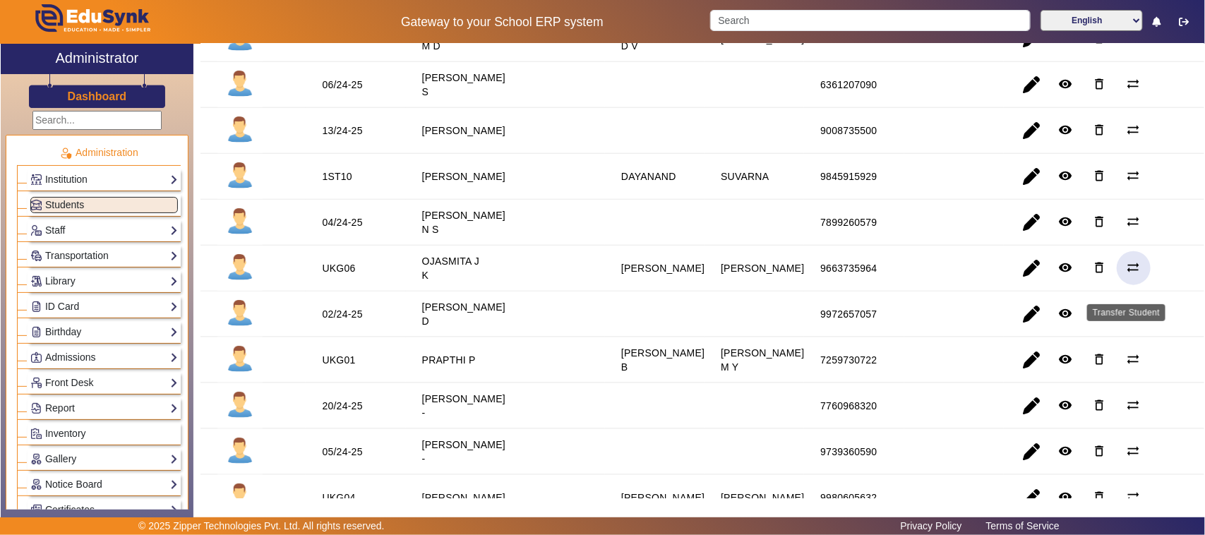
click at [1127, 275] on mat-icon "sync_alt" at bounding box center [1134, 268] width 14 height 14
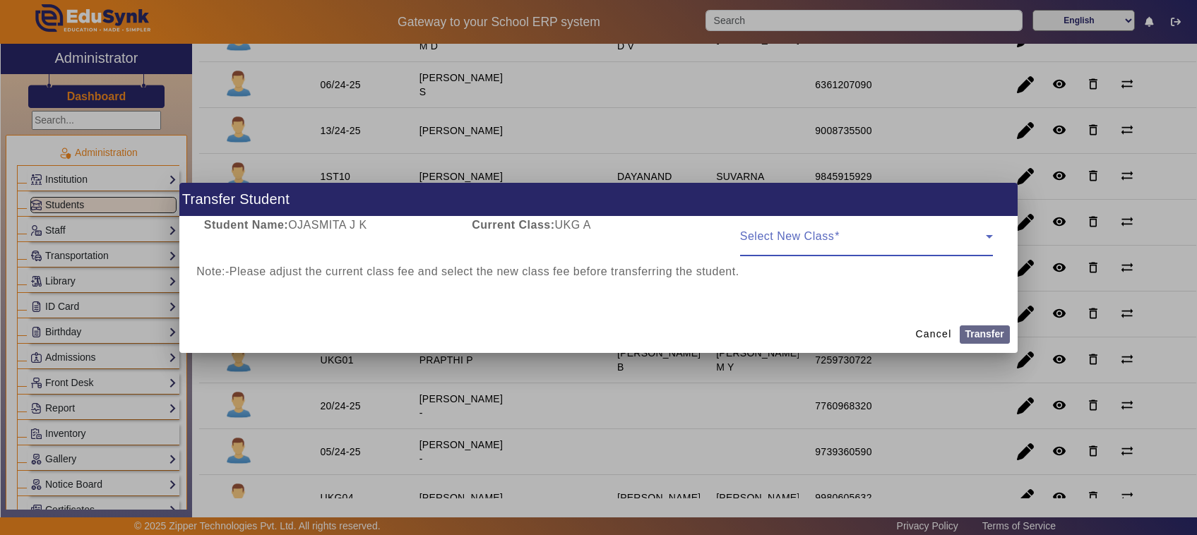
click at [966, 386] on div at bounding box center [598, 267] width 1197 height 535
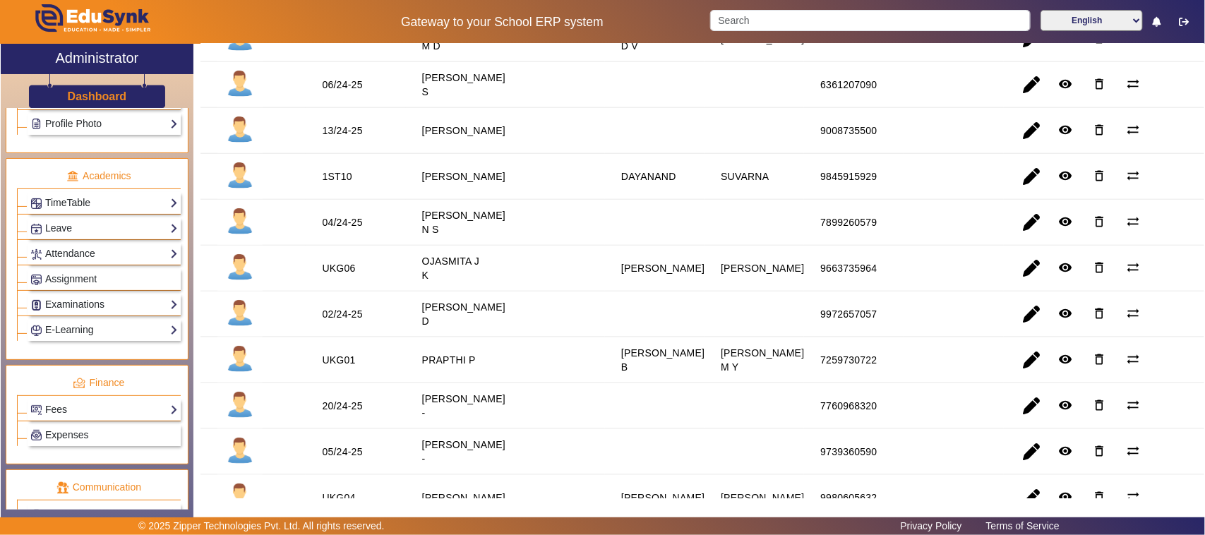
scroll to position [530, 0]
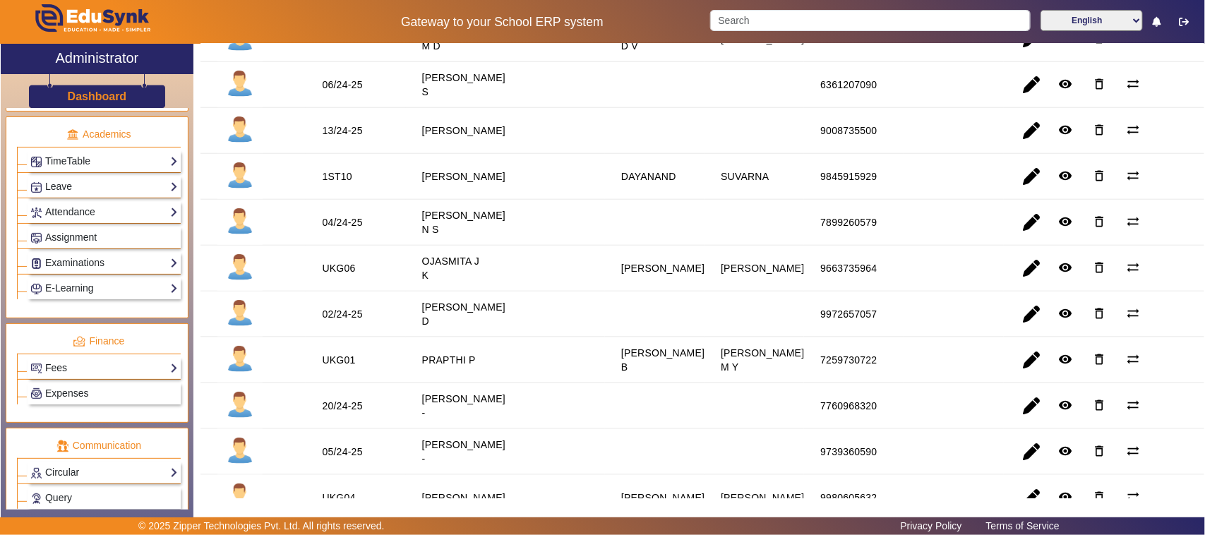
click at [64, 376] on link "Fees" at bounding box center [104, 368] width 148 height 16
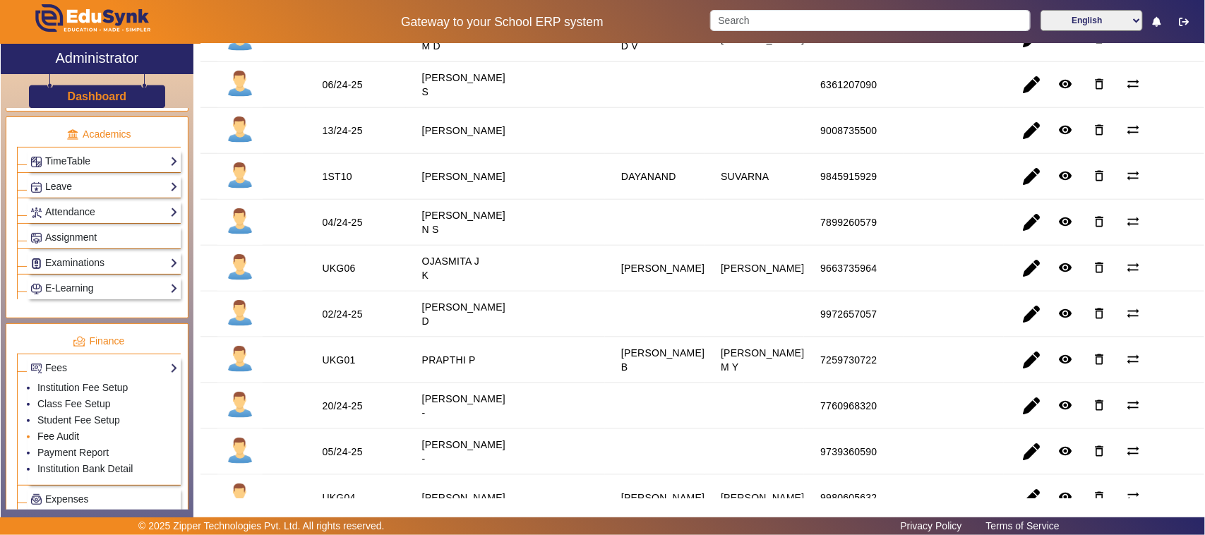
click at [74, 442] on link "Fee Audit" at bounding box center [58, 436] width 42 height 11
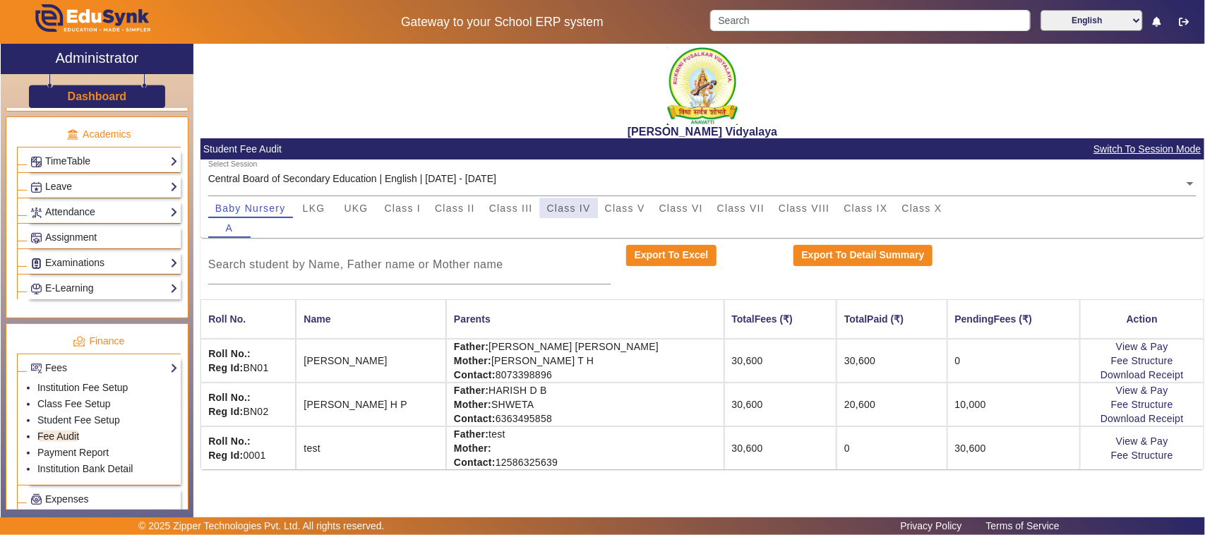
click at [585, 207] on span "Class IV" at bounding box center [569, 208] width 44 height 10
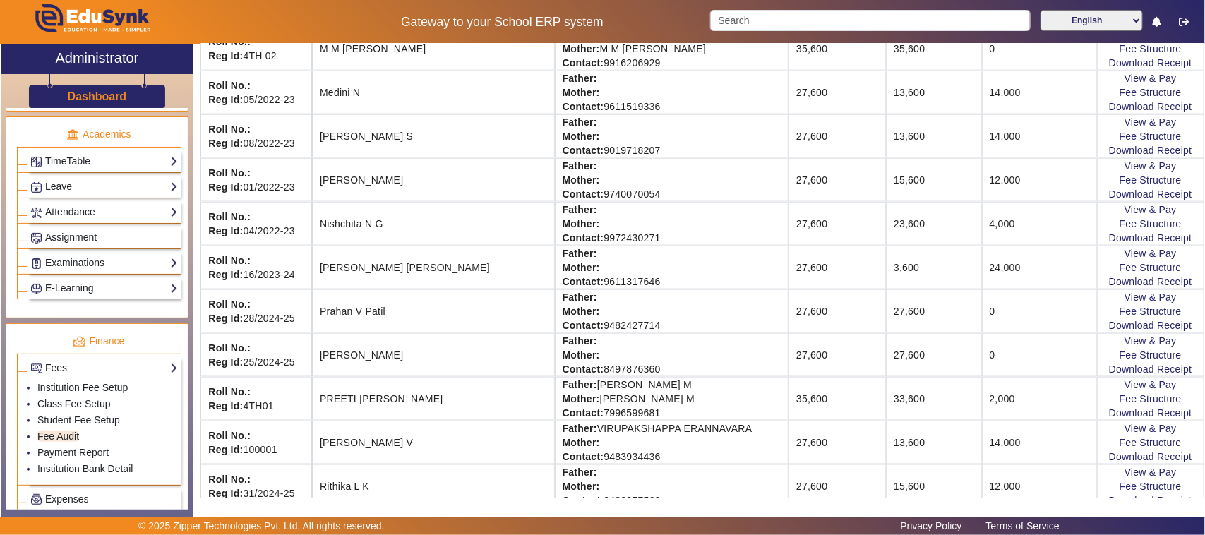
scroll to position [794, 0]
